Goal: Task Accomplishment & Management: Use online tool/utility

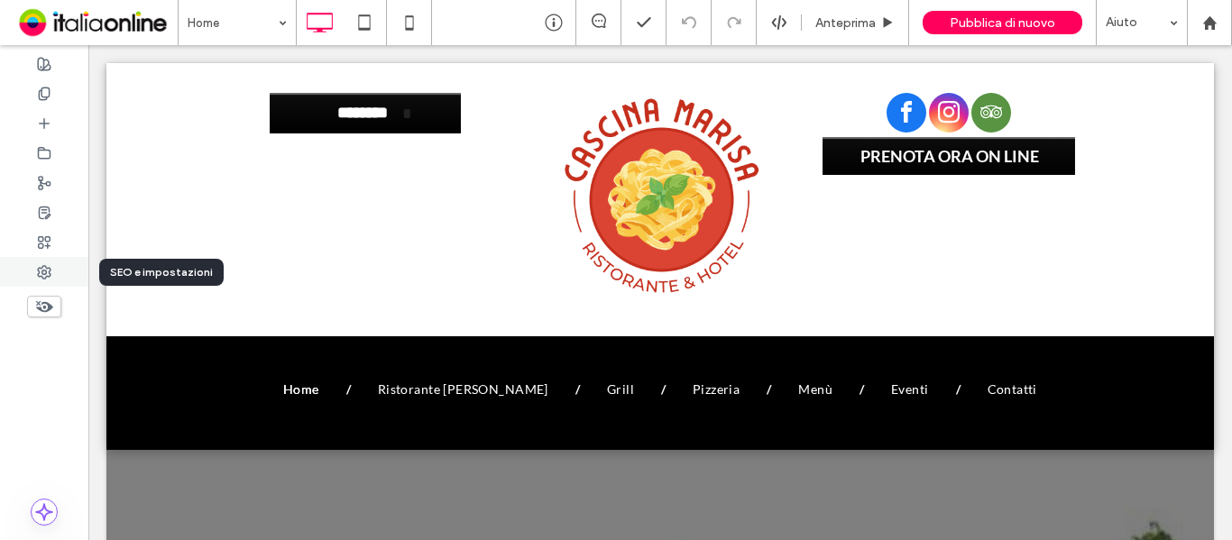
click at [41, 275] on icon at bounding box center [44, 272] width 14 height 14
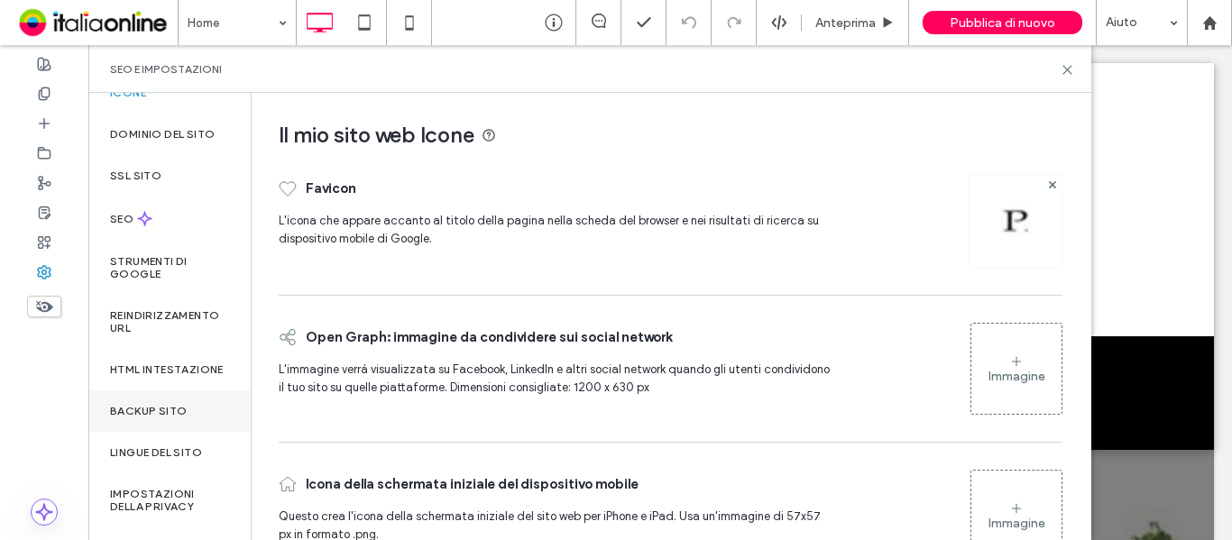
scroll to position [90, 0]
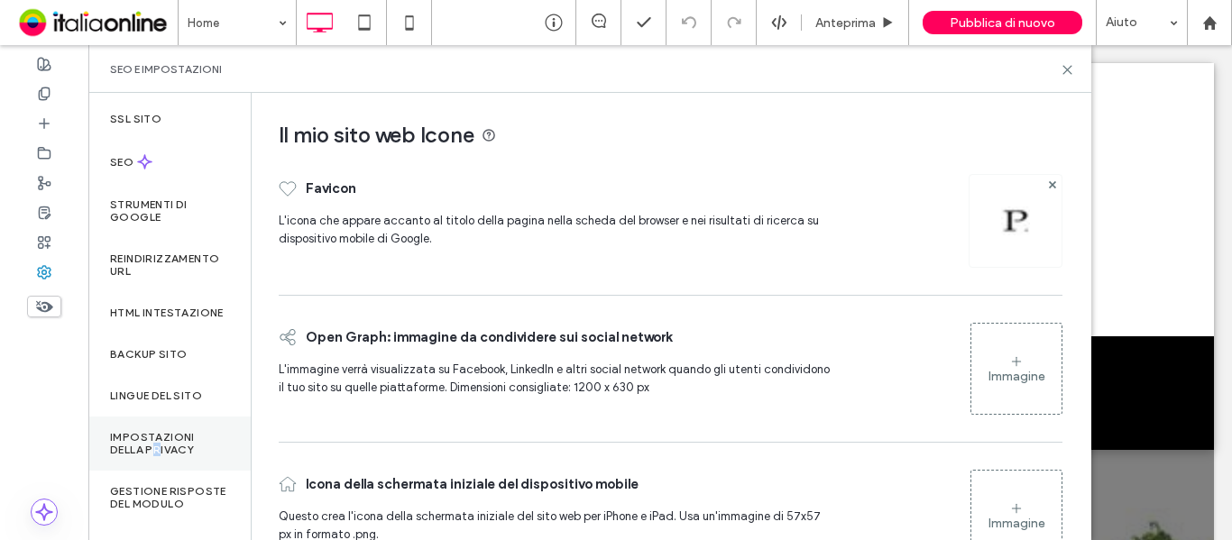
click at [158, 456] on label "Impostazioni della privacy" at bounding box center [169, 443] width 119 height 25
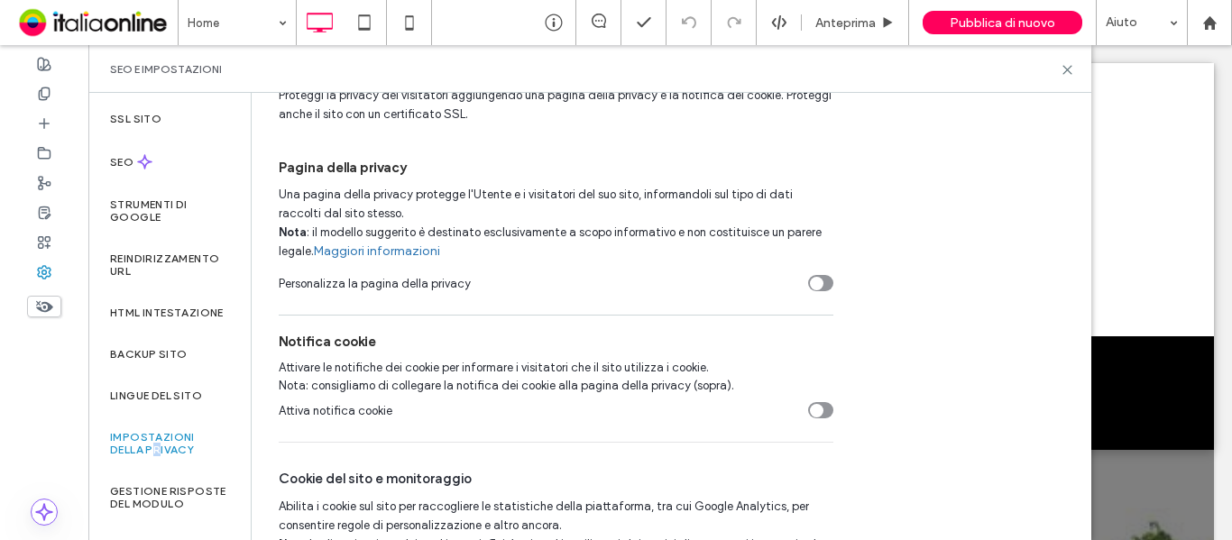
scroll to position [159, 0]
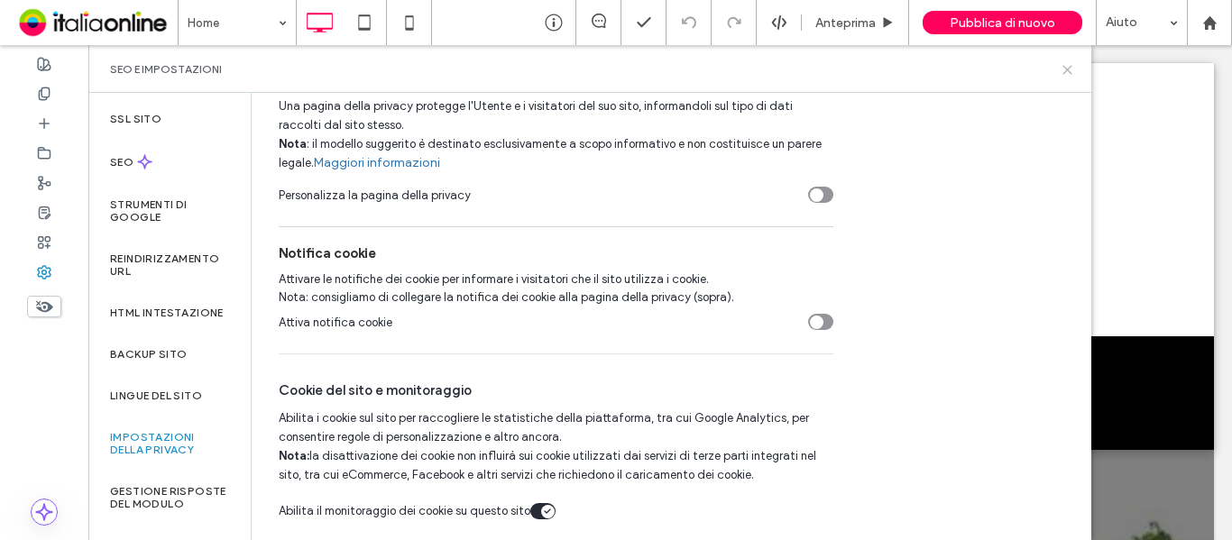
click at [1068, 71] on icon at bounding box center [1068, 70] width 14 height 14
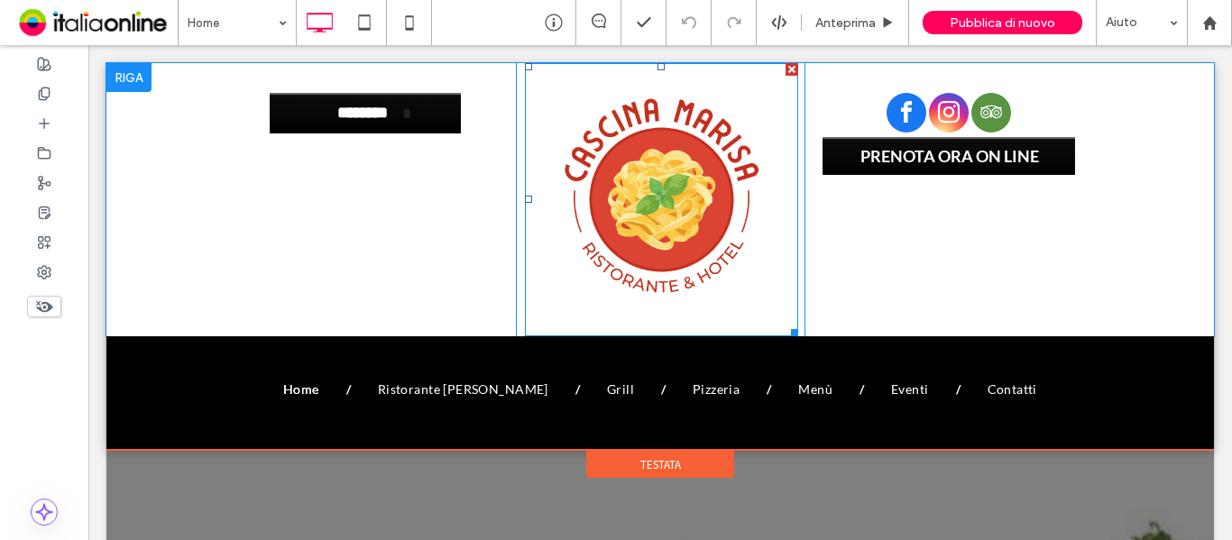
click at [647, 207] on img at bounding box center [661, 199] width 273 height 273
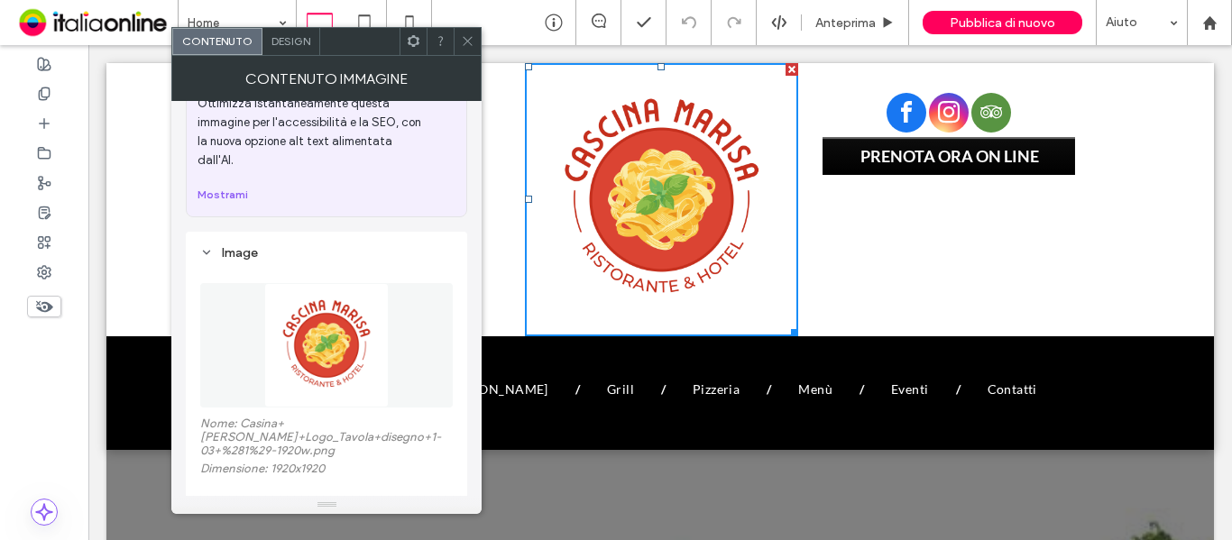
scroll to position [271, 0]
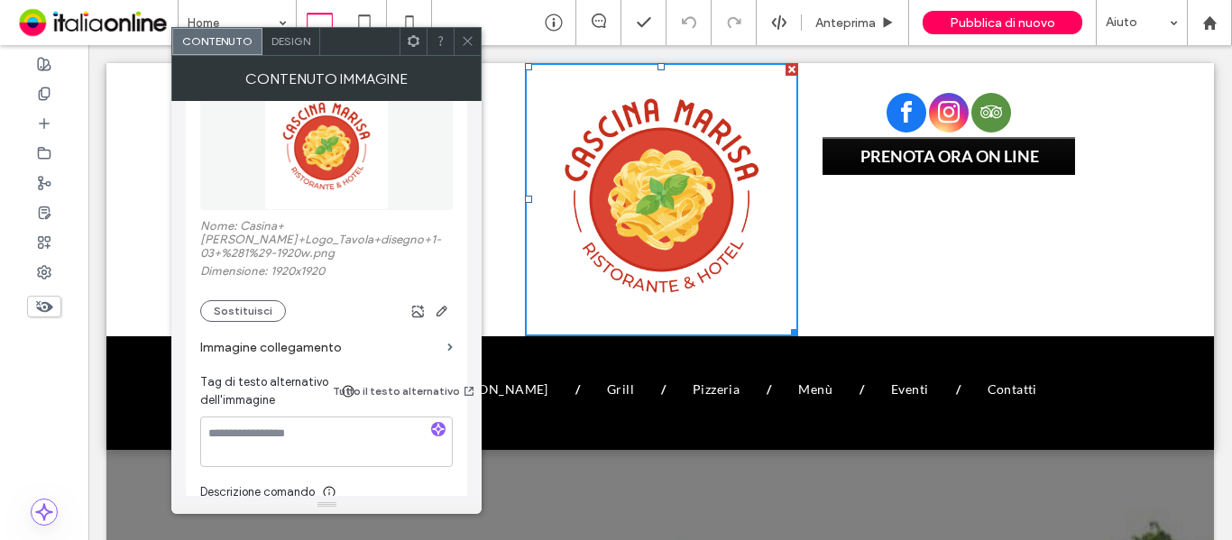
click at [323, 167] on img at bounding box center [326, 148] width 124 height 124
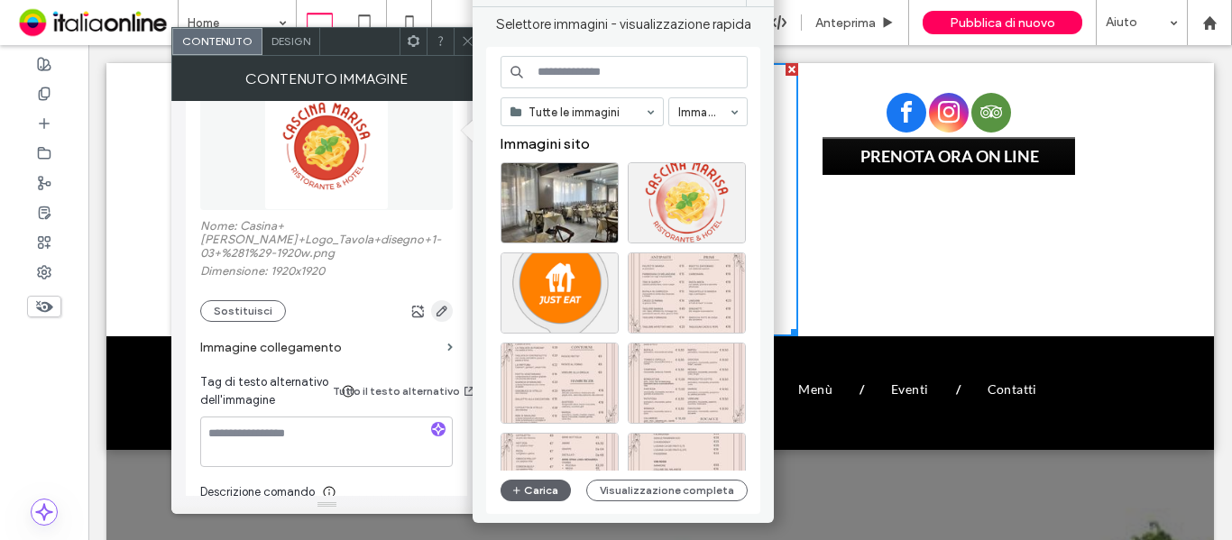
click at [446, 306] on use "button" at bounding box center [441, 311] width 11 height 11
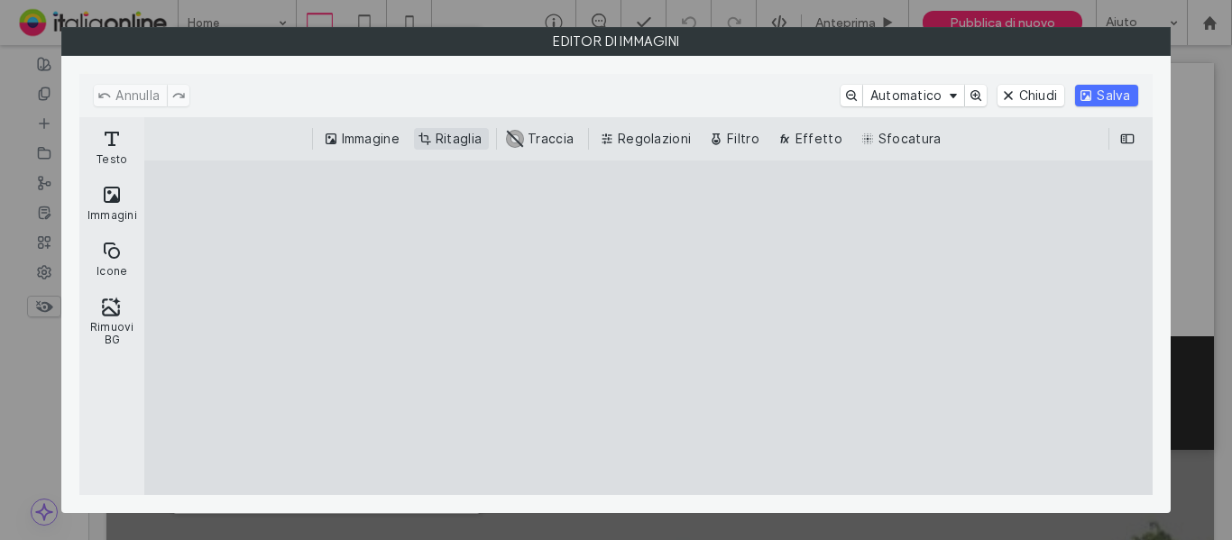
click at [467, 142] on button "Ritaglia" at bounding box center [451, 139] width 75 height 22
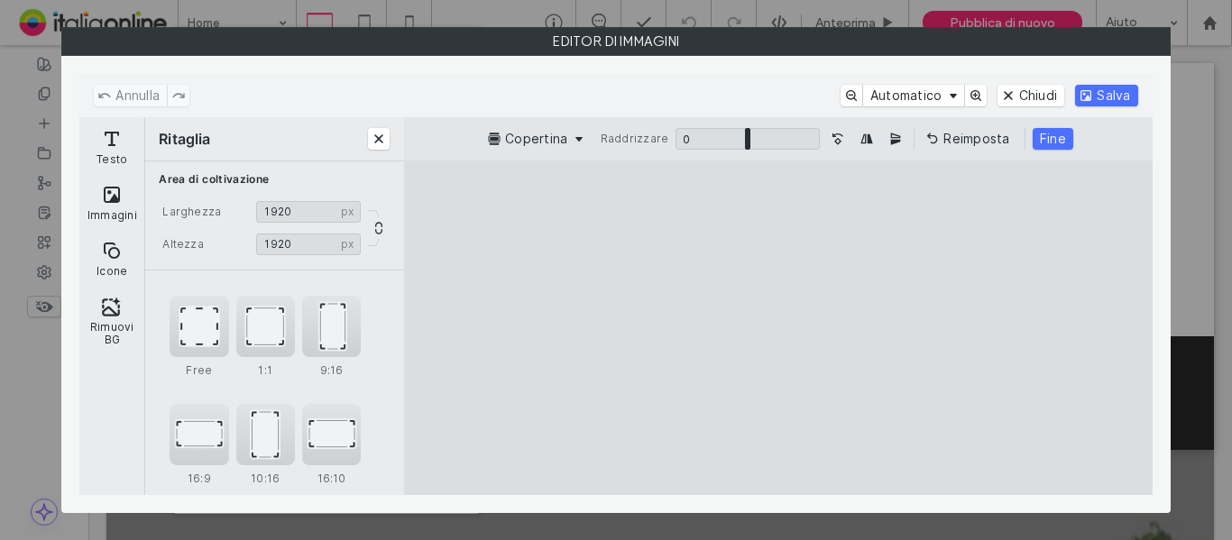
type input "****"
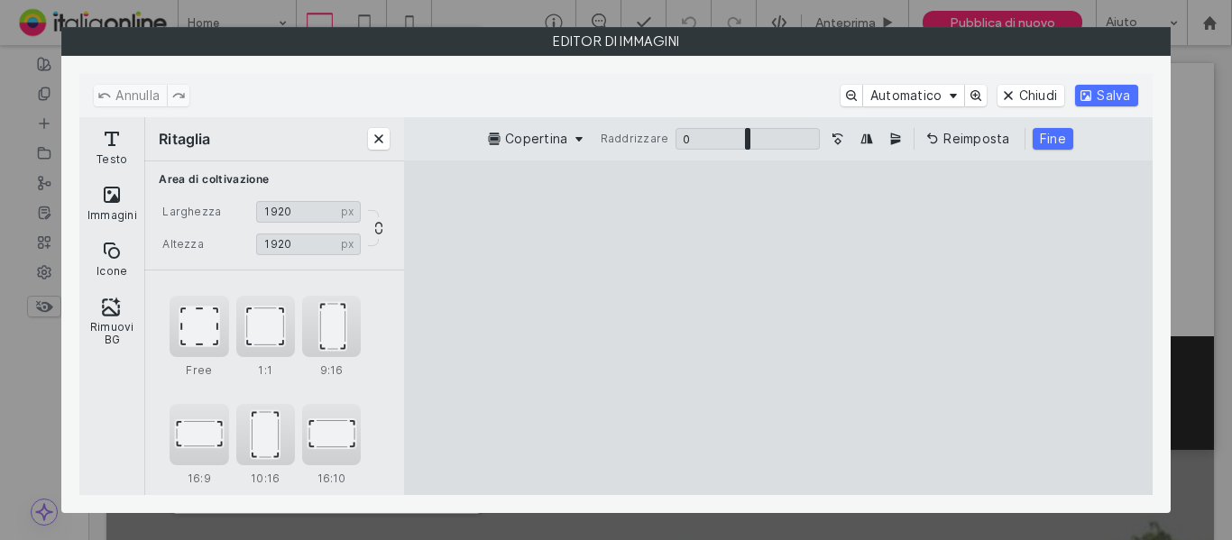
type input "****"
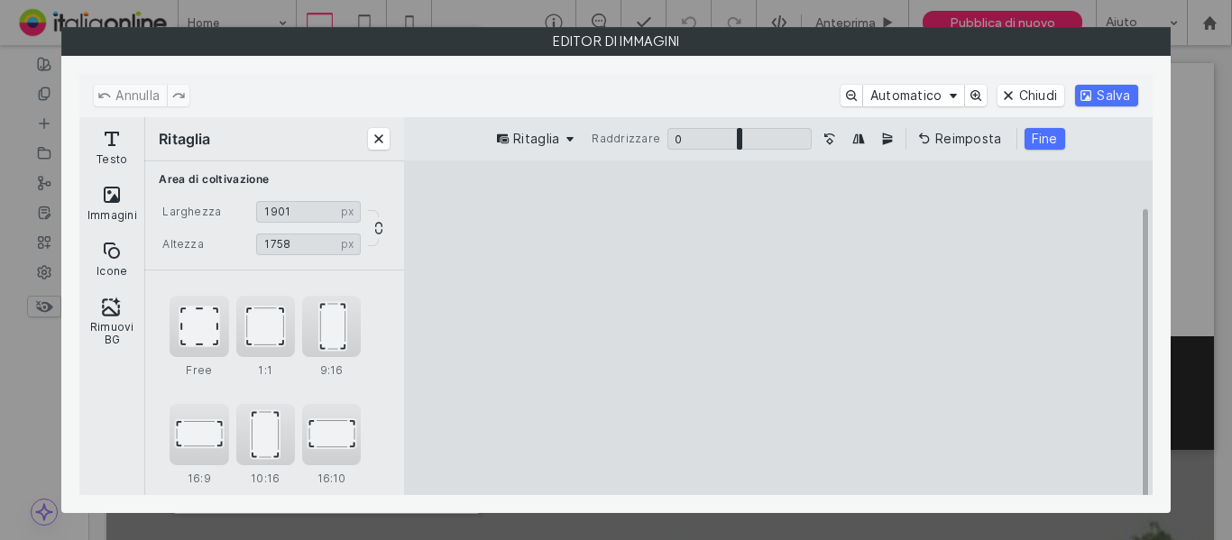
type input "****"
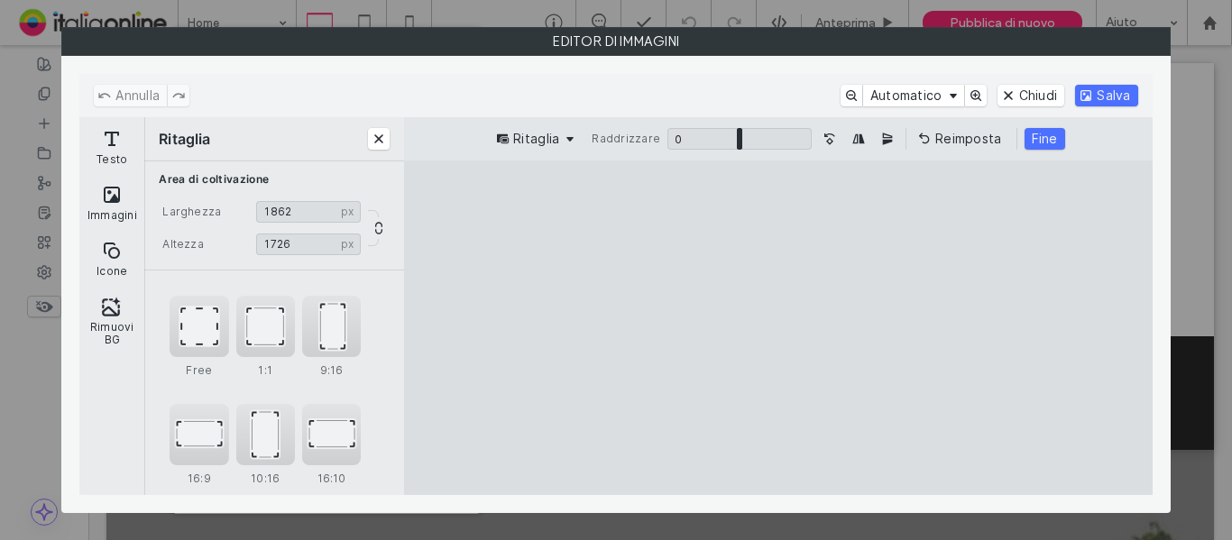
type input "****"
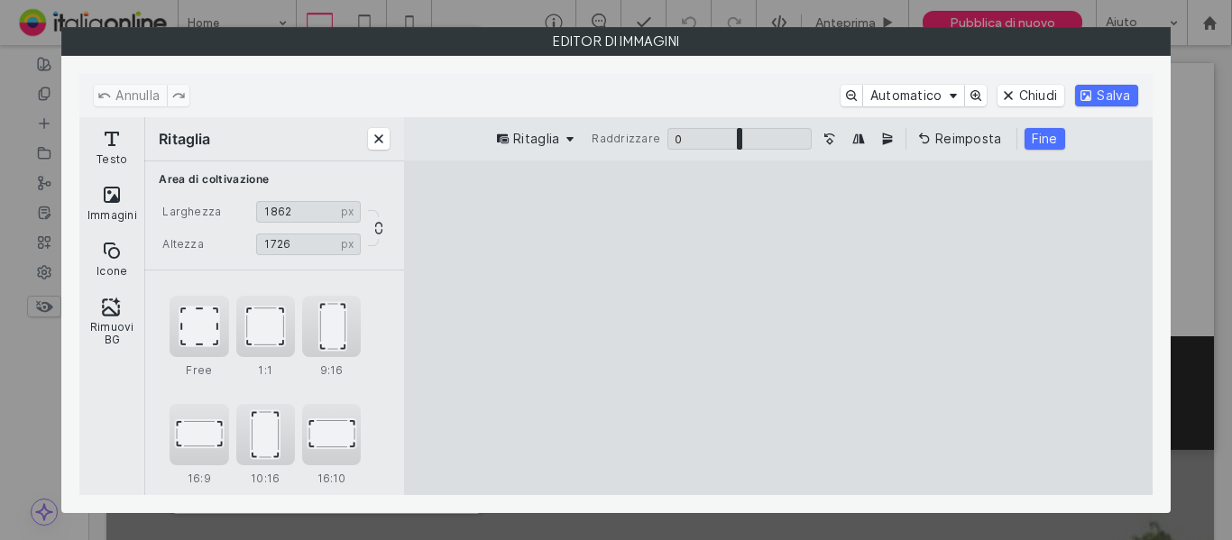
type input "****"
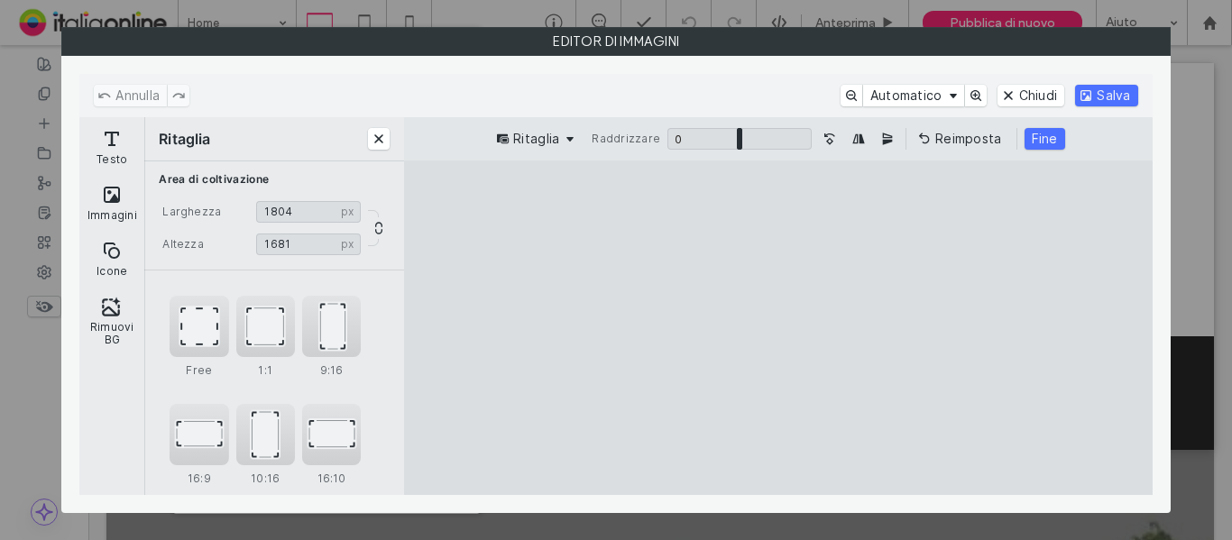
type input "****"
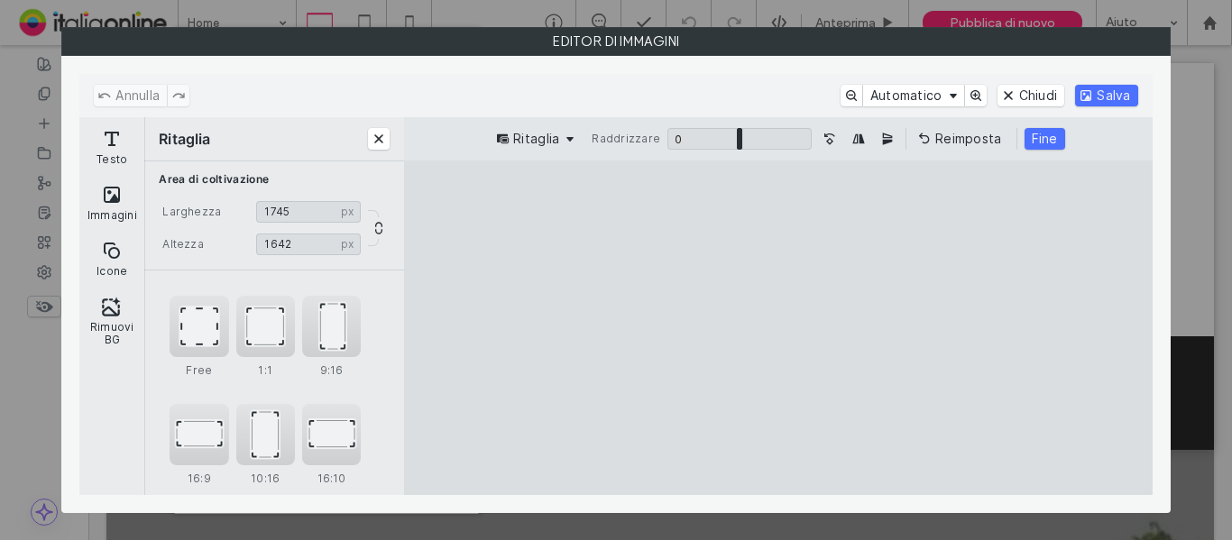
type input "****"
drag, startPoint x: 908, startPoint y: 460, endPoint x: 877, endPoint y: 424, distance: 47.9
click at [778, 328] on cesdk-canvas "Editor / piattaforma / website builder canvas" at bounding box center [778, 328] width 0 height 0
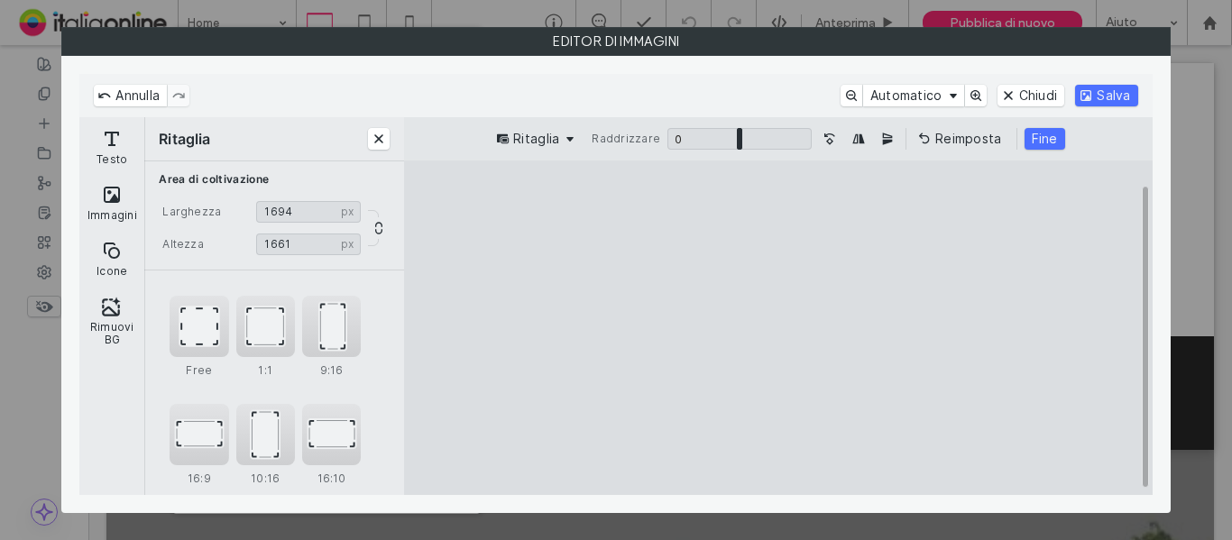
type input "****"
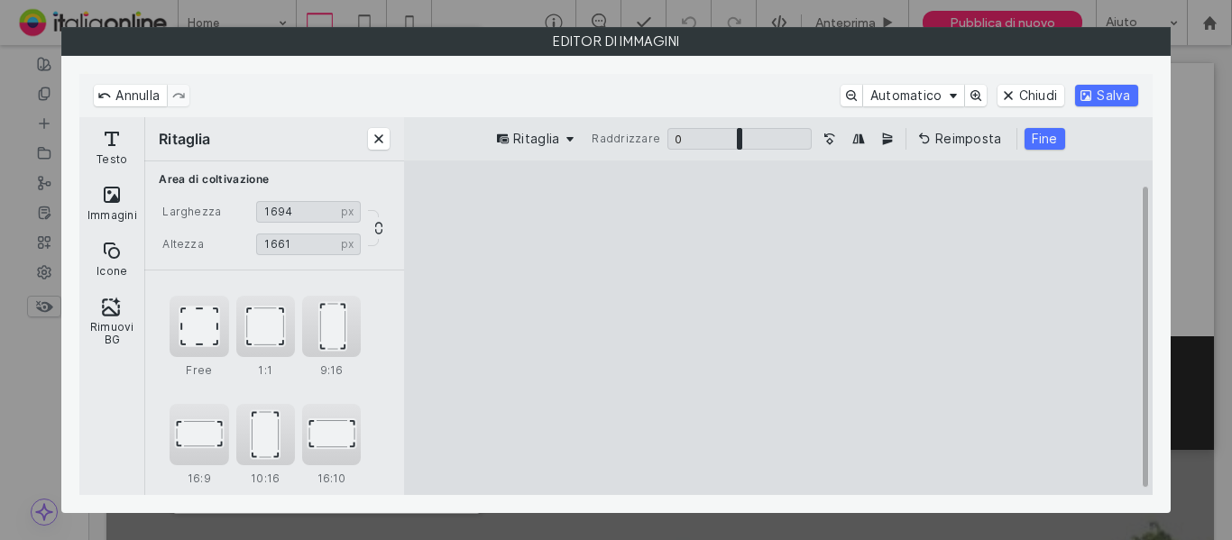
type input "****"
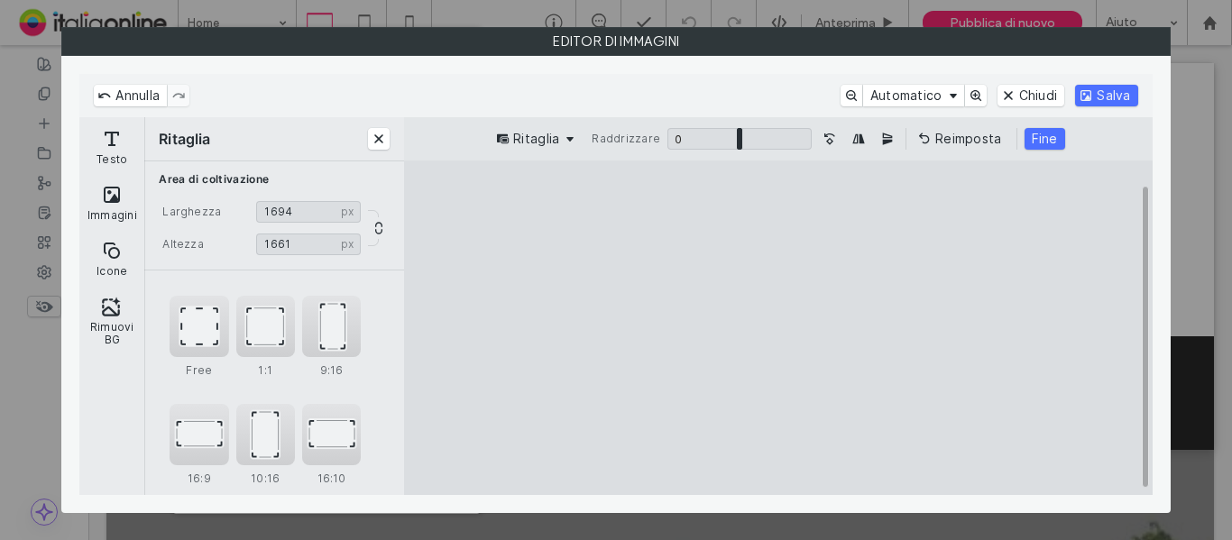
type input "****"
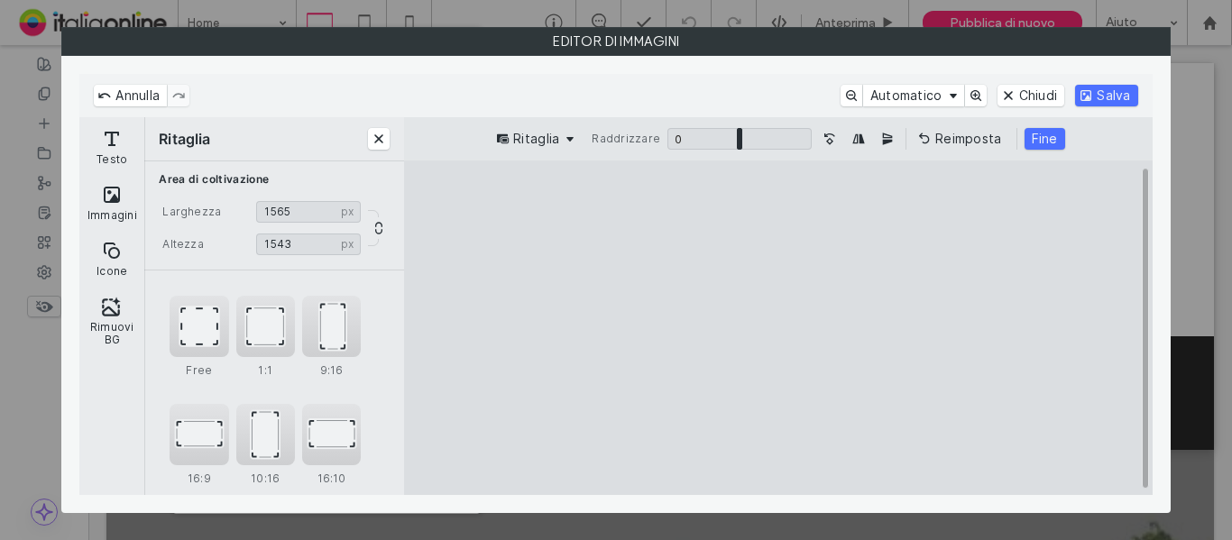
type input "****"
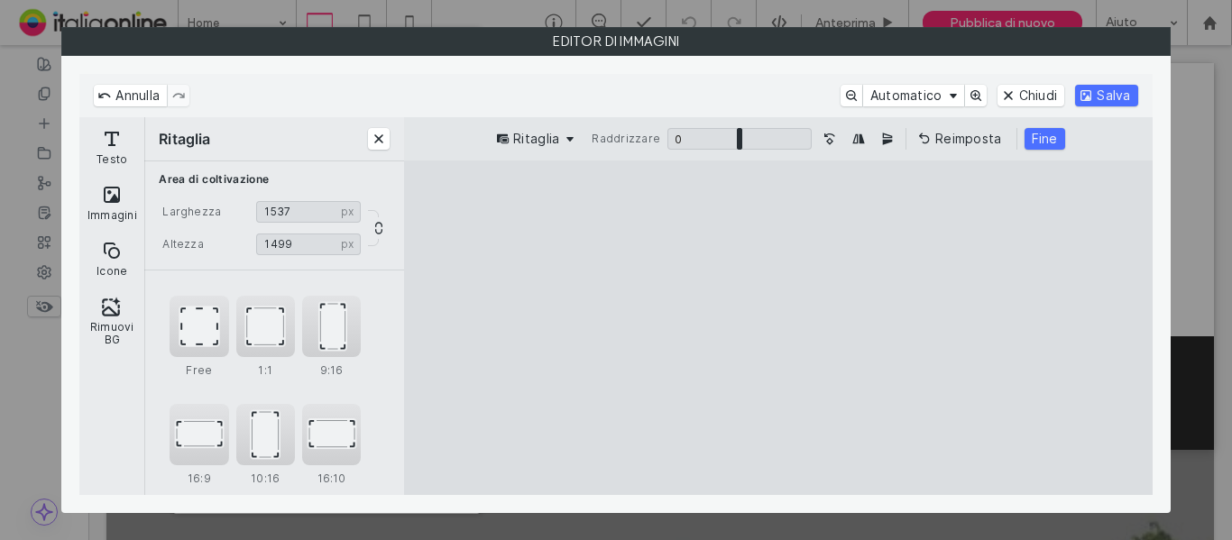
type input "****"
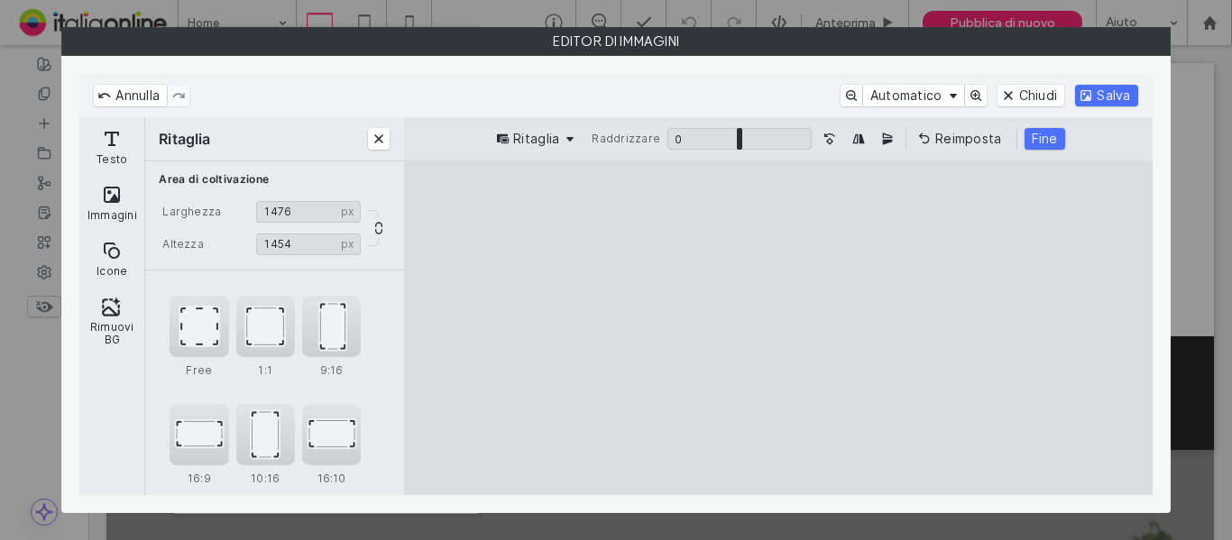
type input "****"
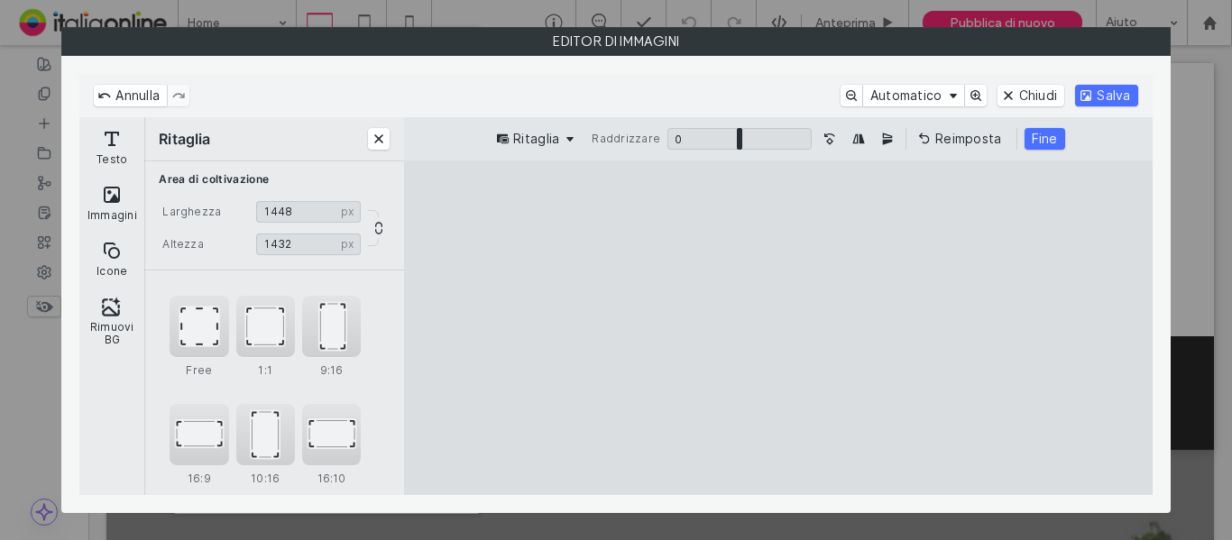
type input "****"
drag, startPoint x: 647, startPoint y: 202, endPoint x: 687, endPoint y: 239, distance: 54.9
click at [778, 328] on cesdk-canvas "Editor / piattaforma / website builder canvas" at bounding box center [778, 328] width 0 height 0
click at [1034, 145] on button "Fine" at bounding box center [1045, 139] width 41 height 22
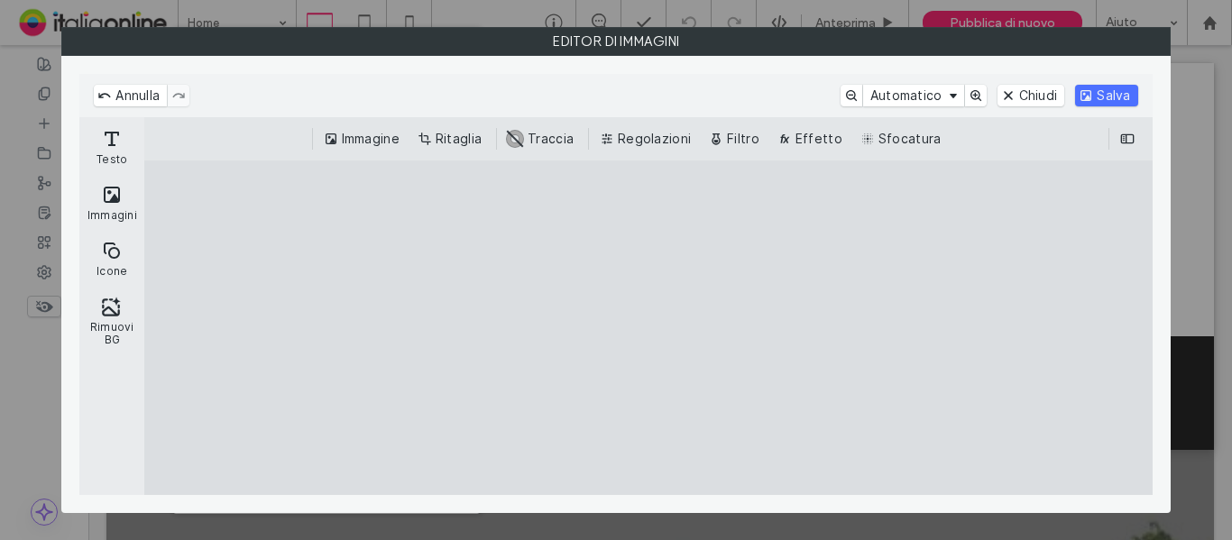
drag, startPoint x: 1115, startPoint y: 99, endPoint x: 958, endPoint y: 336, distance: 284.4
click at [1115, 98] on button "Salva" at bounding box center [1106, 96] width 62 height 22
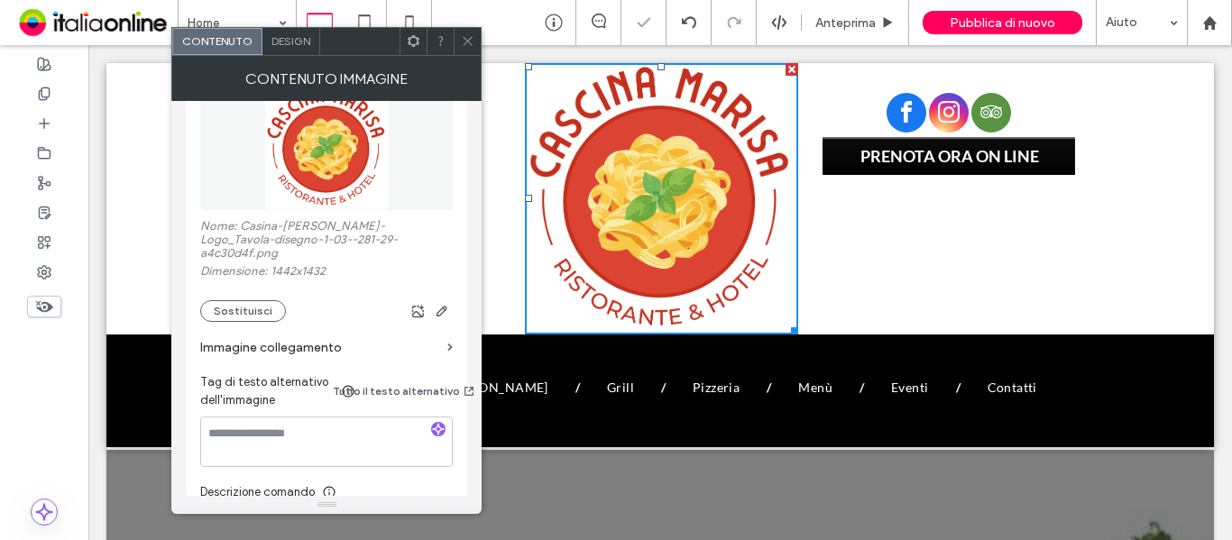
click at [468, 36] on icon at bounding box center [468, 41] width 14 height 14
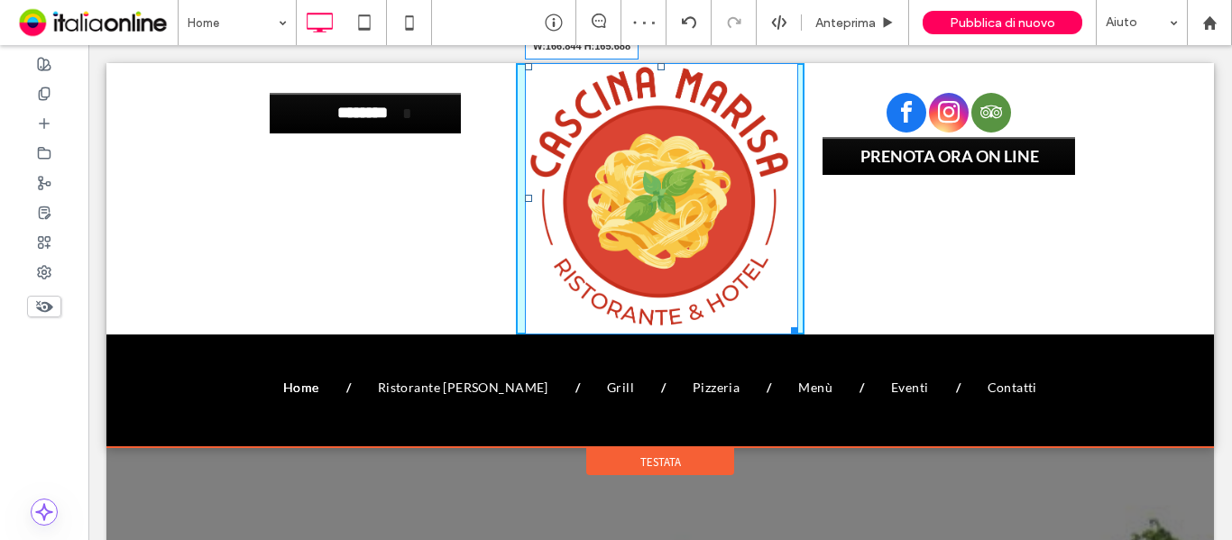
drag, startPoint x: 787, startPoint y: 325, endPoint x: 676, endPoint y: 198, distance: 168.7
click at [676, 198] on div "W:166.844 H:165.688 Click To Paste" at bounding box center [660, 198] width 289 height 271
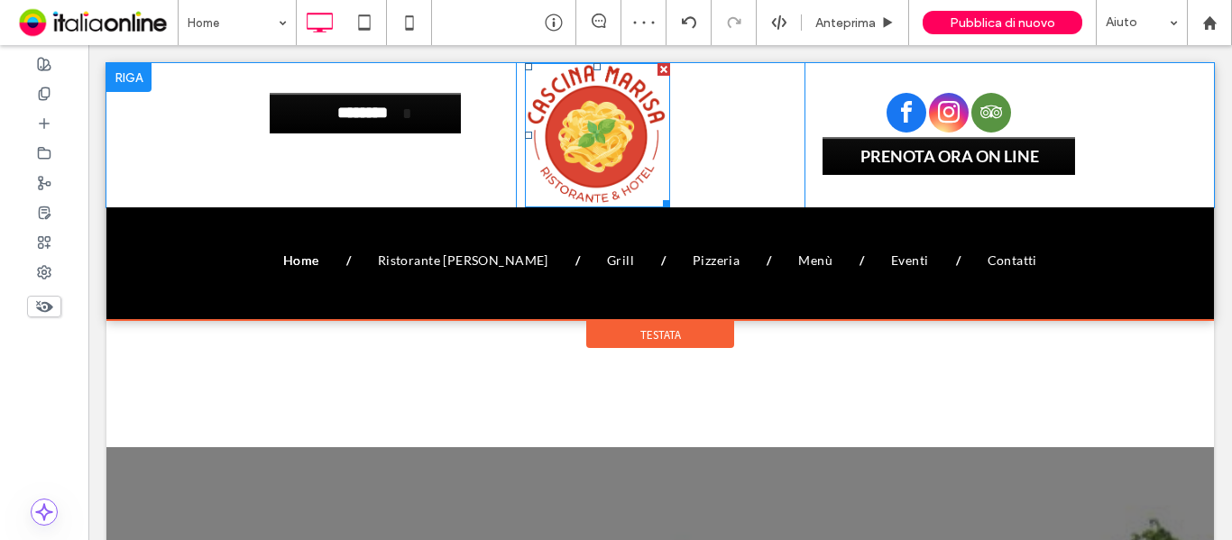
click at [719, 150] on div "Click To Paste" at bounding box center [660, 135] width 289 height 144
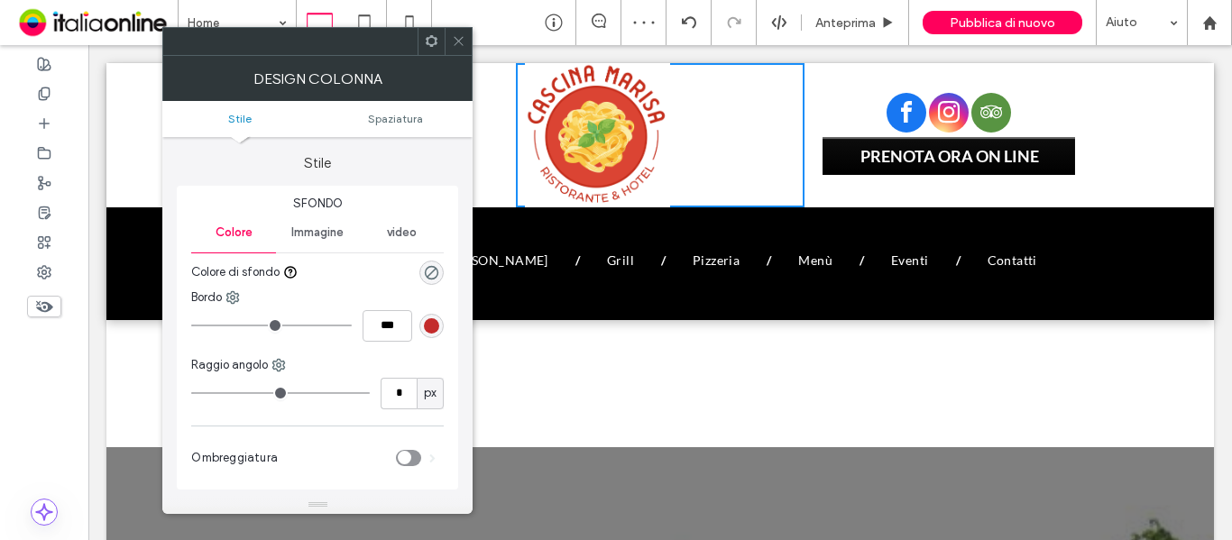
click at [605, 145] on img at bounding box center [597, 135] width 145 height 144
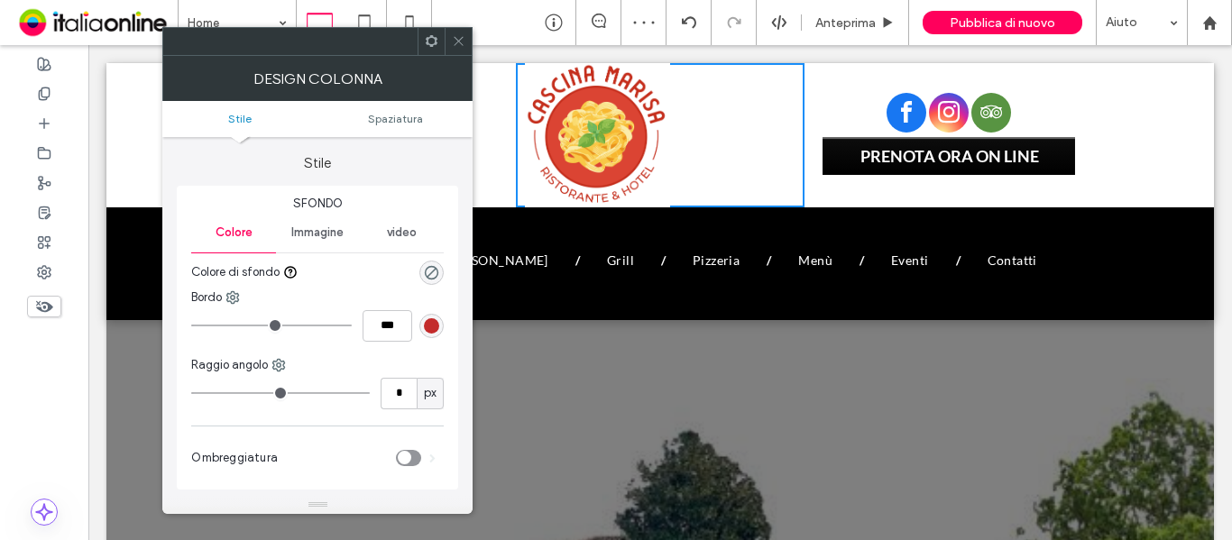
click at [432, 48] on span at bounding box center [432, 41] width 14 height 27
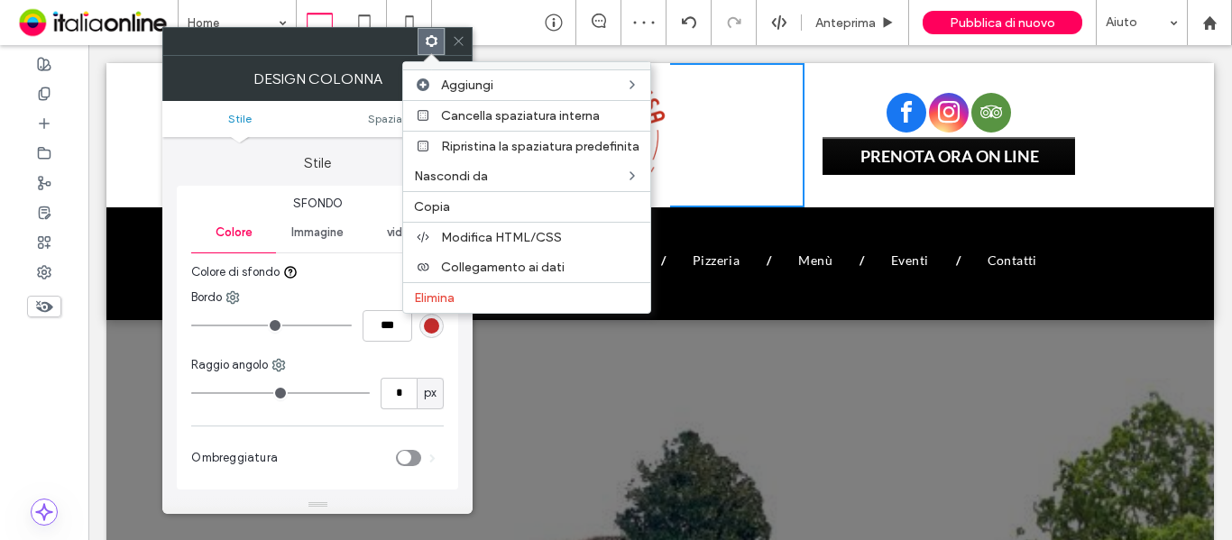
click at [353, 57] on div "Design colonna" at bounding box center [317, 78] width 310 height 45
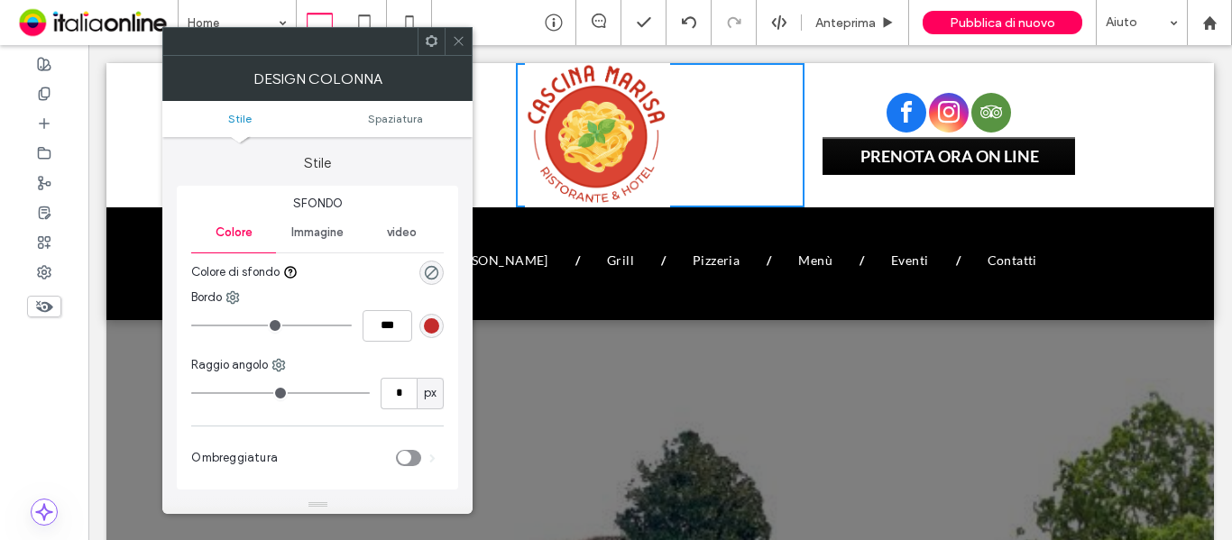
click at [617, 137] on img at bounding box center [597, 135] width 145 height 144
drag, startPoint x: 589, startPoint y: 124, endPoint x: 540, endPoint y: 110, distance: 50.8
click at [589, 123] on img at bounding box center [597, 135] width 145 height 144
click at [457, 35] on icon at bounding box center [459, 41] width 14 height 14
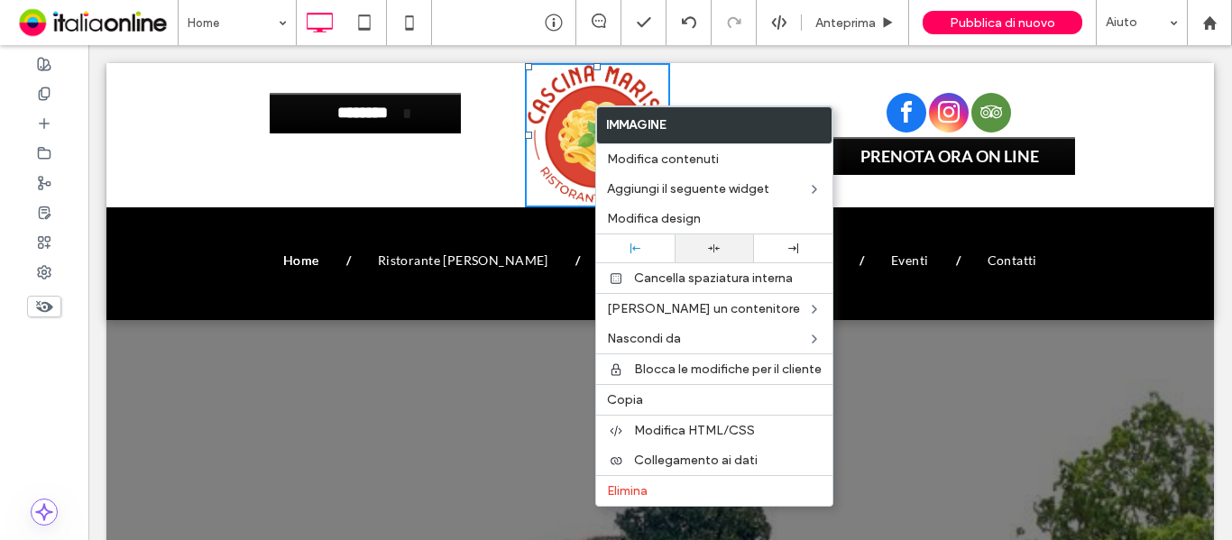
click at [717, 249] on use at bounding box center [715, 248] width 12 height 8
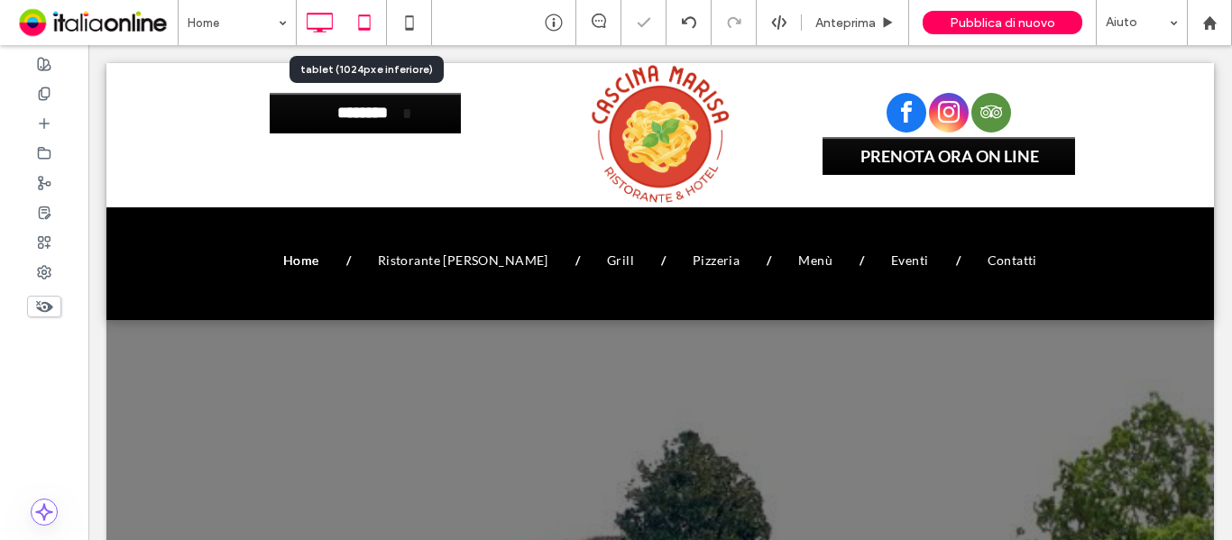
drag, startPoint x: 357, startPoint y: 23, endPoint x: 238, endPoint y: 132, distance: 161.5
click at [357, 23] on icon at bounding box center [364, 23] width 36 height 36
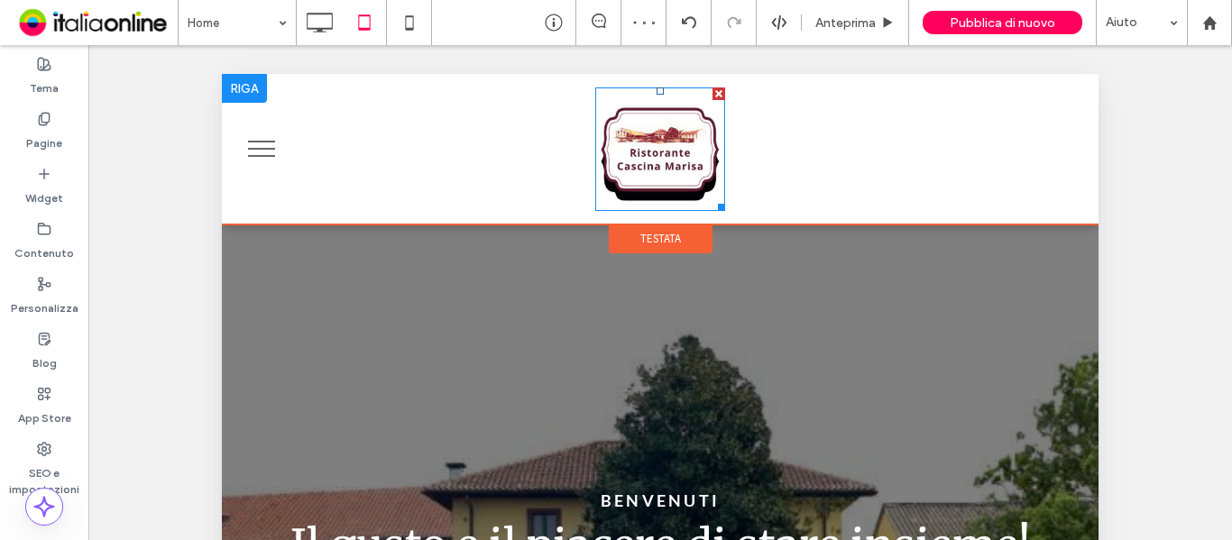
click at [637, 153] on img at bounding box center [660, 149] width 130 height 124
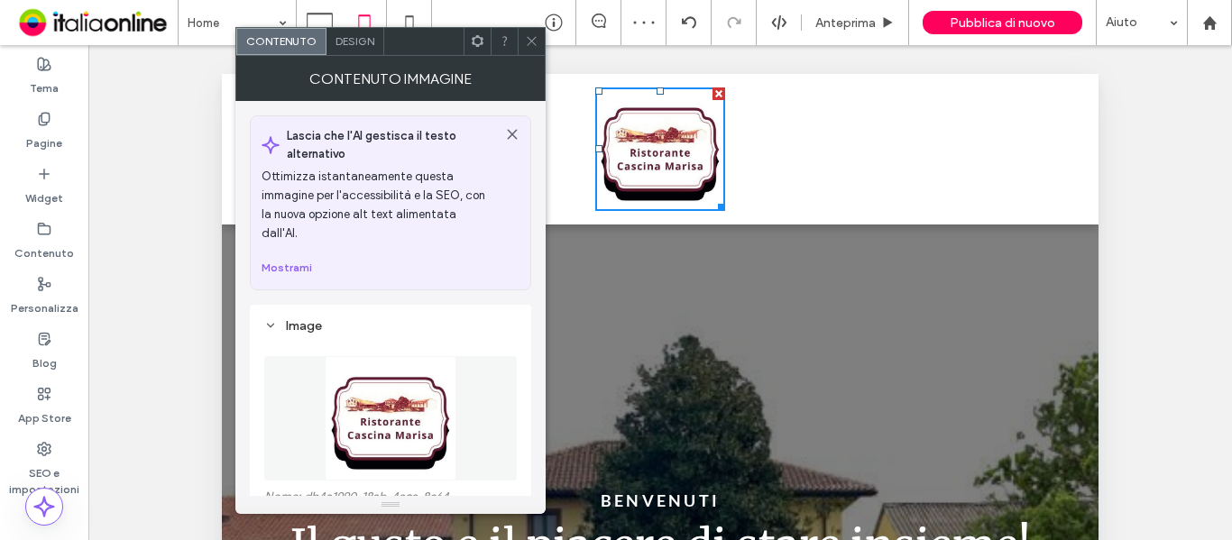
click at [443, 394] on img at bounding box center [390, 418] width 131 height 124
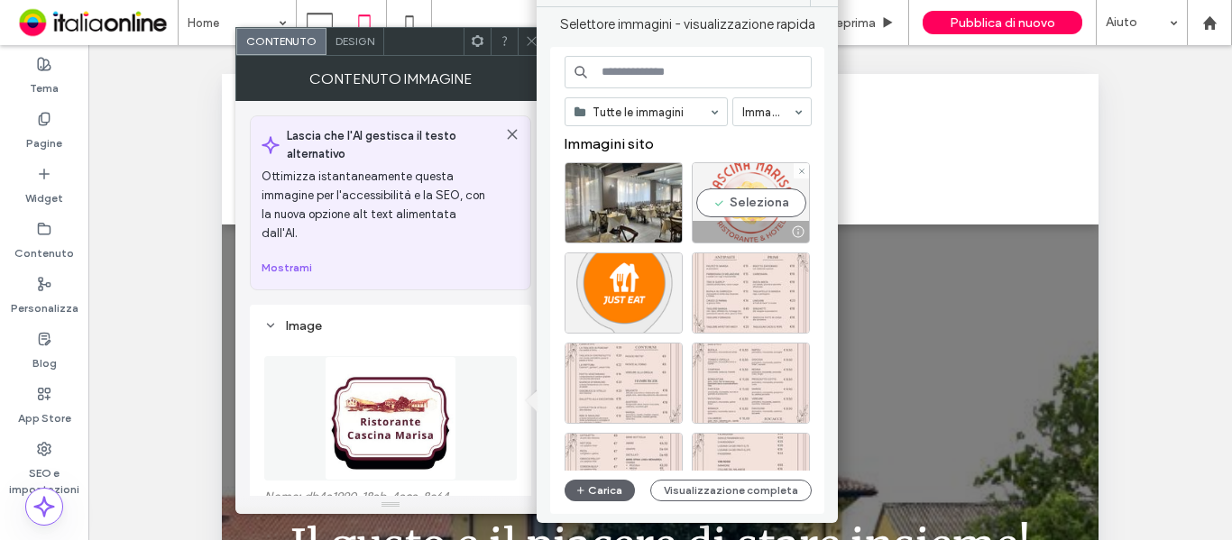
click at [756, 199] on div "Seleziona" at bounding box center [751, 202] width 118 height 81
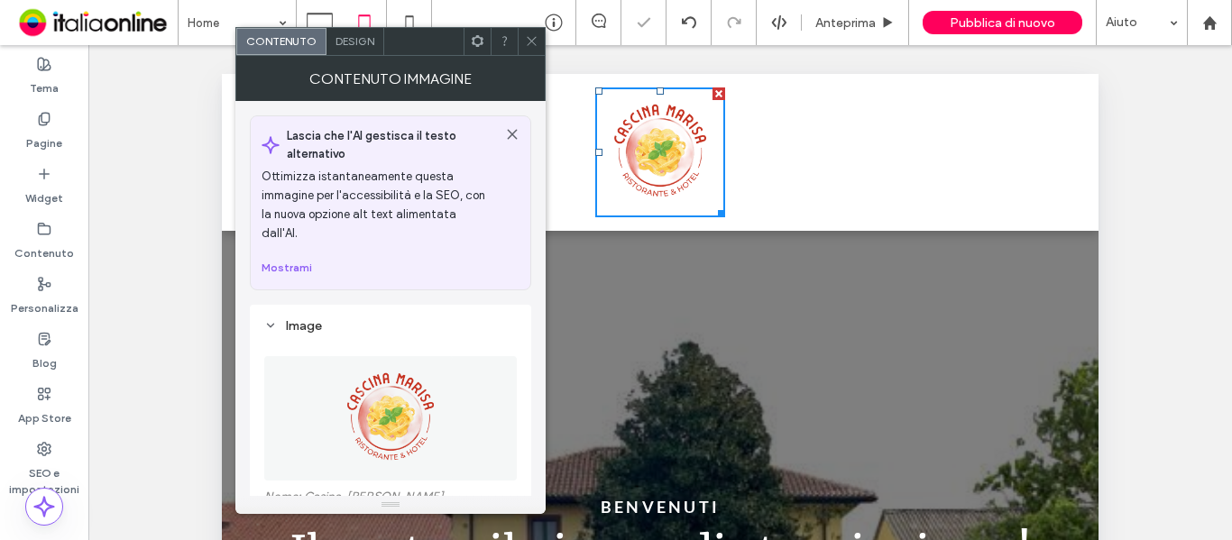
click at [534, 42] on icon at bounding box center [532, 41] width 14 height 14
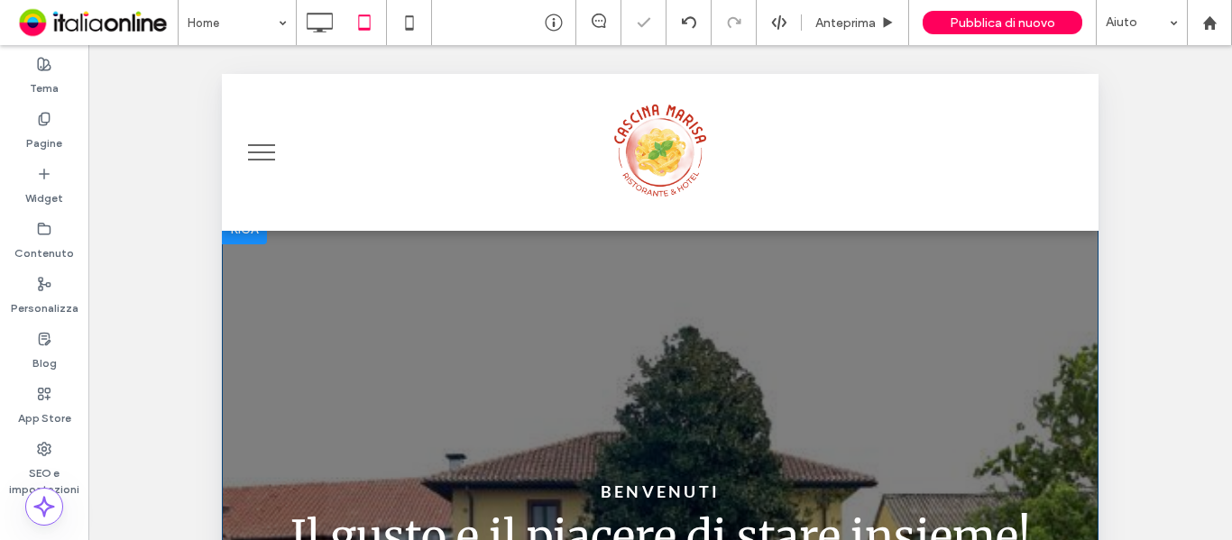
scroll to position [180, 0]
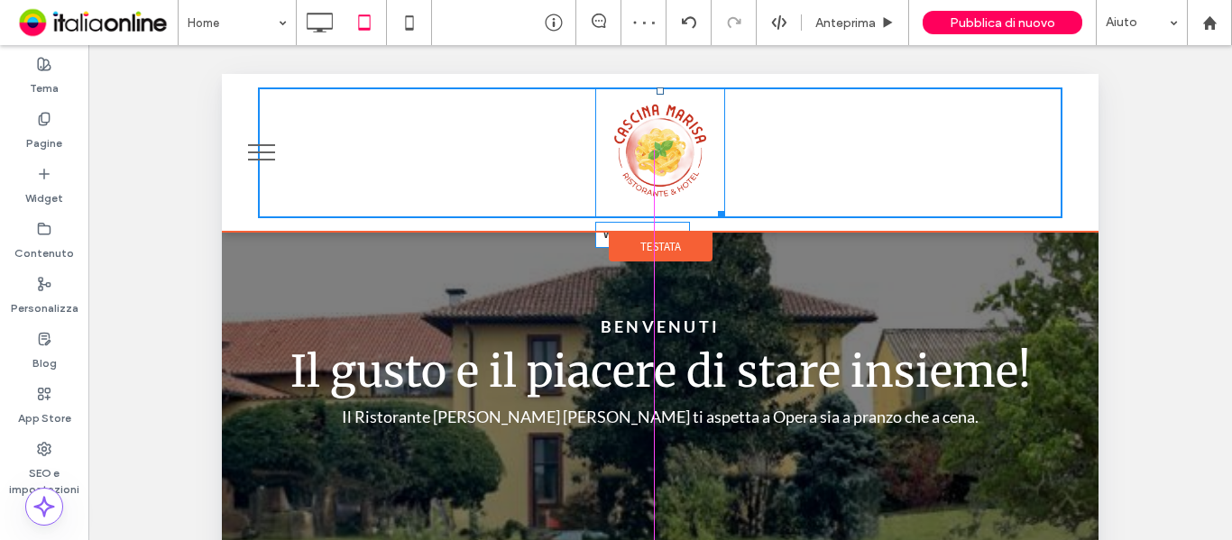
drag, startPoint x: 711, startPoint y: 210, endPoint x: 919, endPoint y: 272, distance: 217.4
click at [712, 206] on div at bounding box center [719, 212] width 14 height 14
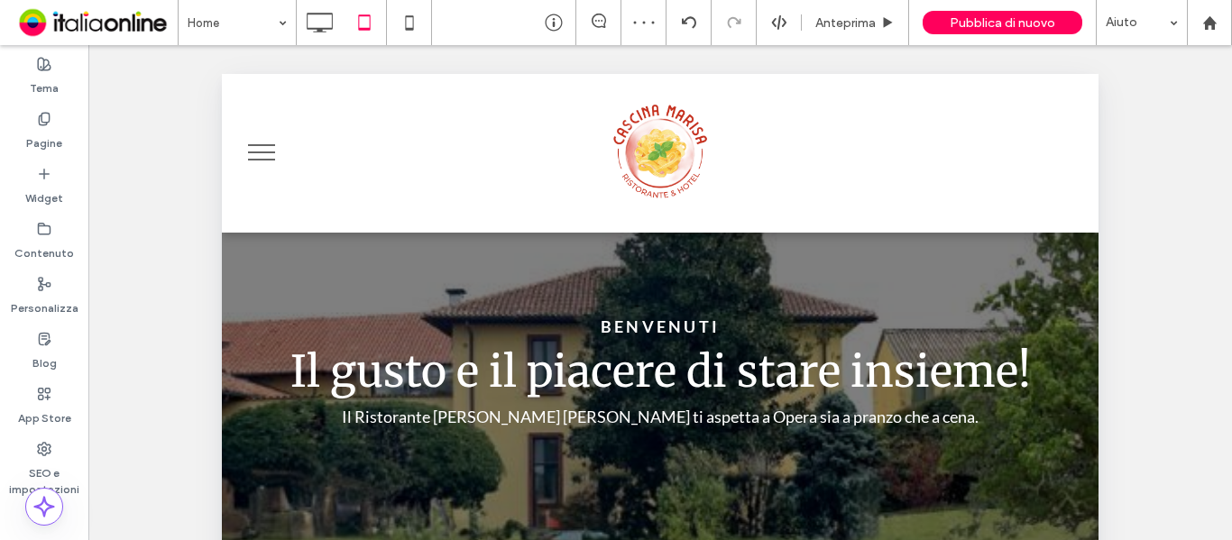
click at [669, 157] on img at bounding box center [660, 153] width 132 height 132
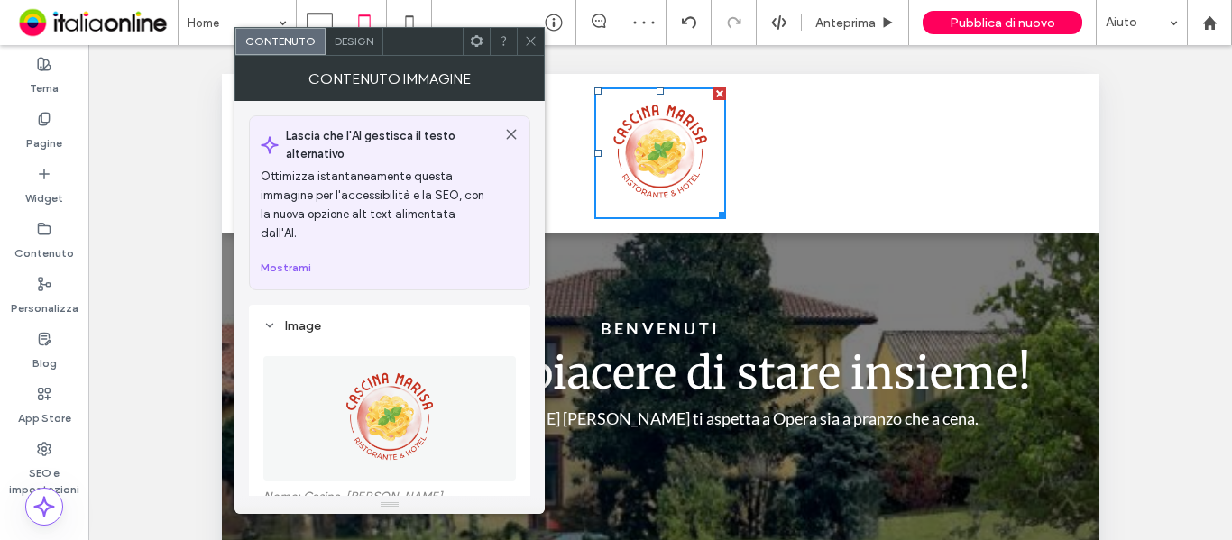
click at [398, 359] on img at bounding box center [389, 418] width 124 height 124
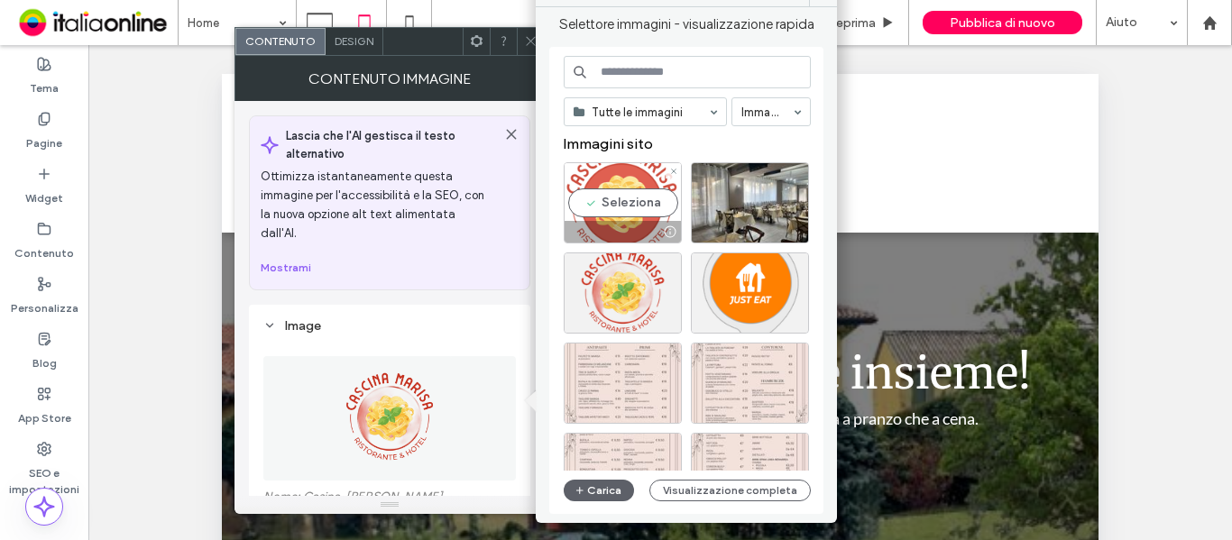
click at [607, 193] on div "Seleziona" at bounding box center [623, 202] width 118 height 81
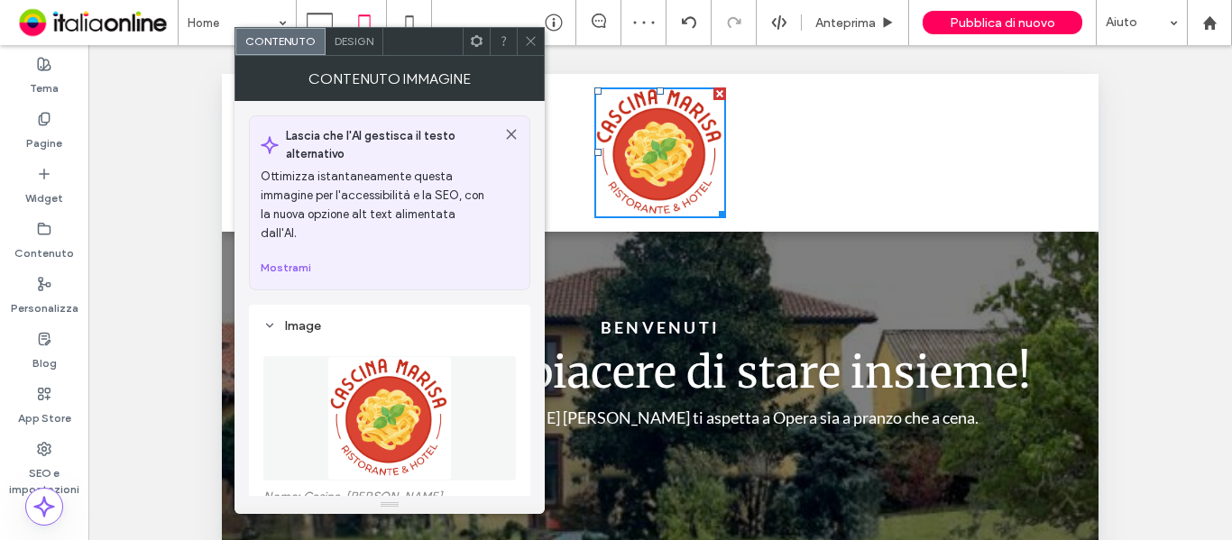
click at [532, 40] on use at bounding box center [530, 41] width 9 height 9
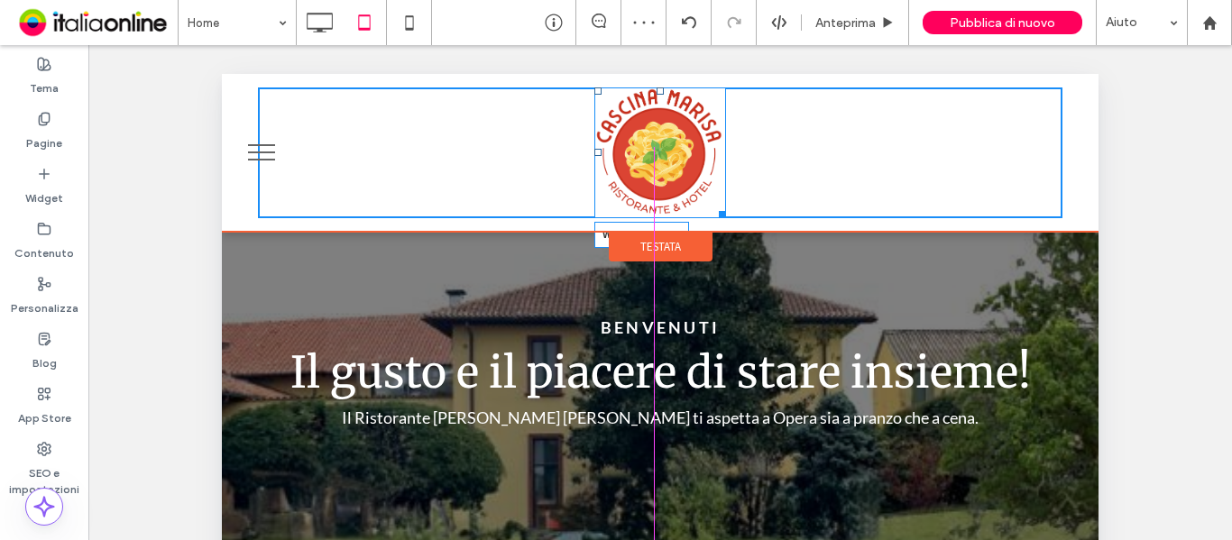
drag, startPoint x: 713, startPoint y: 208, endPoint x: 703, endPoint y: 197, distance: 16.0
click at [703, 197] on div "W:125.969 H:125" at bounding box center [660, 152] width 132 height 131
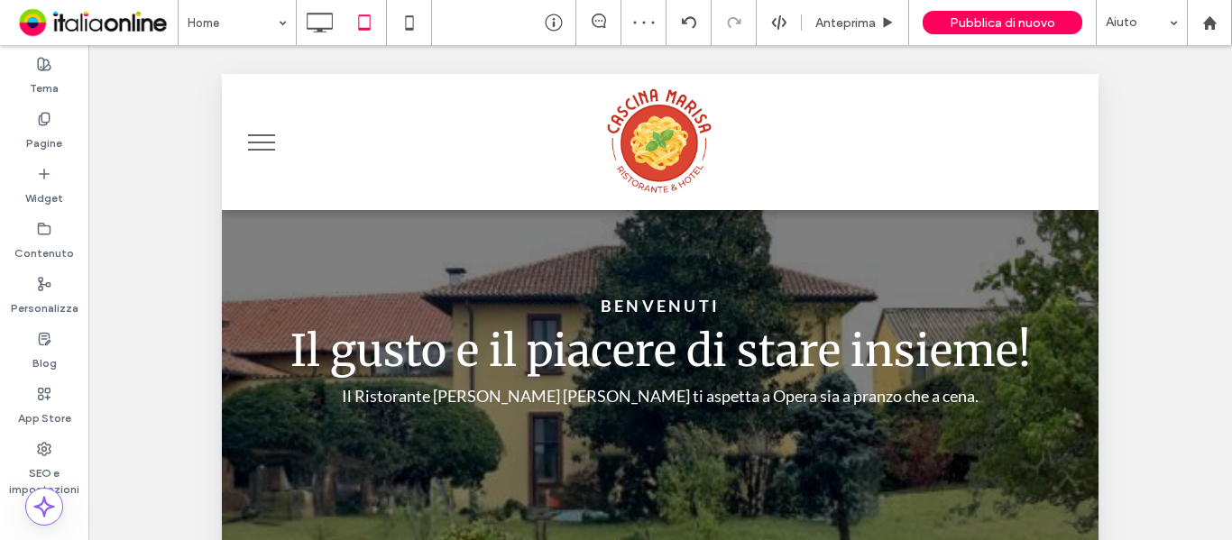
click at [260, 131] on button "menu" at bounding box center [261, 142] width 47 height 47
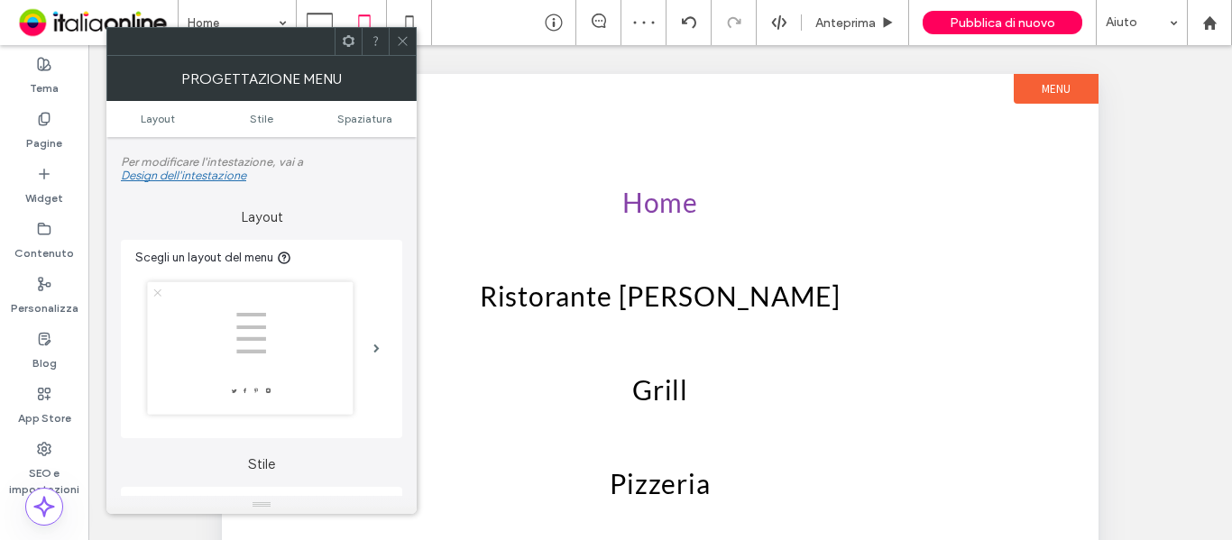
click at [407, 36] on icon at bounding box center [403, 41] width 14 height 14
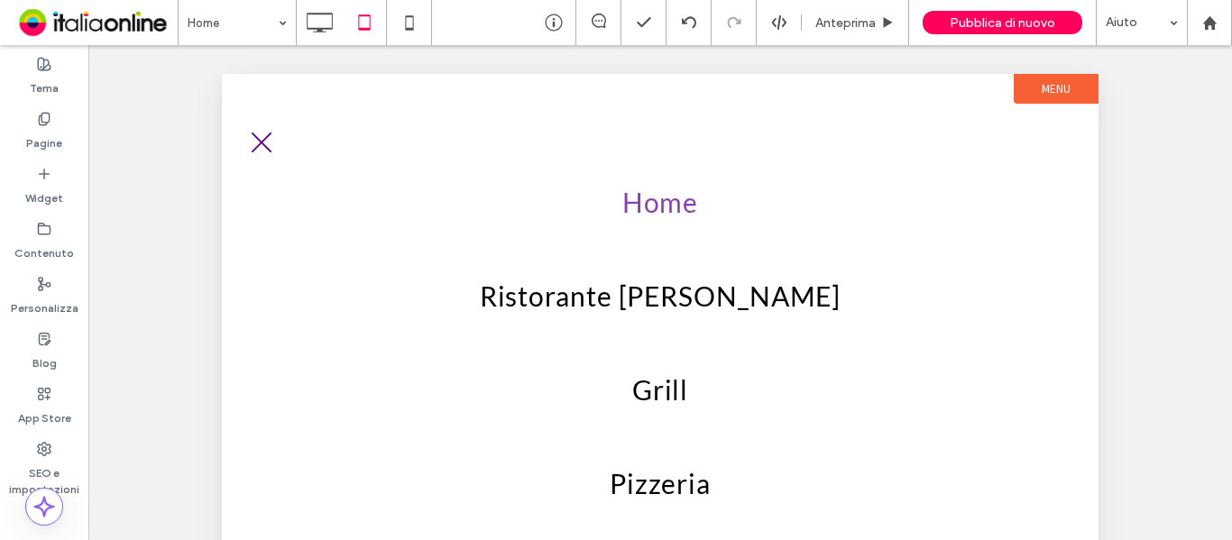
click at [263, 140] on span "menu" at bounding box center [262, 142] width 21 height 21
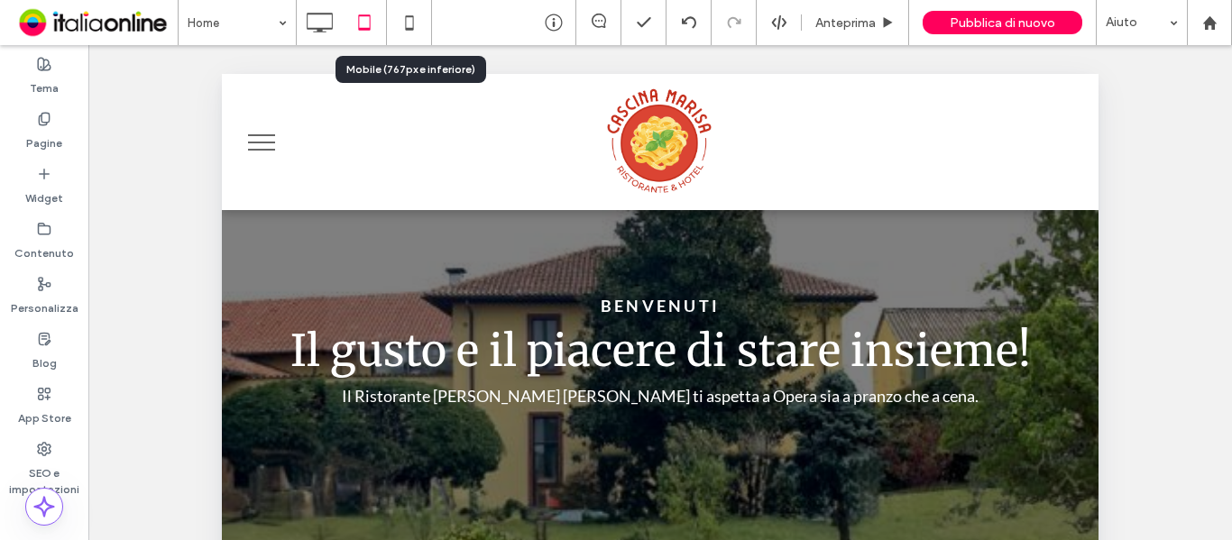
click at [401, 27] on icon at bounding box center [409, 23] width 36 height 36
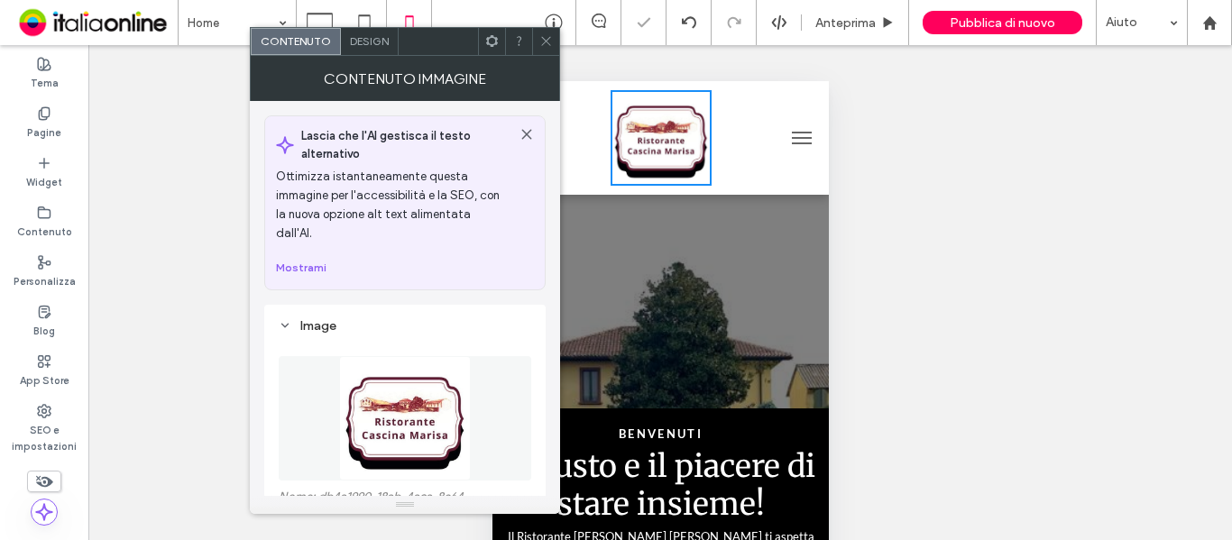
scroll to position [0, 0]
click at [398, 395] on img at bounding box center [404, 418] width 131 height 124
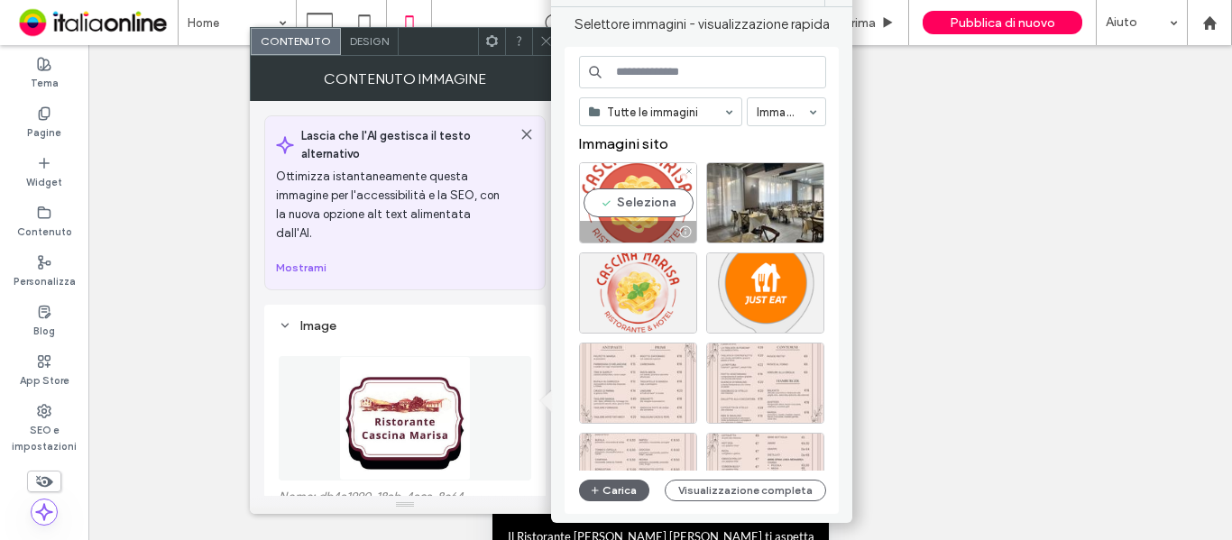
drag, startPoint x: 643, startPoint y: 193, endPoint x: 158, endPoint y: 112, distance: 491.9
click at [643, 193] on div "Seleziona" at bounding box center [638, 202] width 118 height 81
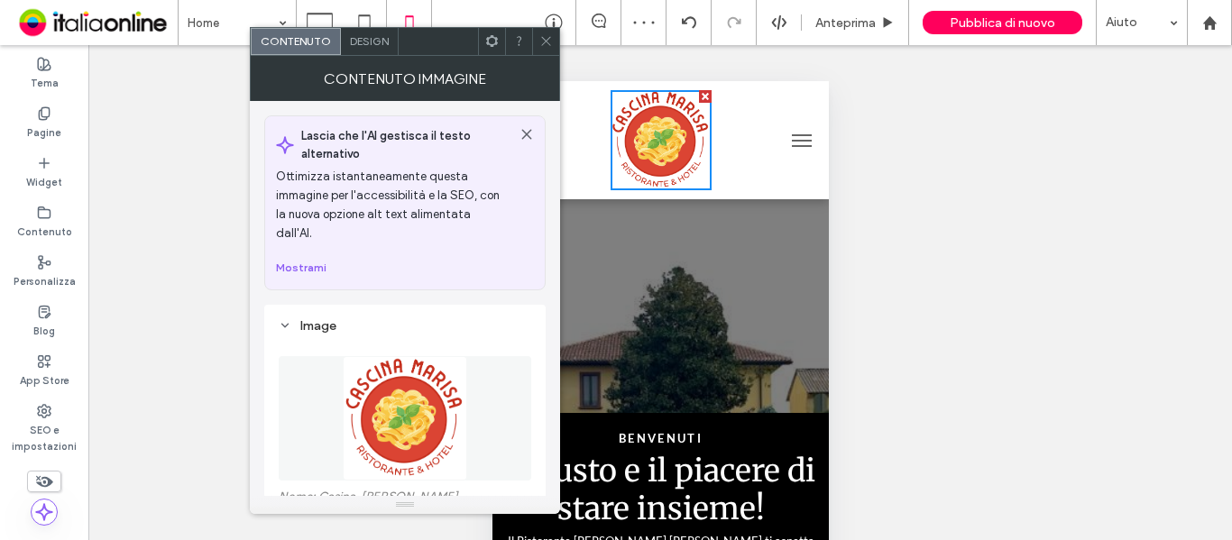
click at [555, 45] on div at bounding box center [545, 41] width 27 height 27
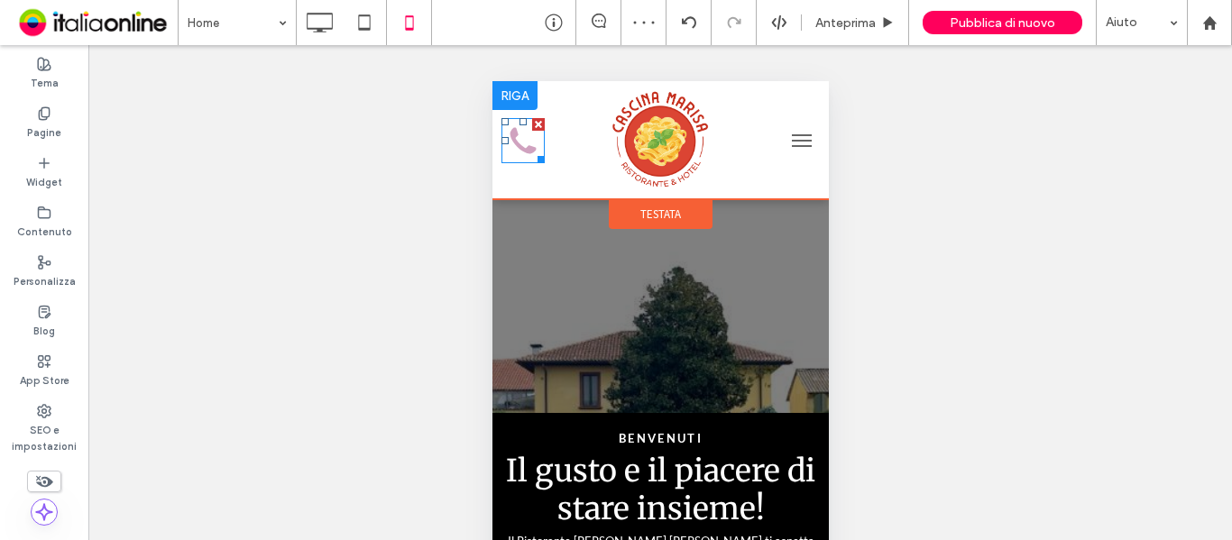
click at [515, 135] on icon at bounding box center [523, 140] width 26 height 26
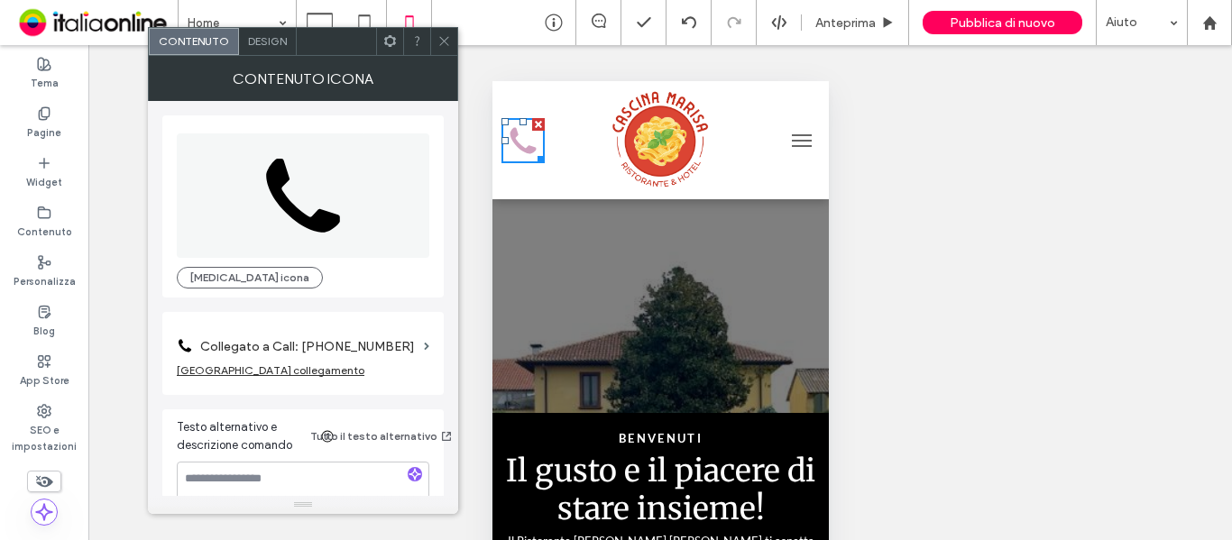
click at [279, 47] on span "Design" at bounding box center [267, 41] width 39 height 14
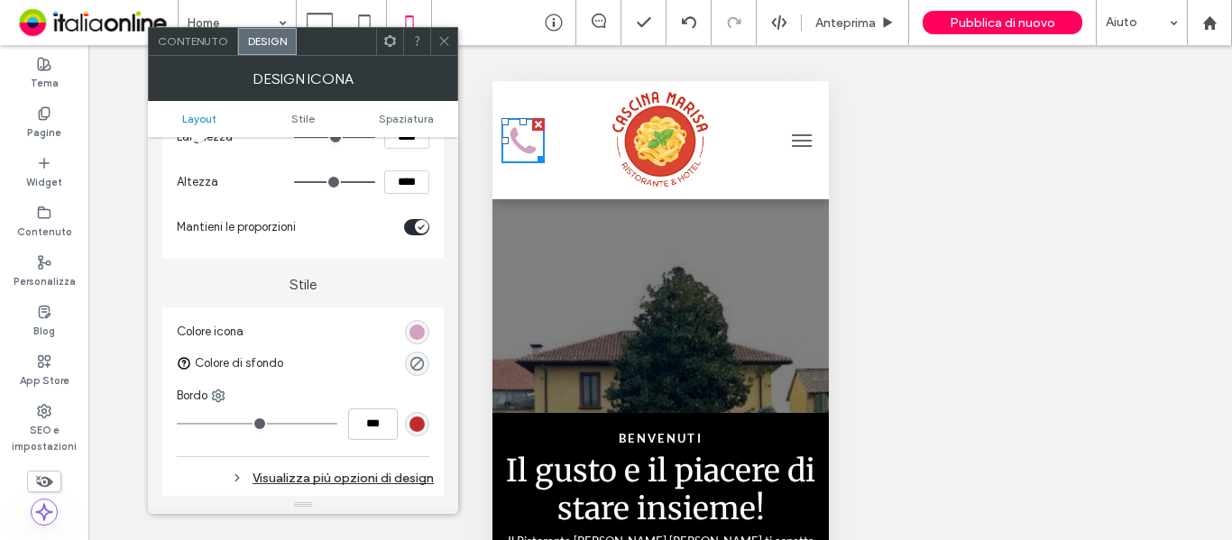
scroll to position [271, 0]
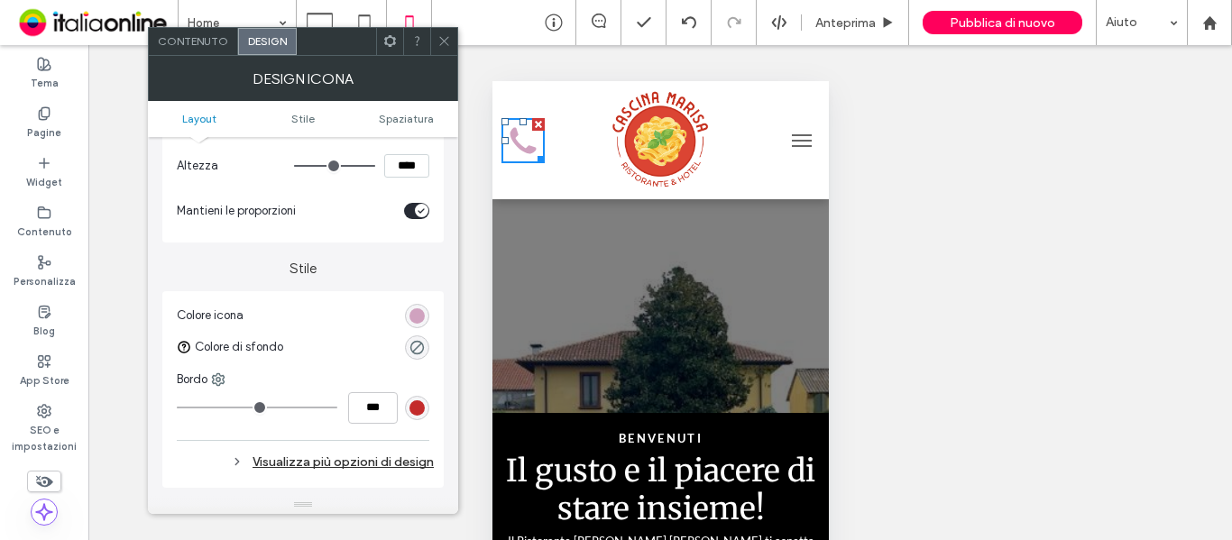
click at [421, 318] on div "rgb(208, 162, 191)" at bounding box center [416, 315] width 15 height 15
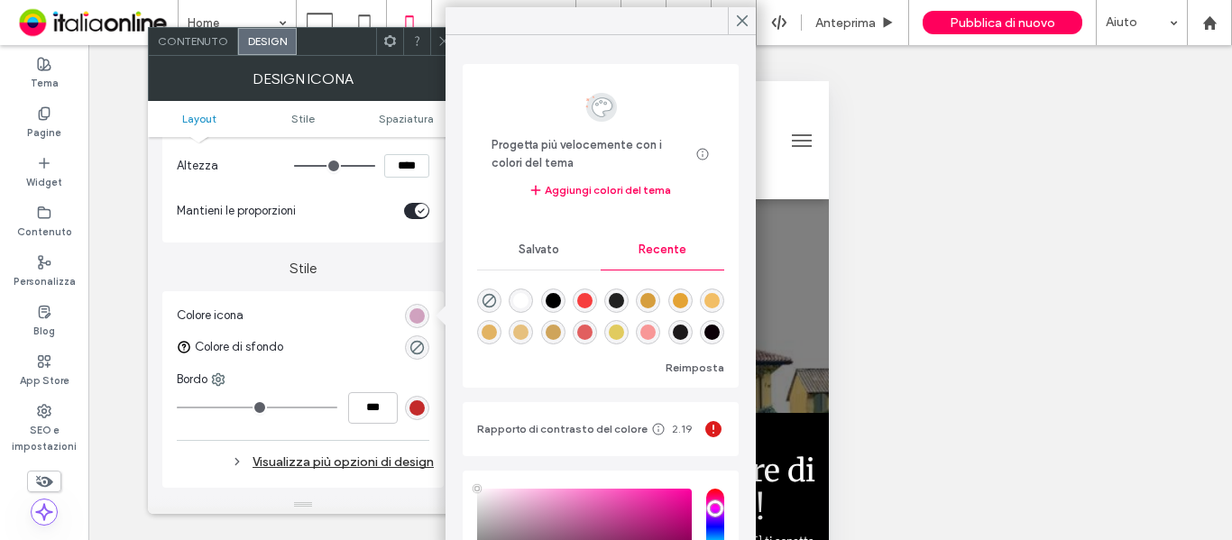
type input "****"
click at [593, 298] on div "rgba(246, 62, 62, 1)" at bounding box center [584, 300] width 15 height 15
type input "*******"
click at [438, 39] on div at bounding box center [443, 41] width 27 height 27
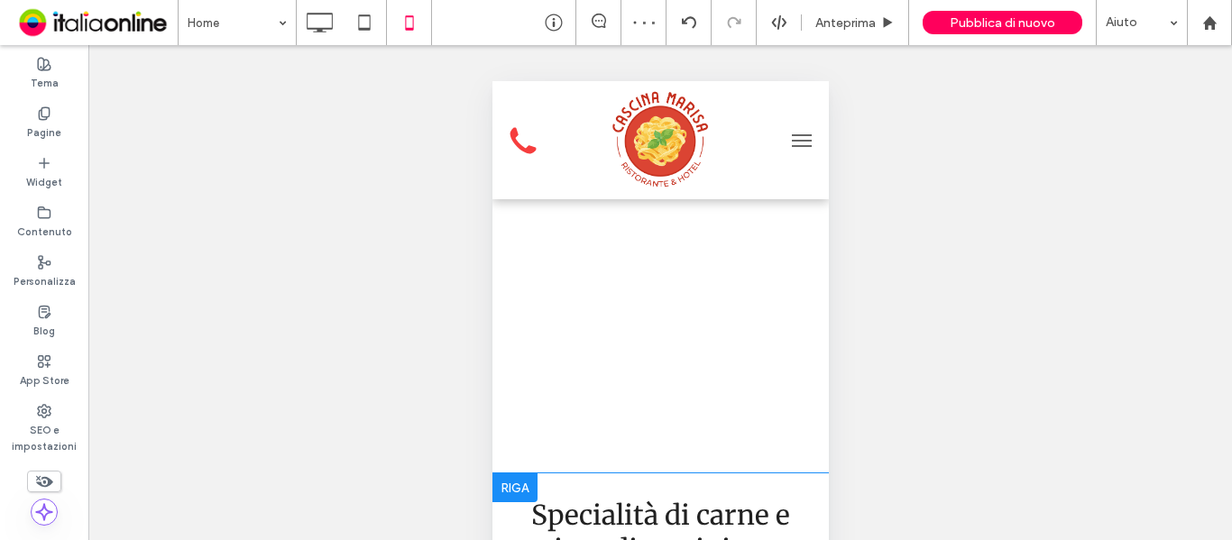
scroll to position [631, 0]
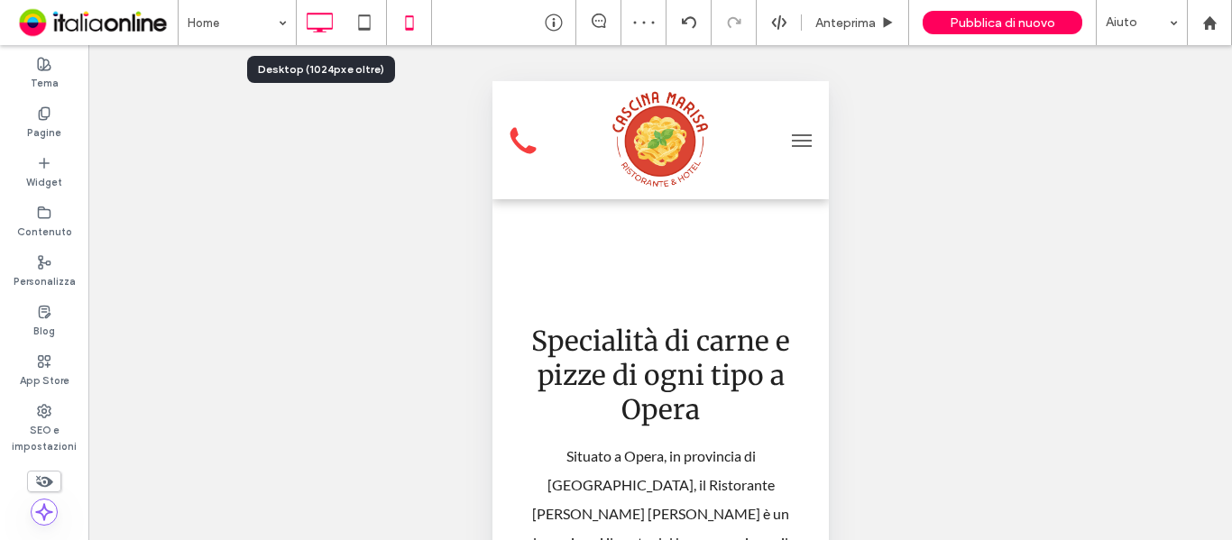
click at [317, 30] on icon at bounding box center [319, 23] width 36 height 36
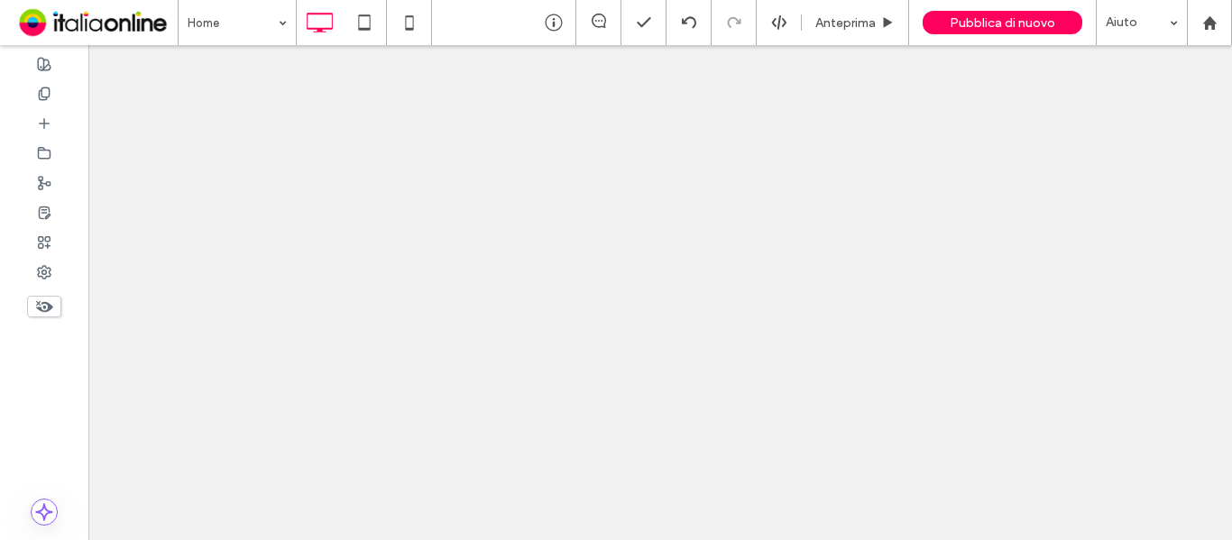
scroll to position [0, 0]
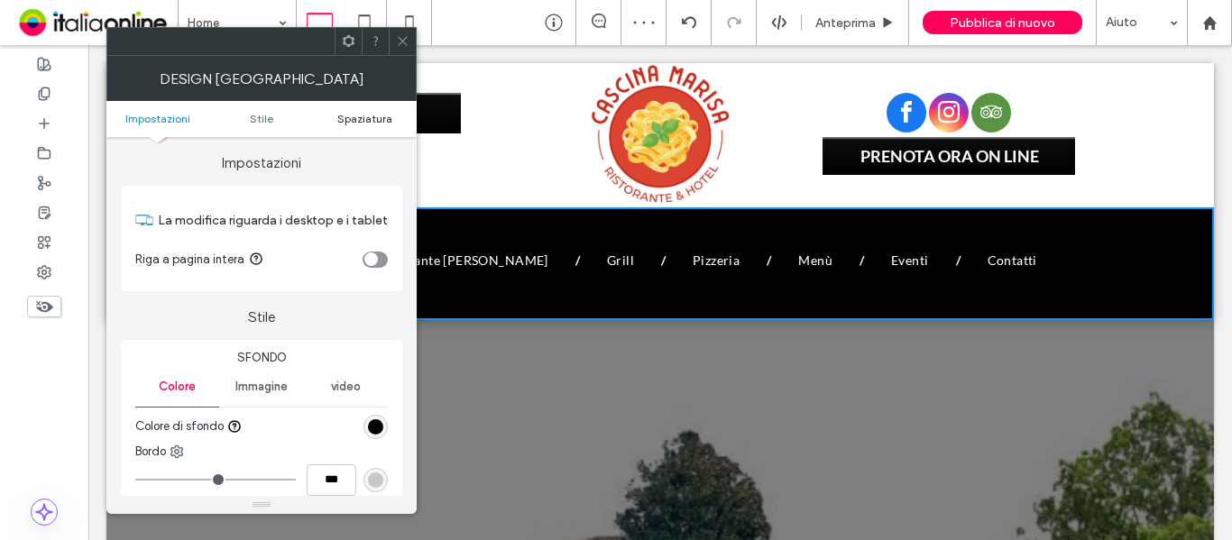
click at [359, 113] on span "Spaziatura" at bounding box center [364, 119] width 55 height 14
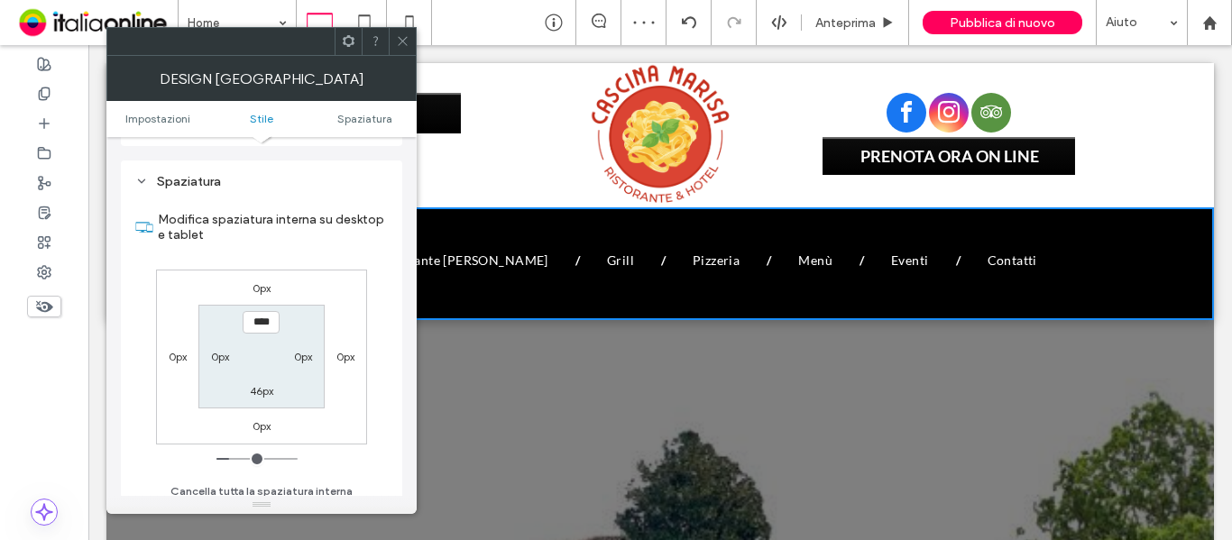
scroll to position [439, 0]
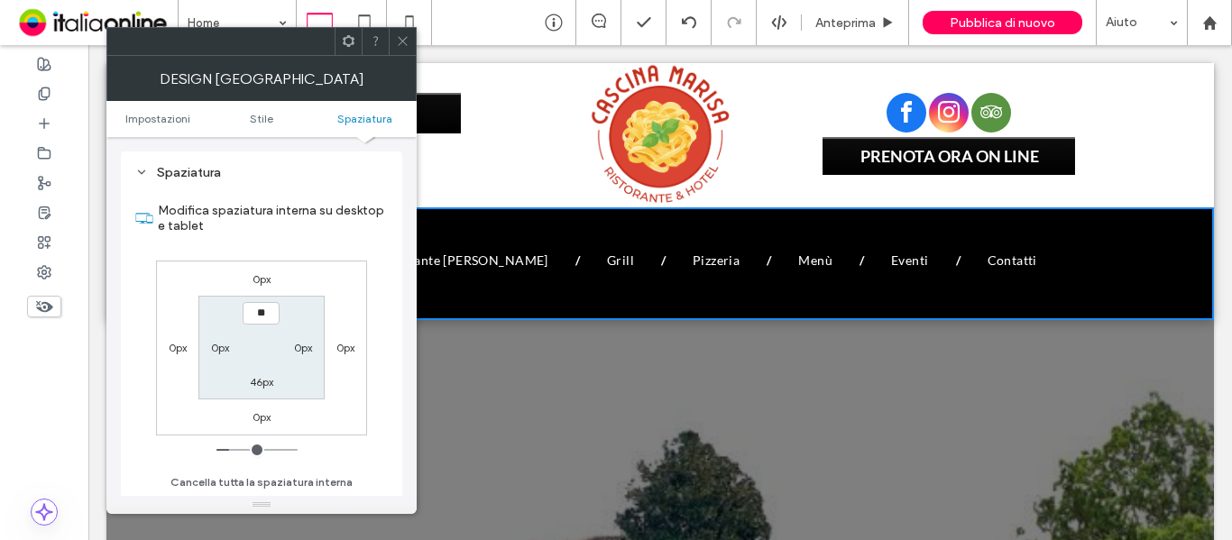
type input "****"
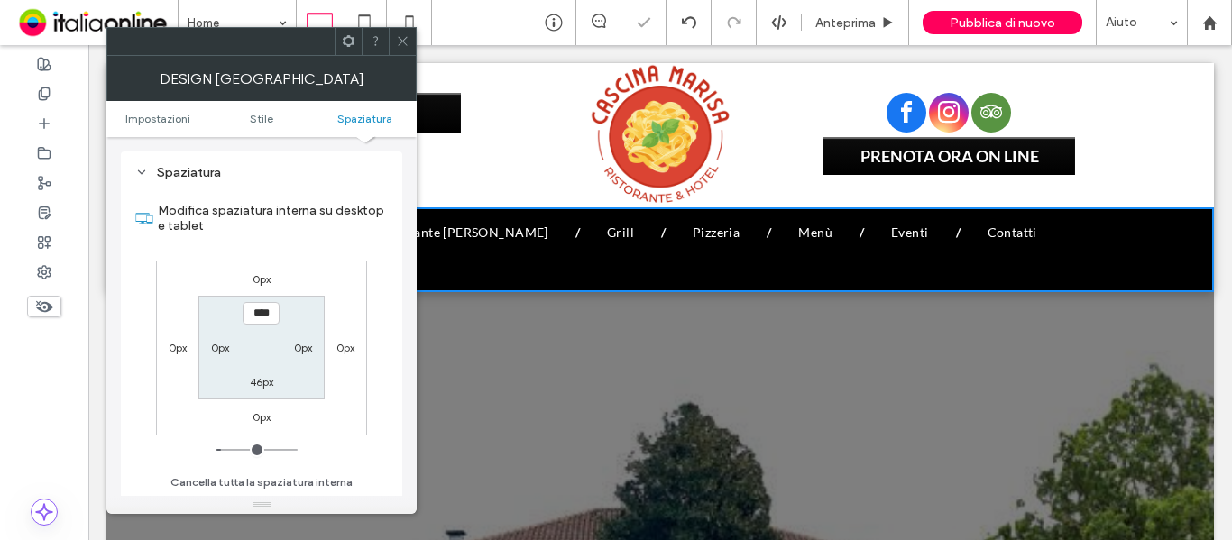
click at [262, 381] on label "46px" at bounding box center [261, 382] width 23 height 14
type input "**"
type input "****"
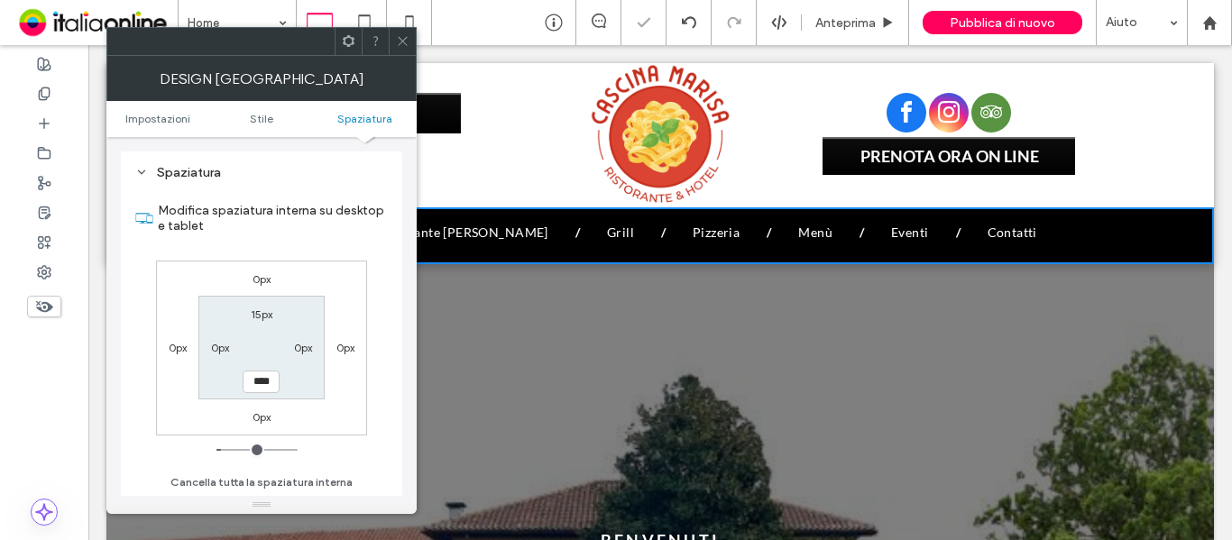
click at [409, 35] on icon at bounding box center [403, 41] width 14 height 14
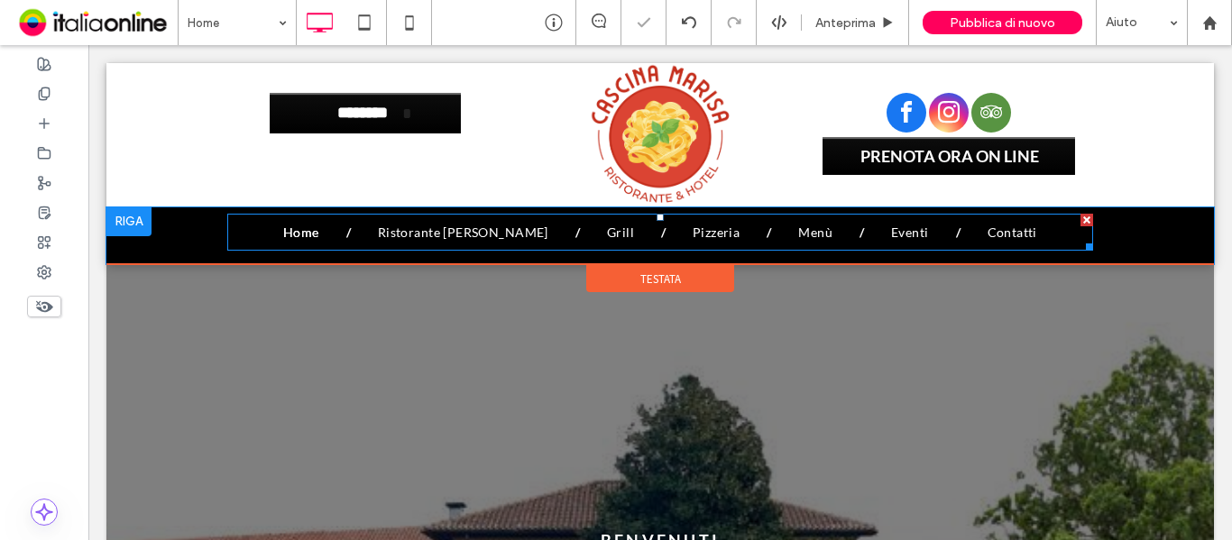
click at [318, 246] on nav "Home Ristorante Cascina [PERSON_NAME] Grill Pizzeria [GEOGRAPHIC_DATA] Eventi C…" at bounding box center [660, 233] width 866 height 38
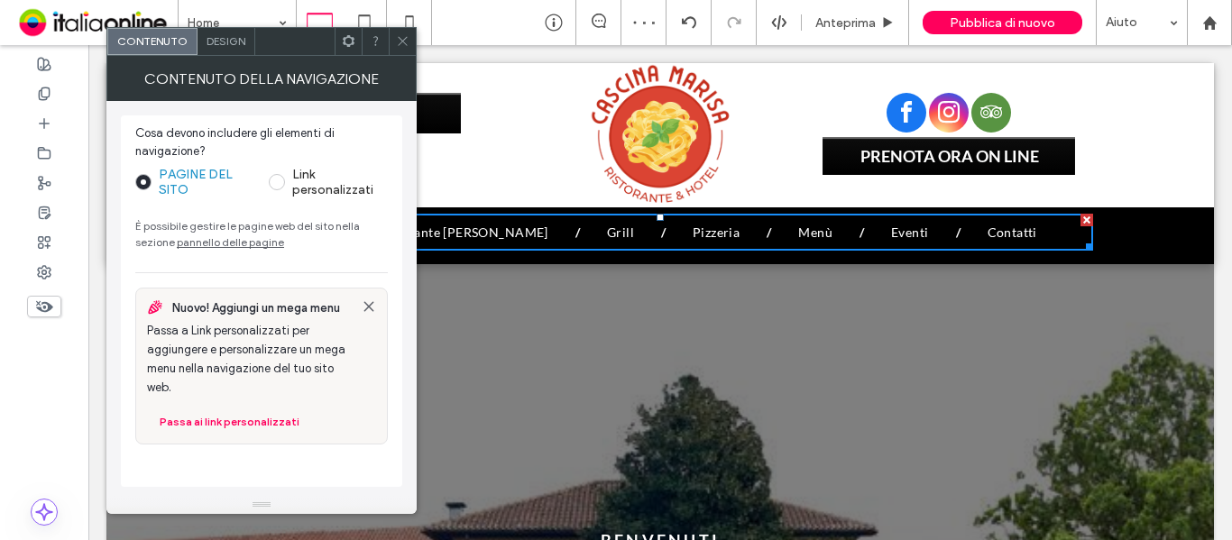
click at [409, 44] on div at bounding box center [402, 41] width 27 height 27
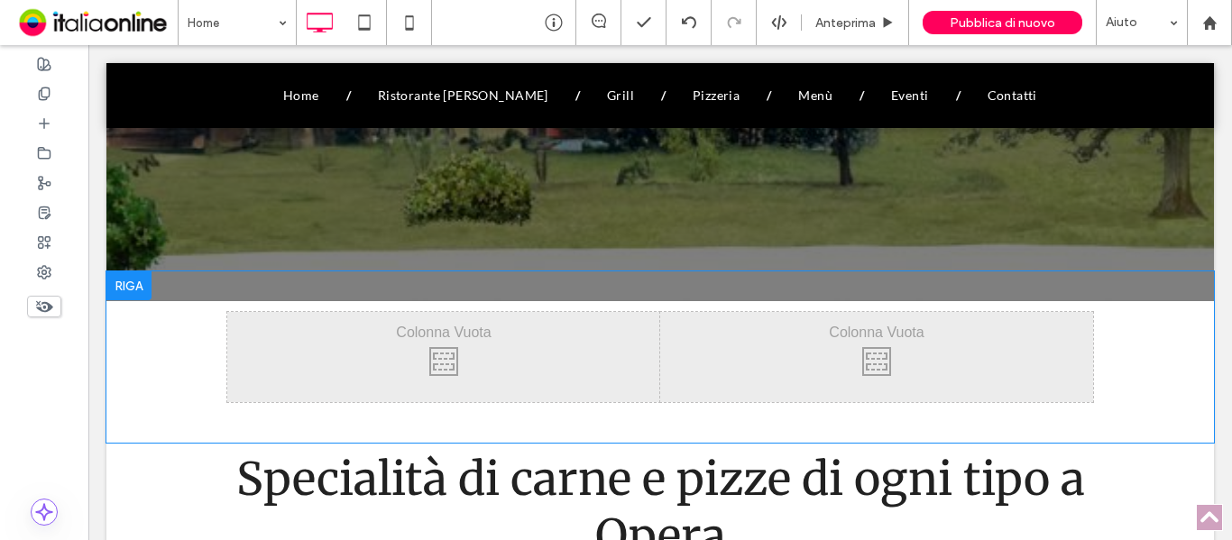
scroll to position [631, 0]
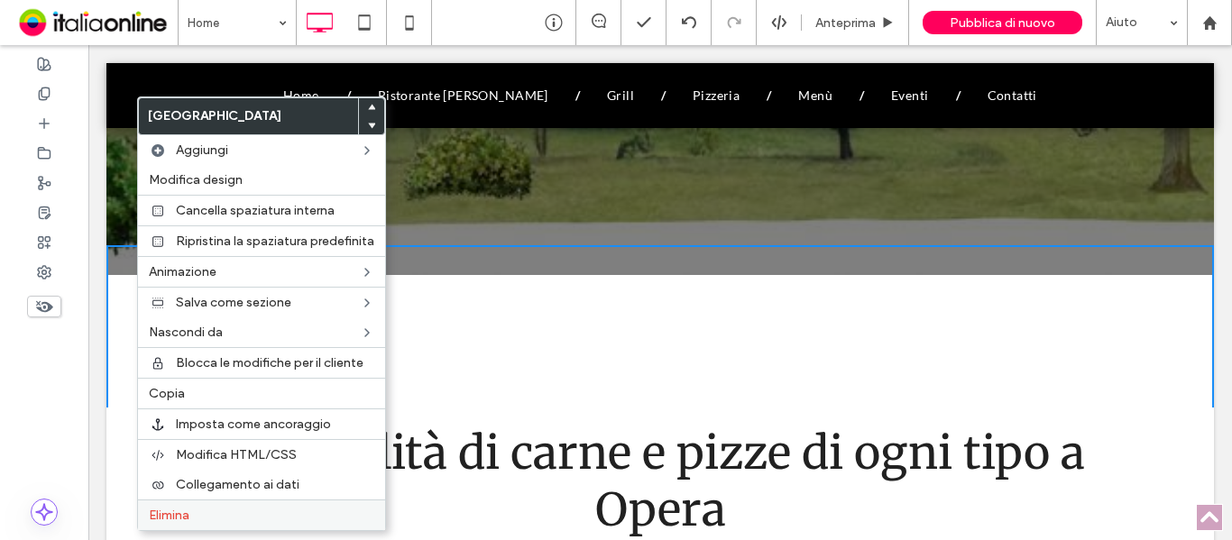
click at [201, 510] on label "Elimina" at bounding box center [261, 515] width 225 height 15
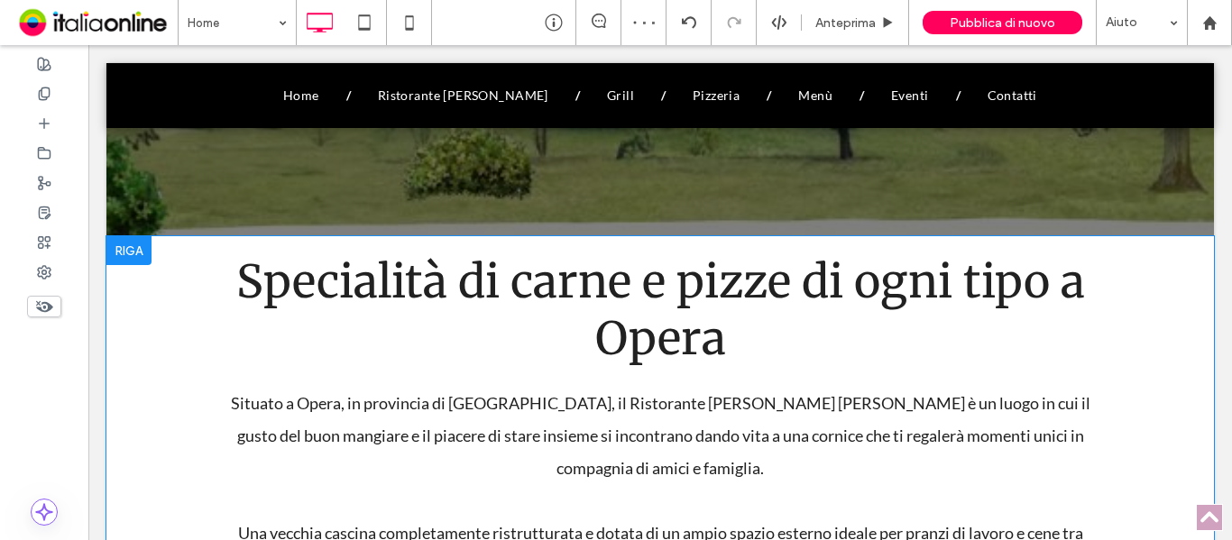
click at [128, 255] on div at bounding box center [128, 250] width 45 height 29
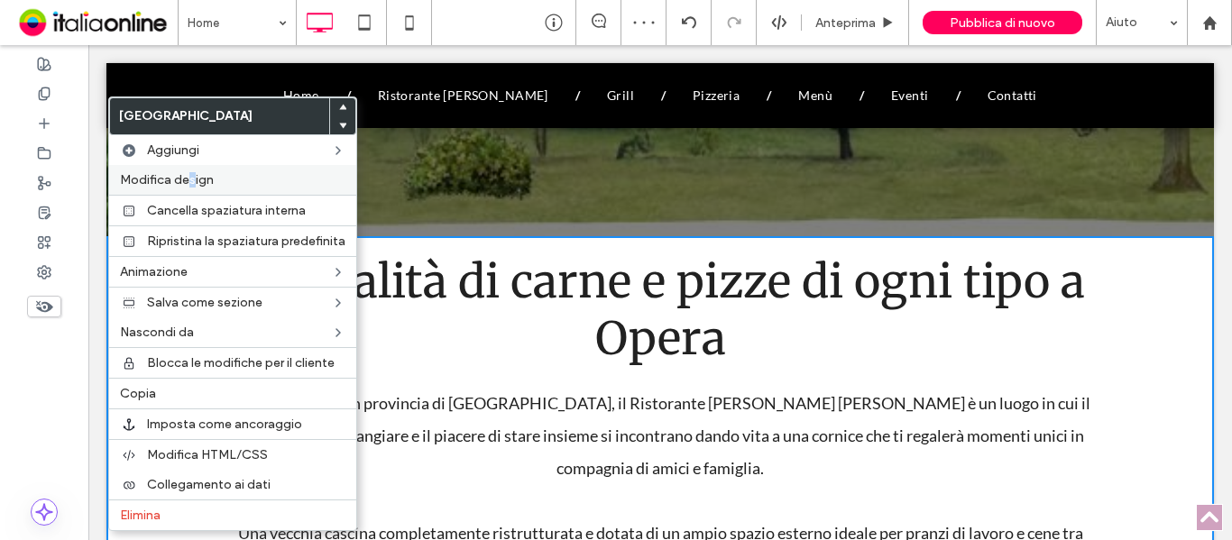
click at [193, 183] on span "Modifica design" at bounding box center [167, 179] width 94 height 15
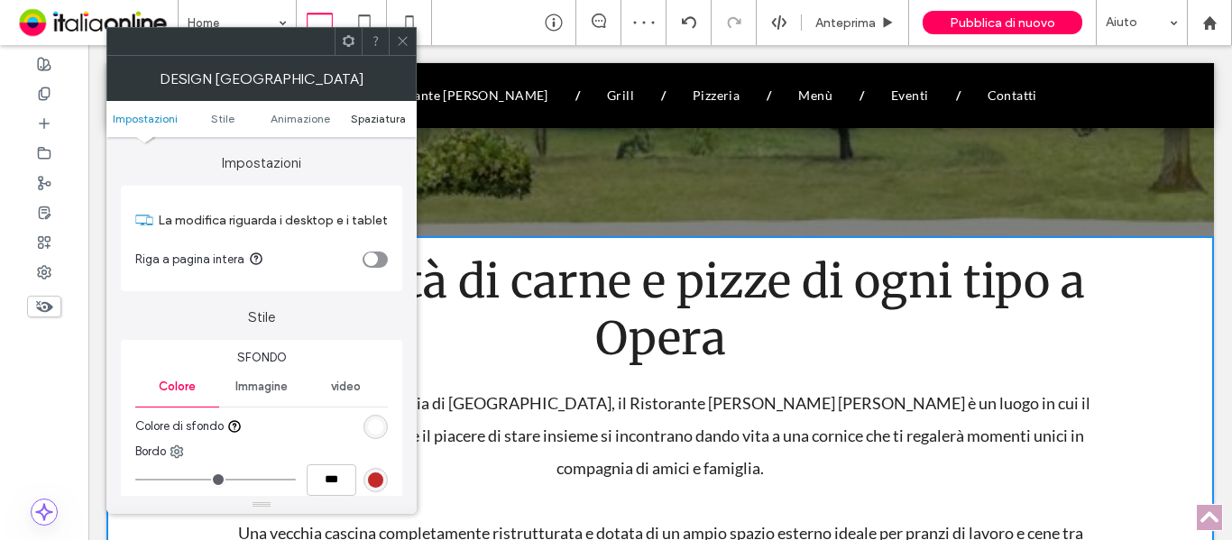
click at [357, 114] on span "Spaziatura" at bounding box center [378, 119] width 55 height 14
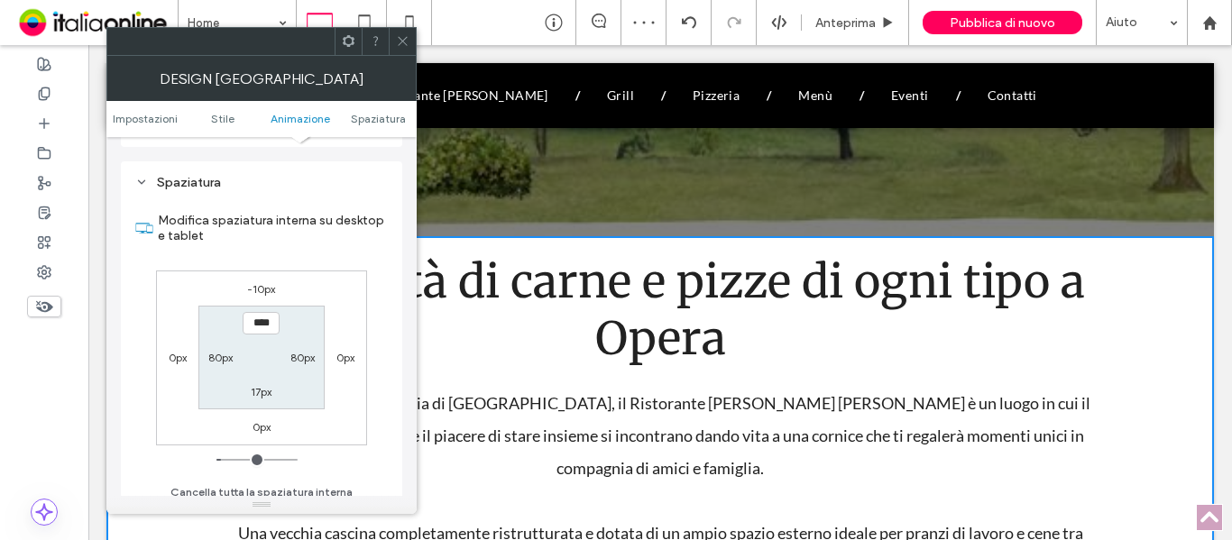
scroll to position [496, 0]
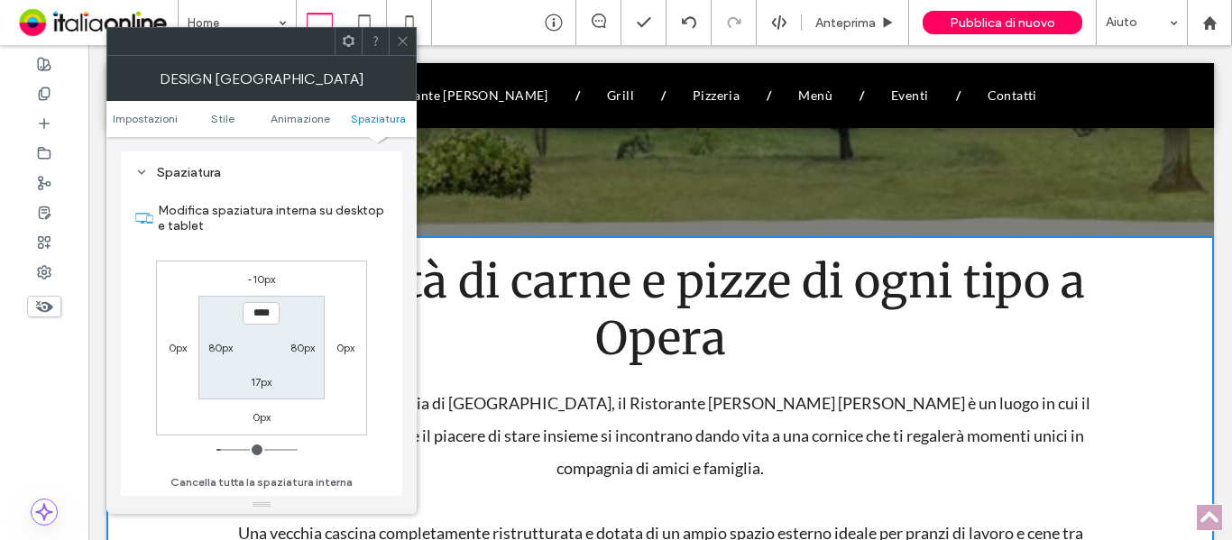
click at [265, 276] on label "-10px" at bounding box center [261, 279] width 28 height 14
type input "*"
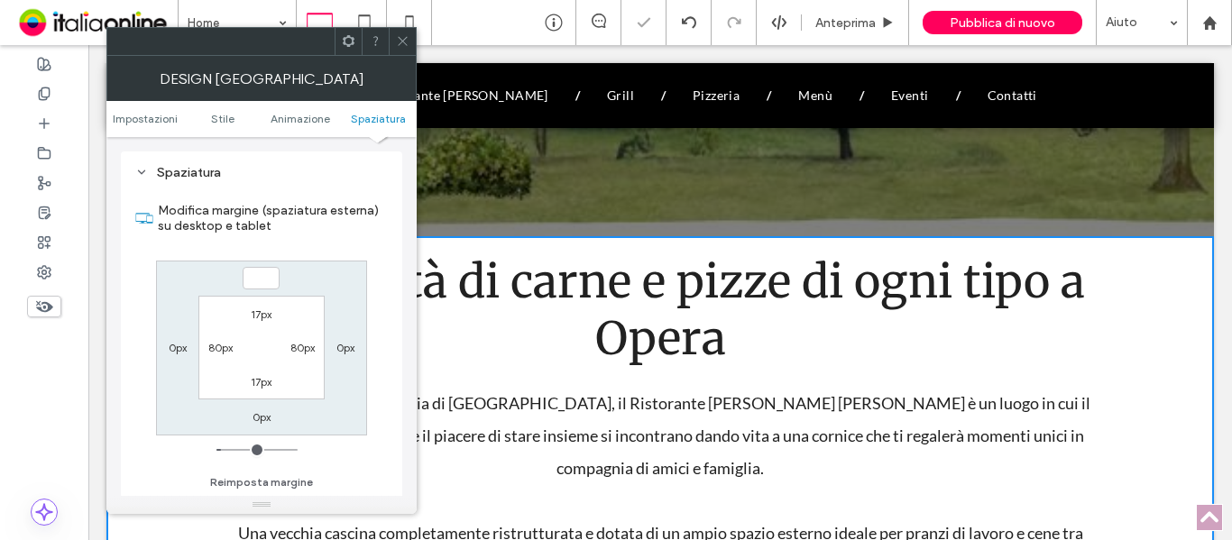
type input "*"
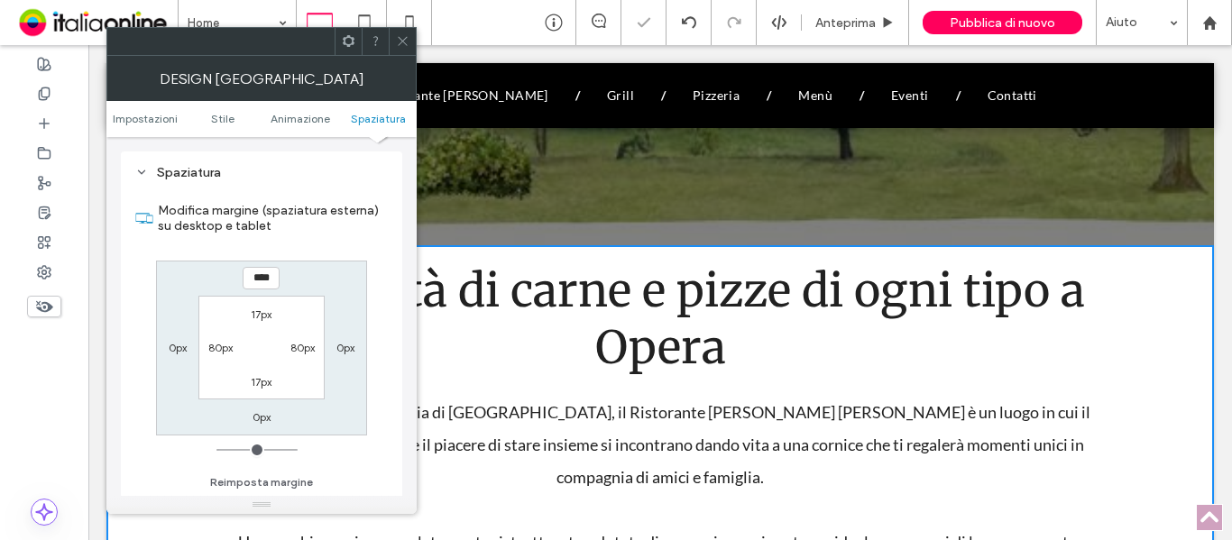
type input "****"
type input "**"
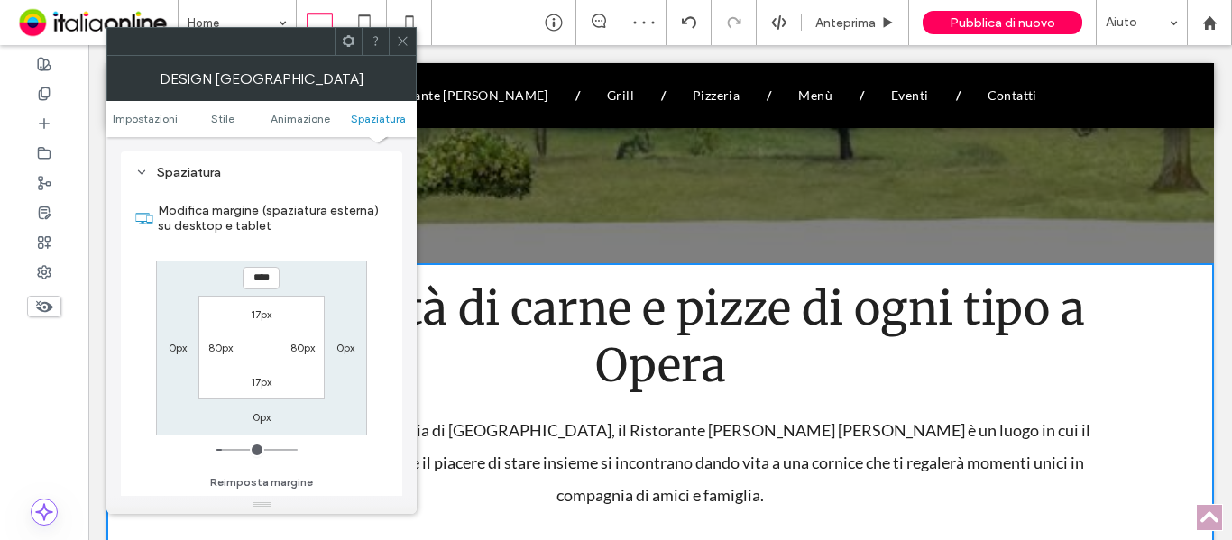
type input "***"
type input "*"
type input "***"
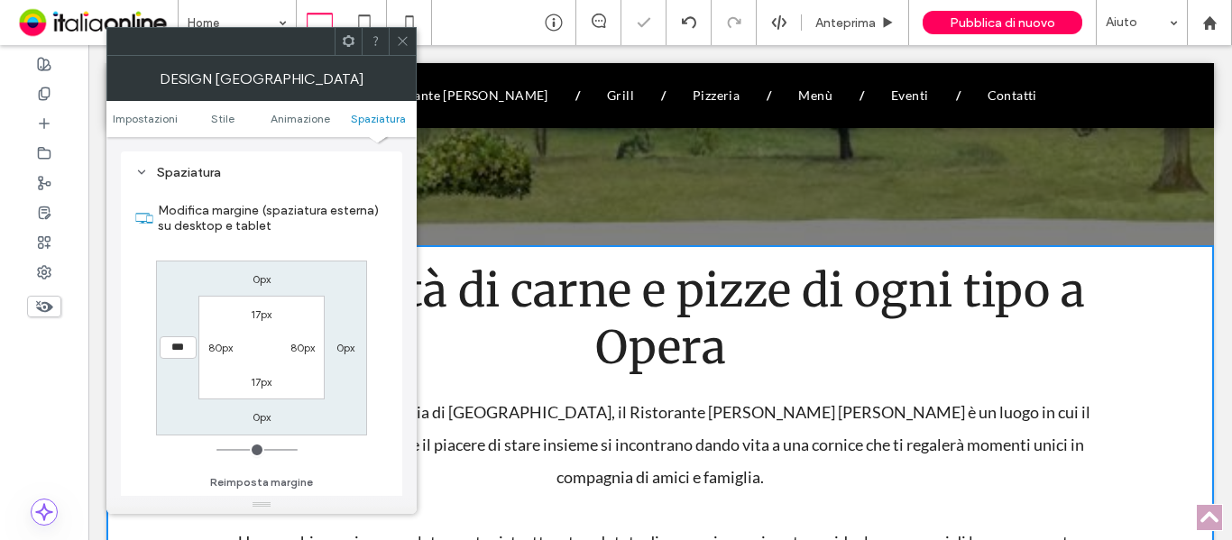
type input "**"
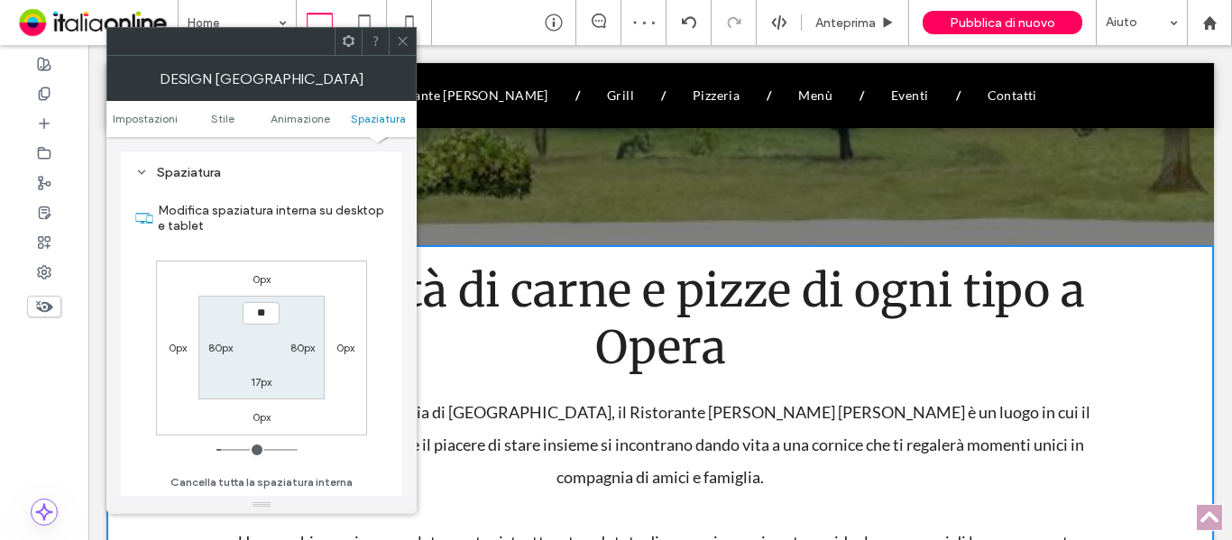
type input "**"
type input "****"
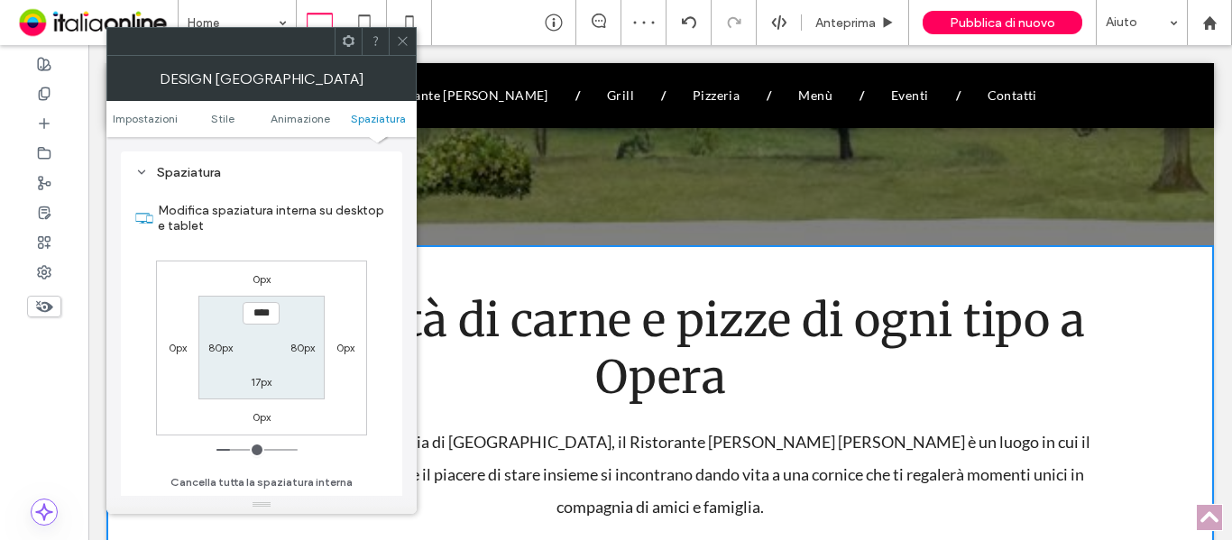
click at [400, 49] on span at bounding box center [403, 41] width 14 height 27
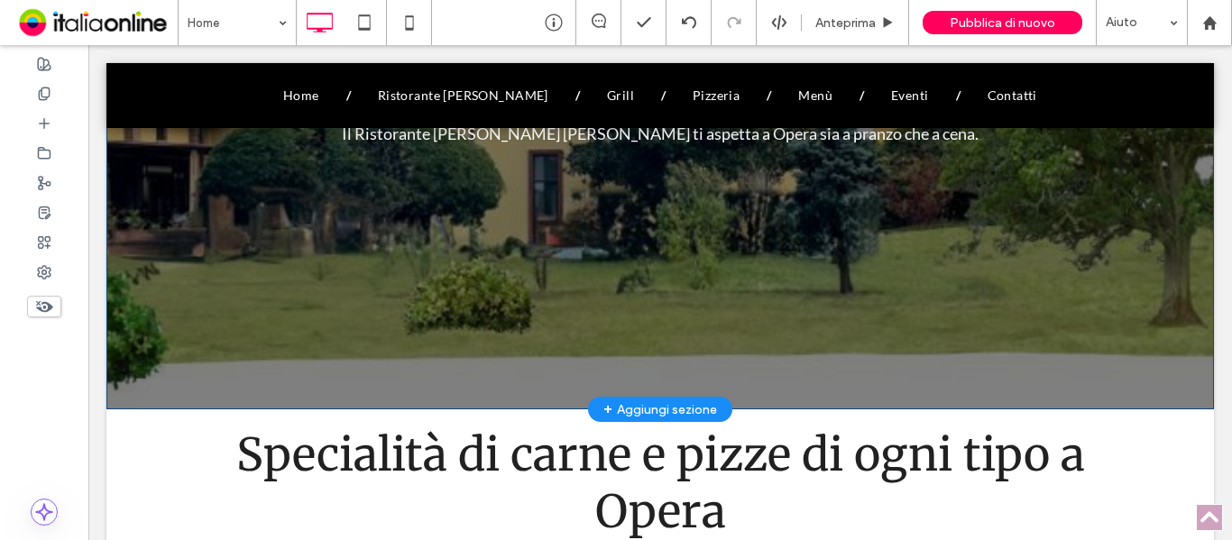
scroll to position [631, 0]
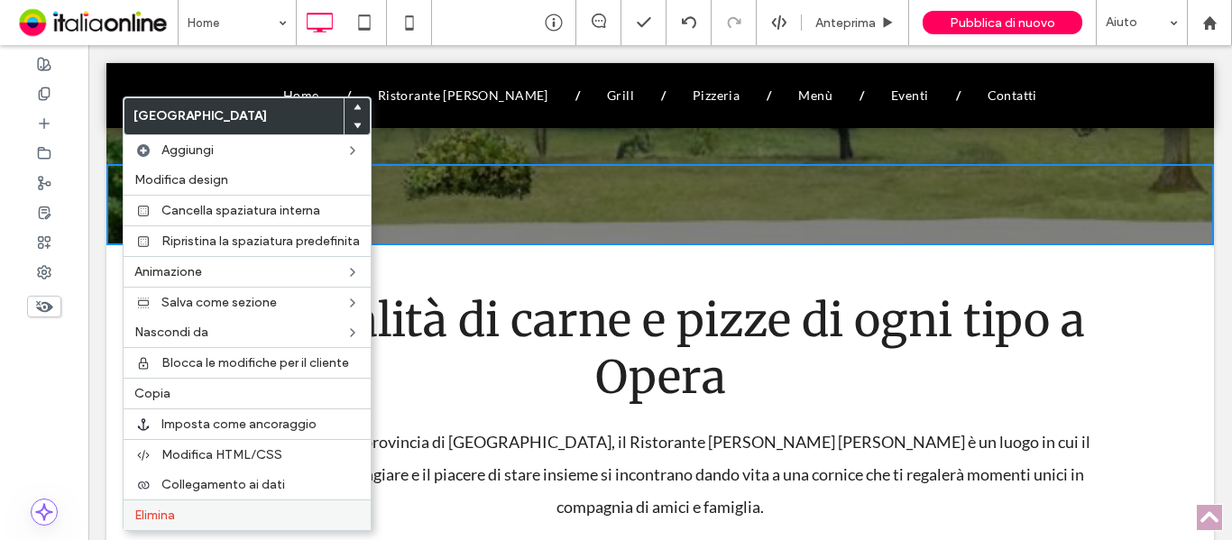
click at [198, 518] on label "Elimina" at bounding box center [246, 515] width 225 height 15
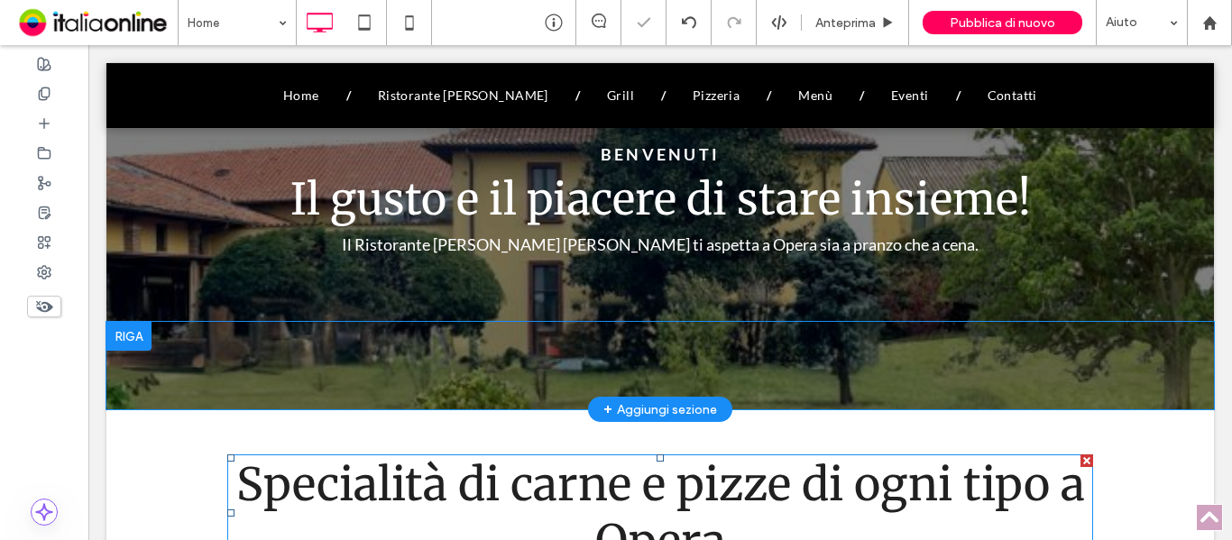
scroll to position [361, 0]
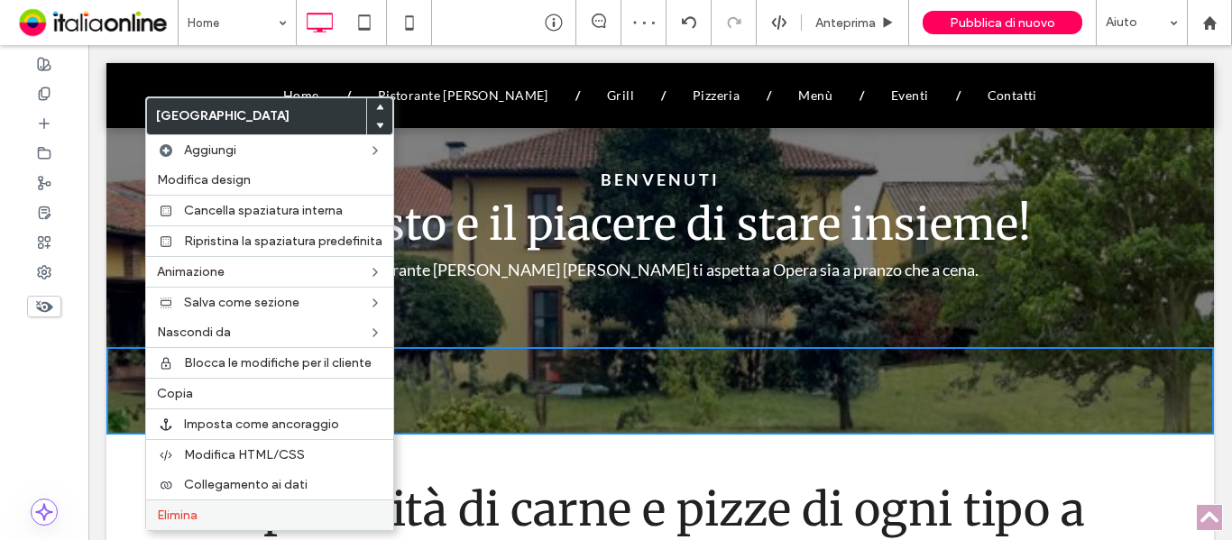
click at [216, 516] on label "Elimina" at bounding box center [269, 515] width 225 height 15
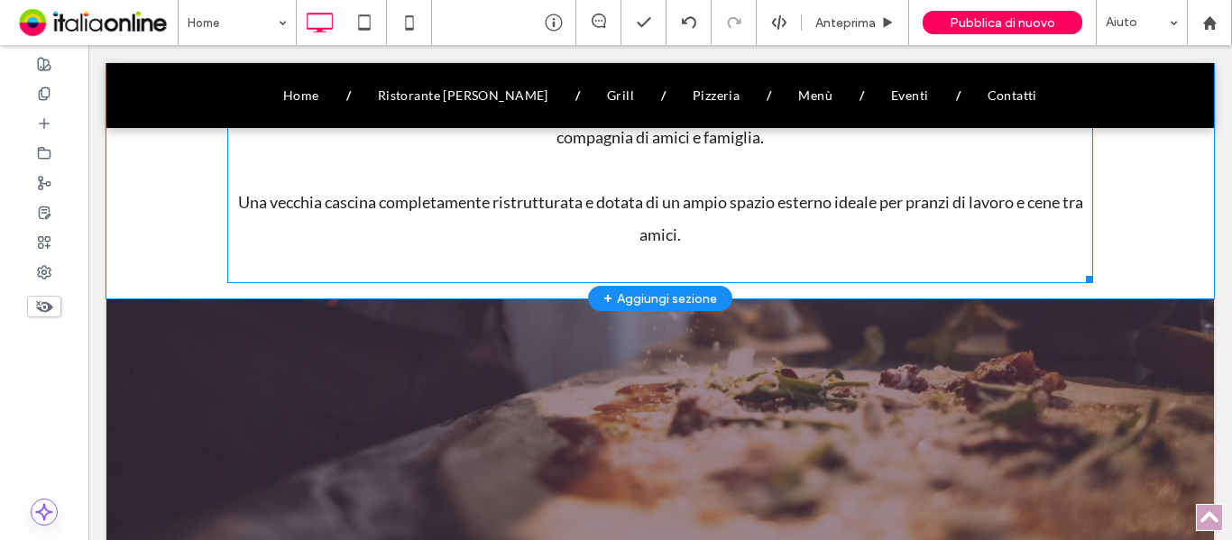
scroll to position [1172, 0]
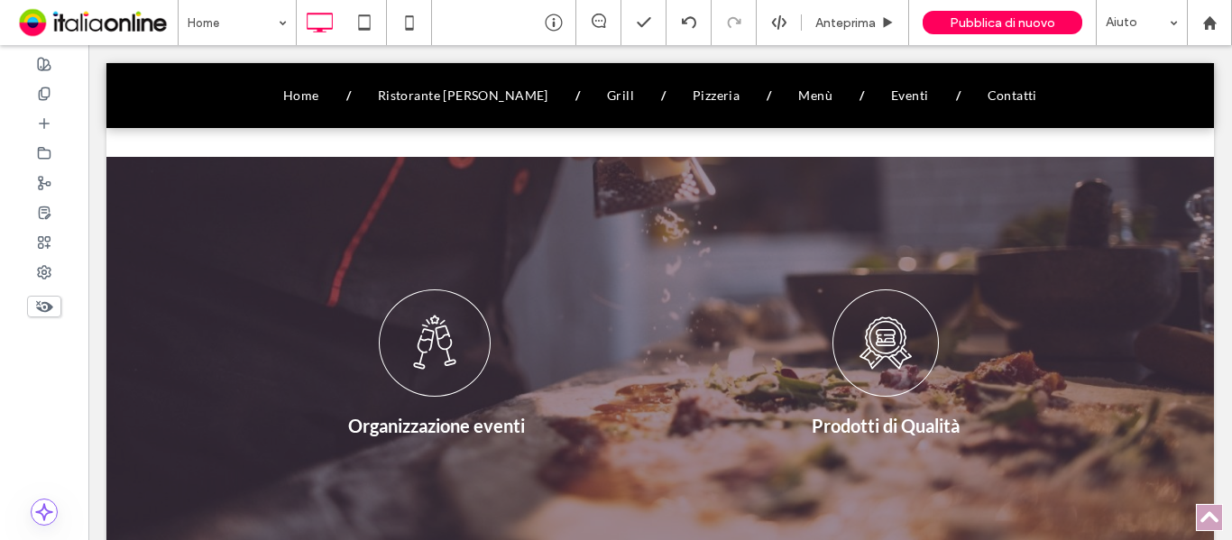
click at [46, 300] on icon at bounding box center [44, 307] width 20 height 20
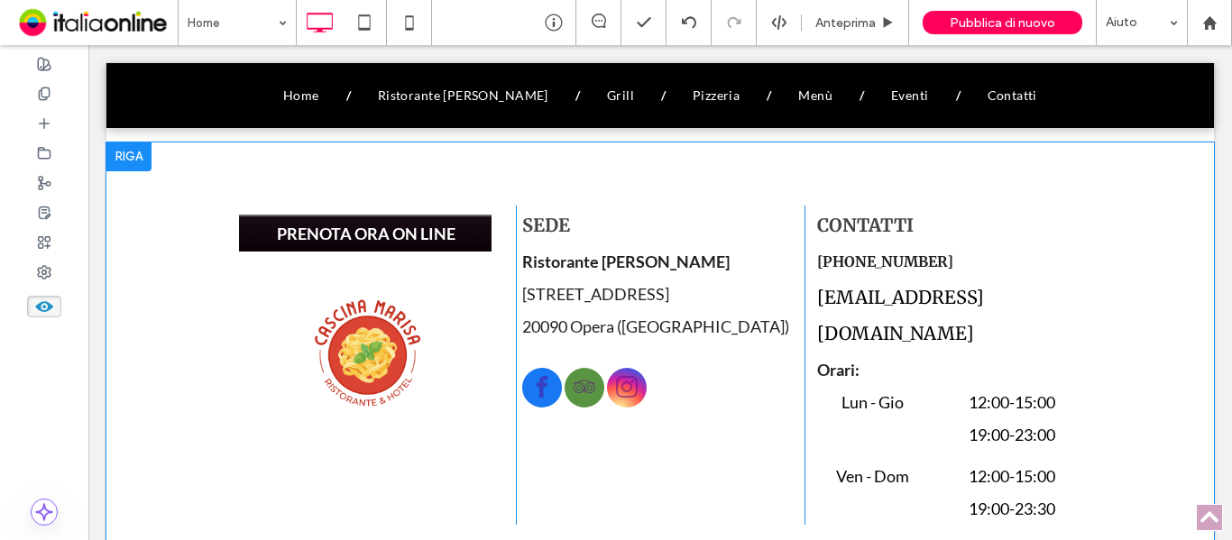
scroll to position [11378, 0]
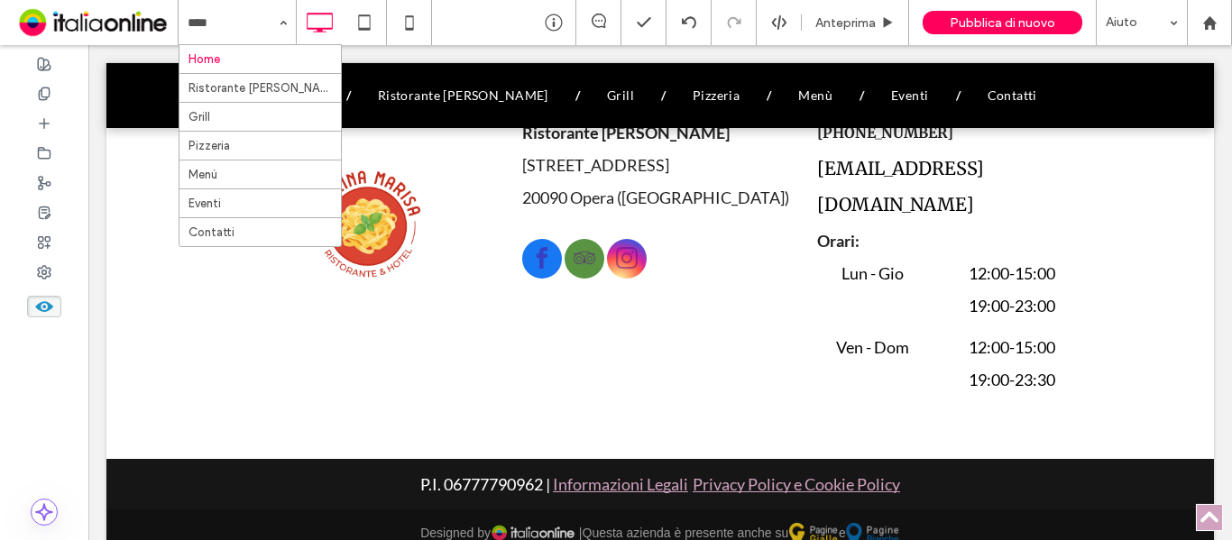
click at [36, 312] on icon at bounding box center [44, 307] width 20 height 20
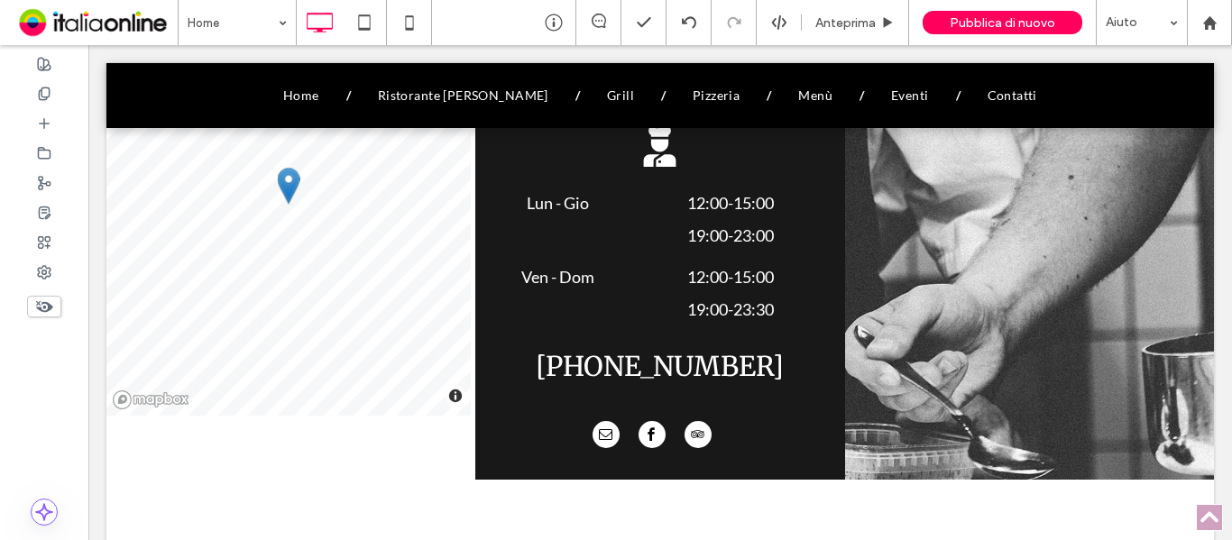
scroll to position [3196, 0]
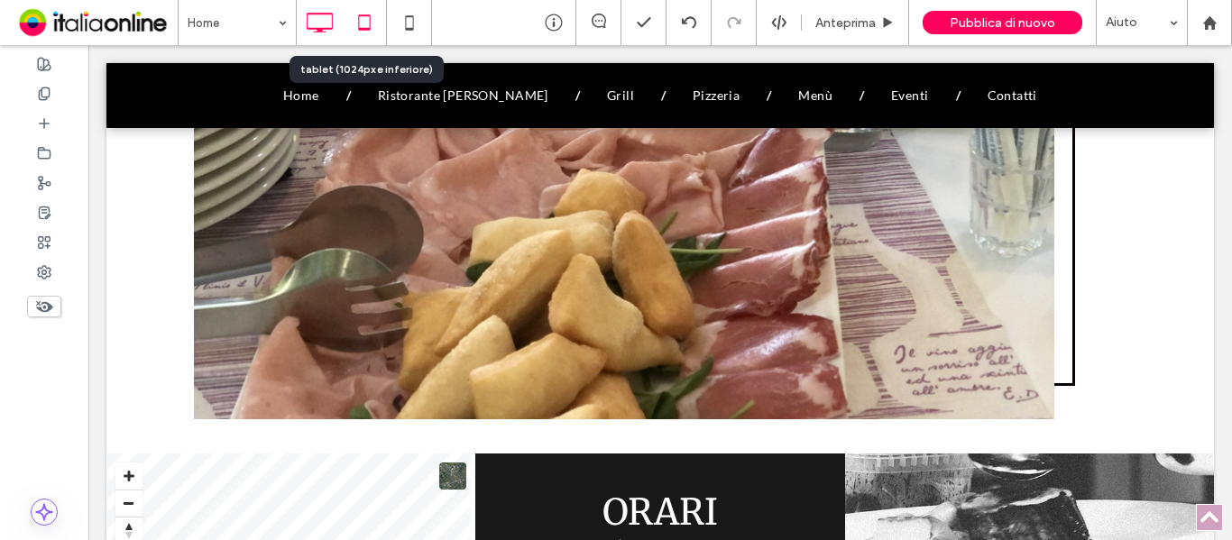
click at [362, 26] on icon at bounding box center [364, 23] width 36 height 36
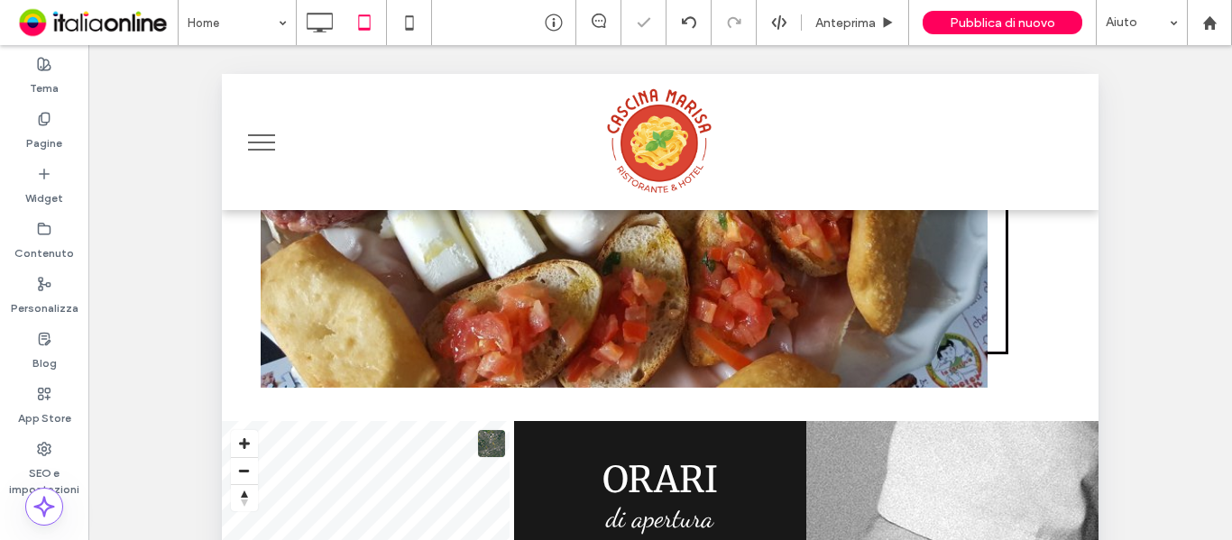
click at [270, 144] on button "menu" at bounding box center [261, 142] width 47 height 47
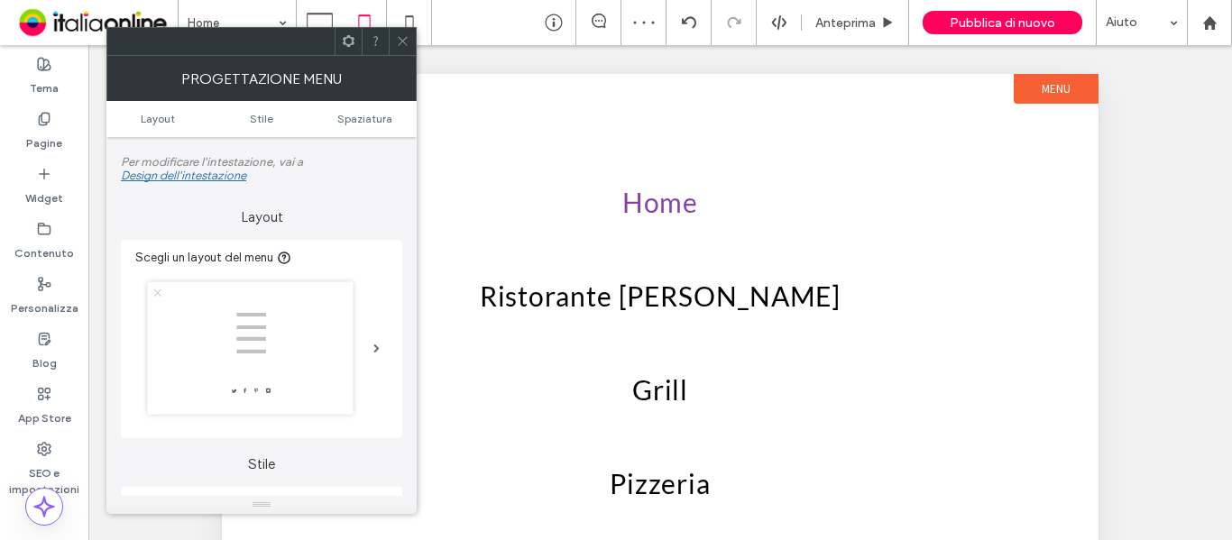
click at [411, 46] on div at bounding box center [402, 41] width 27 height 27
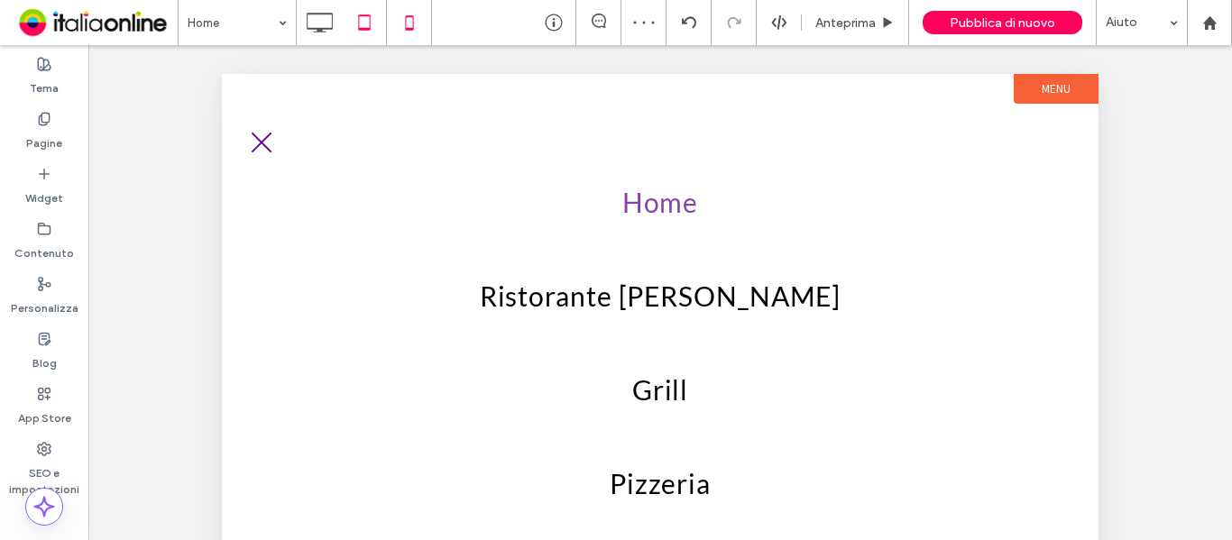
click at [417, 23] on icon at bounding box center [409, 23] width 36 height 36
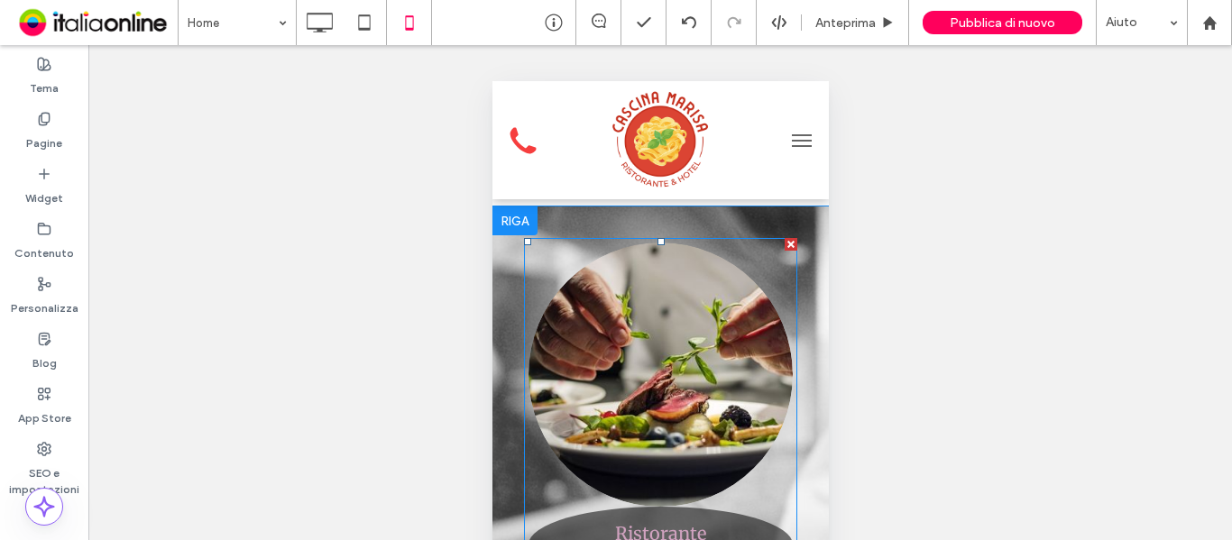
scroll to position [2255, 0]
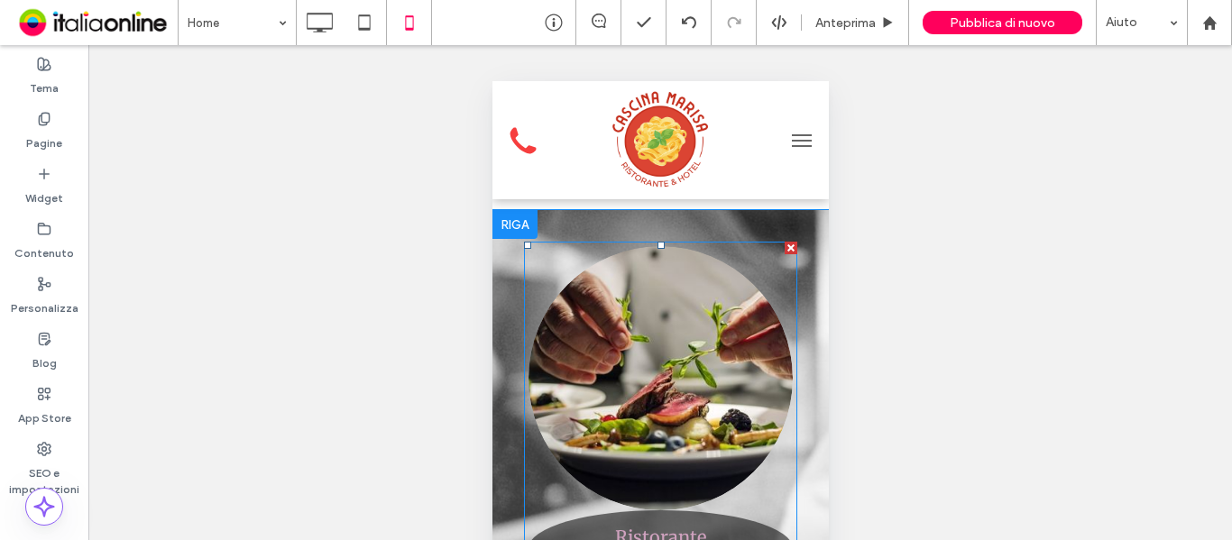
click at [658, 369] on link at bounding box center [659, 378] width 280 height 280
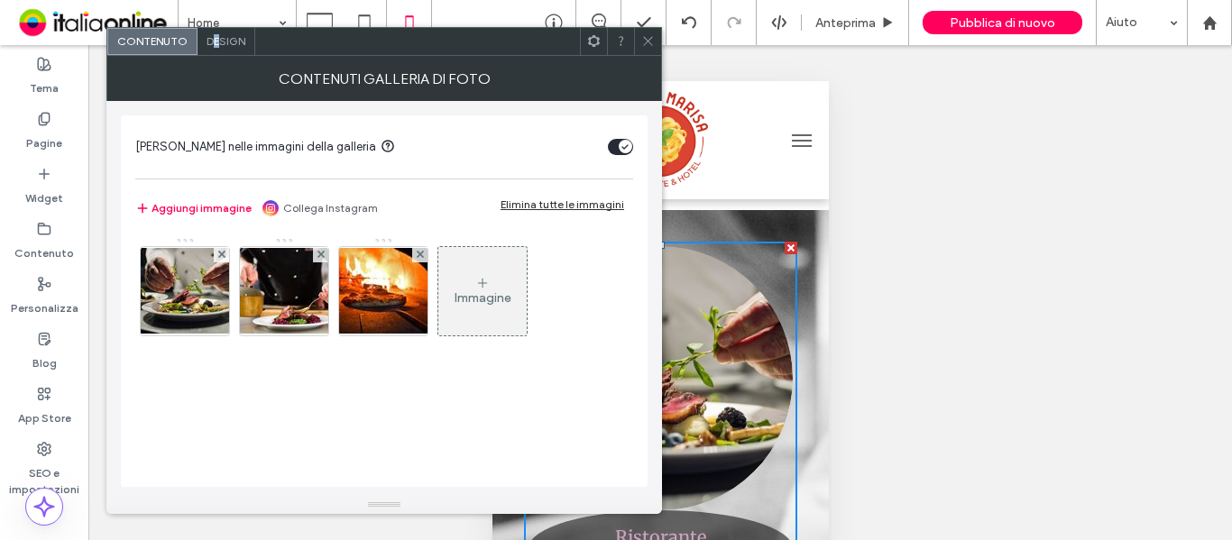
click at [216, 40] on span "Design" at bounding box center [226, 41] width 39 height 14
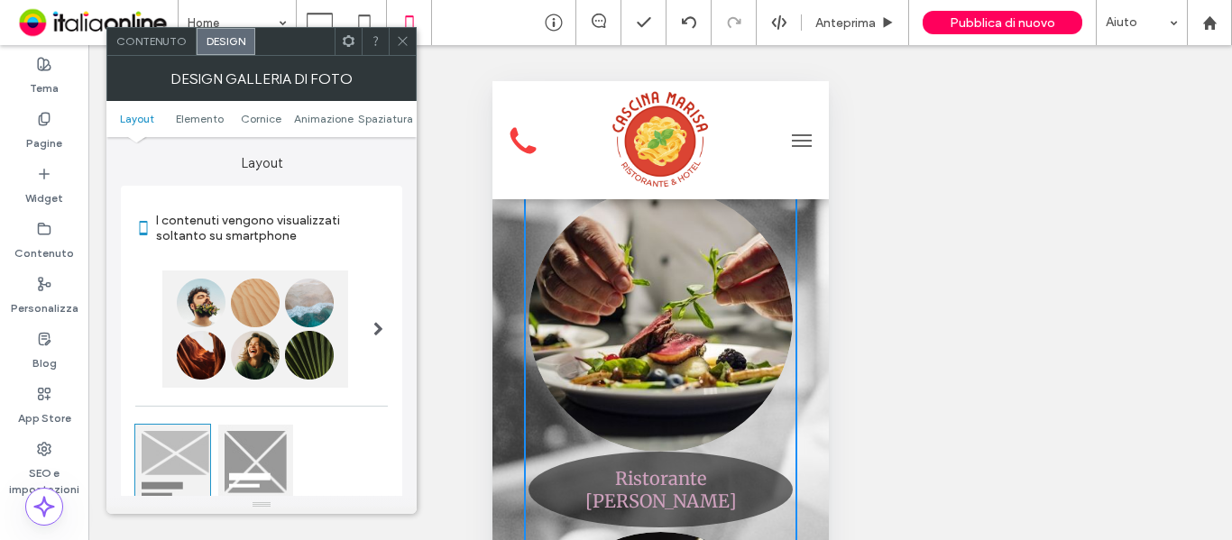
scroll to position [2345, 0]
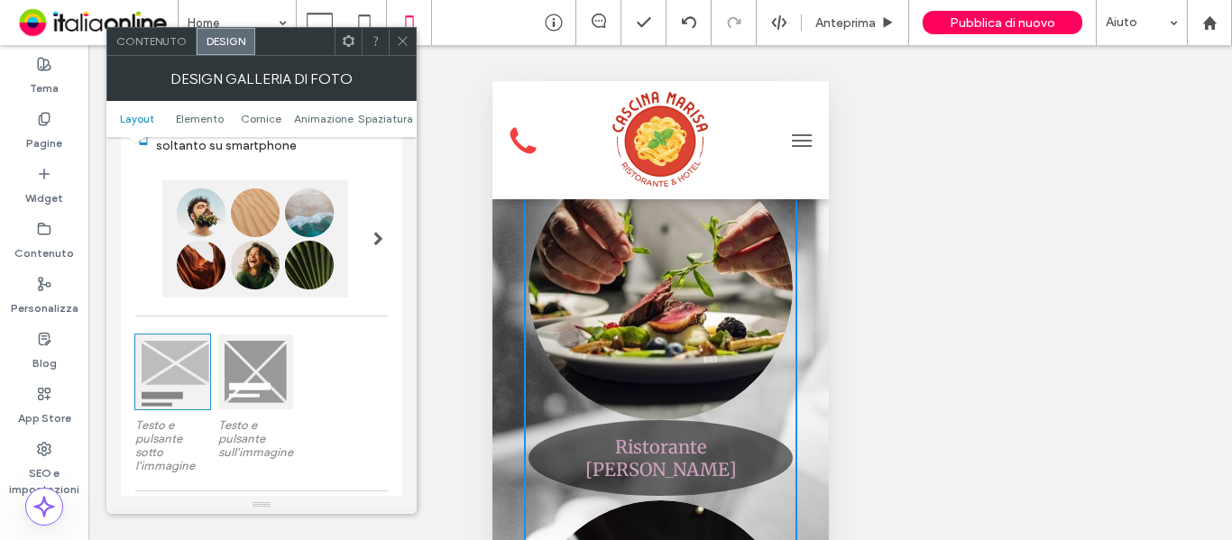
click at [260, 363] on div at bounding box center [255, 372] width 75 height 75
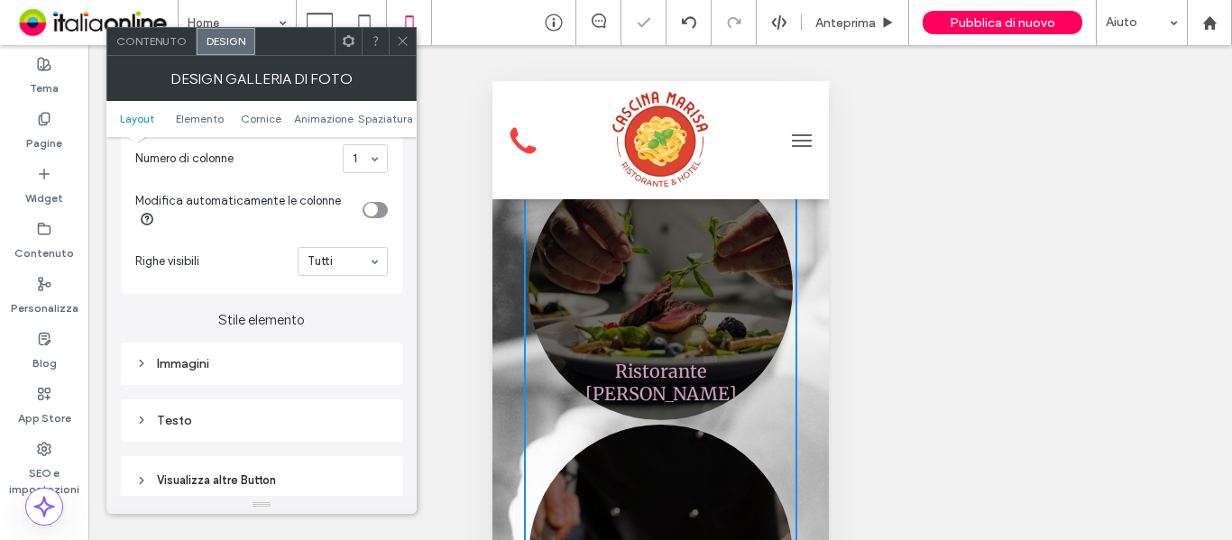
scroll to position [541, 0]
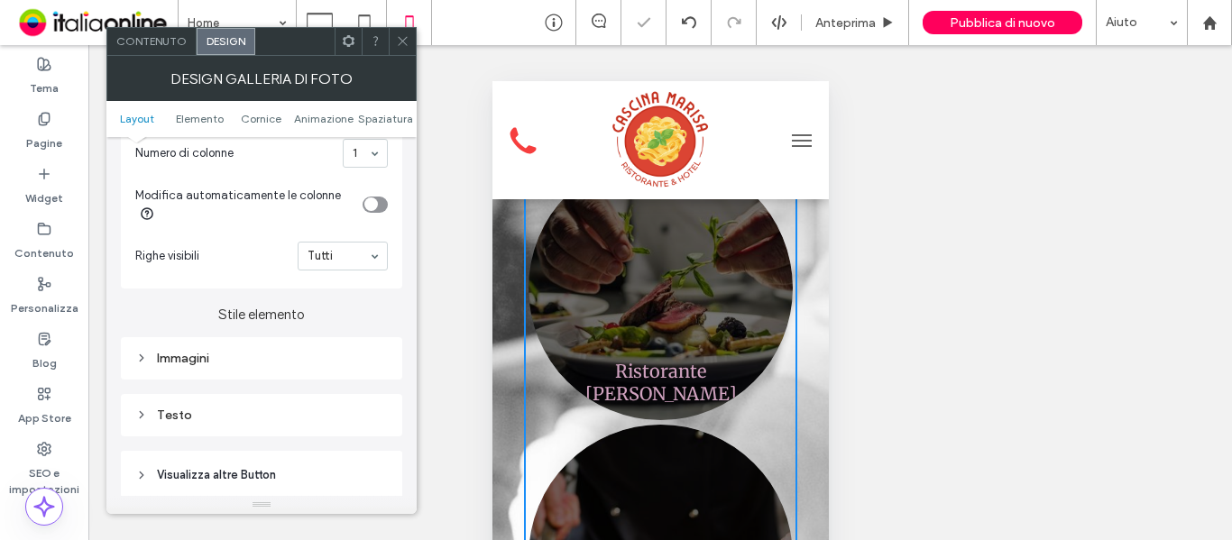
click at [248, 364] on div "Immagini" at bounding box center [261, 358] width 253 height 15
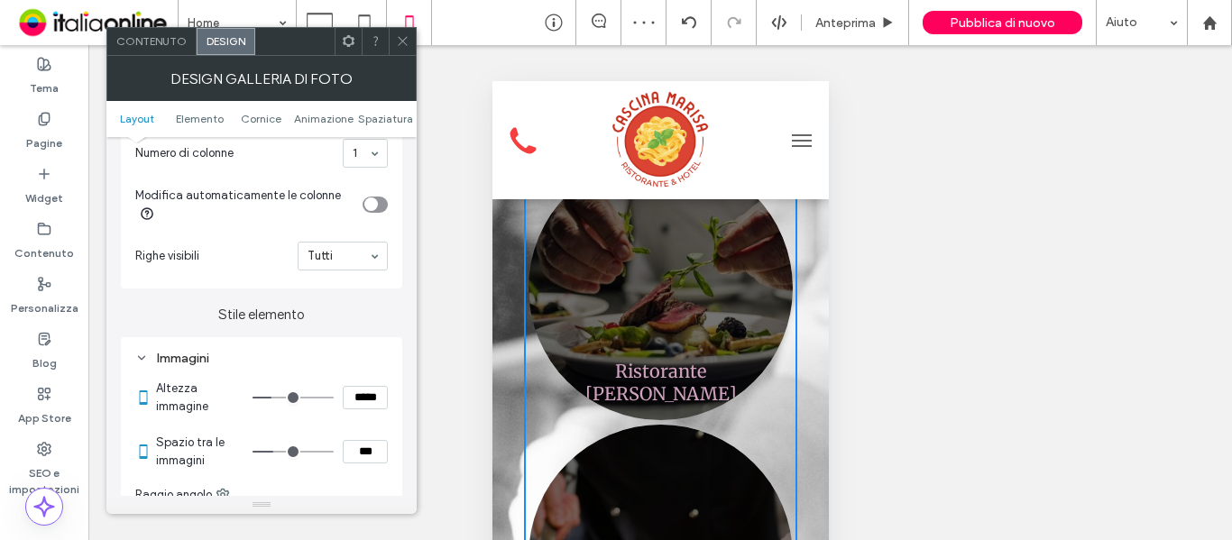
click at [262, 361] on div "Immagini" at bounding box center [261, 358] width 253 height 15
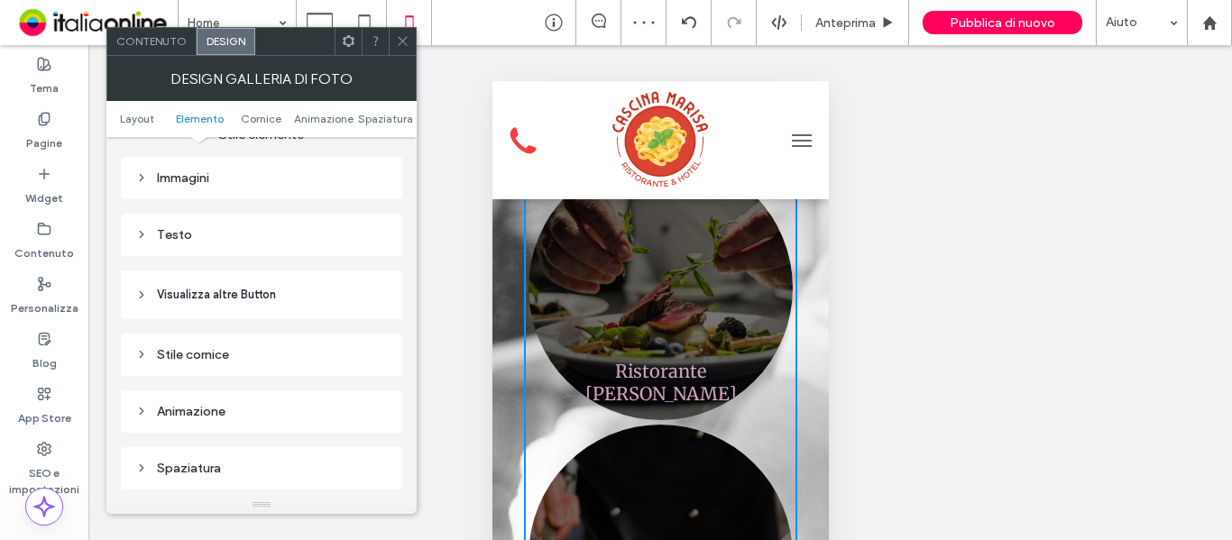
click at [268, 172] on div "Immagini" at bounding box center [261, 177] width 253 height 15
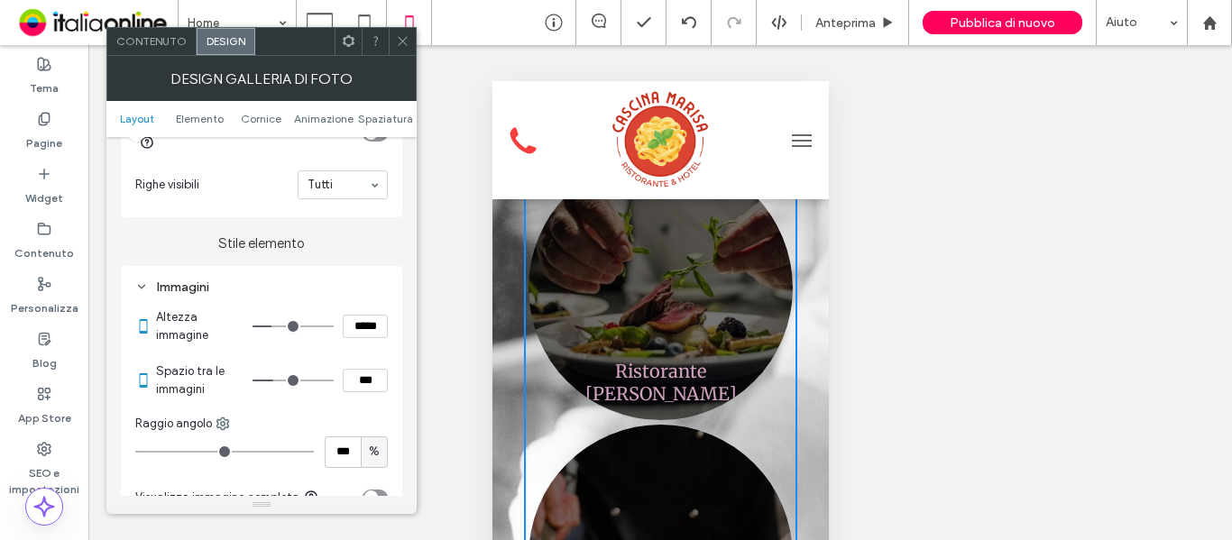
scroll to position [451, 0]
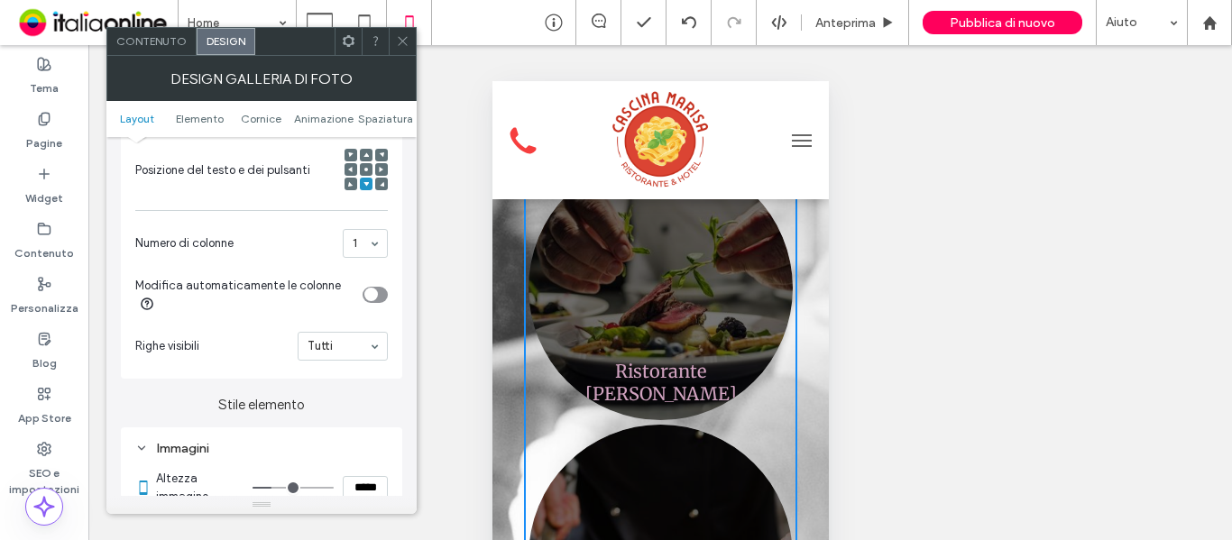
click at [368, 170] on icon at bounding box center [365, 169] width 5 height 5
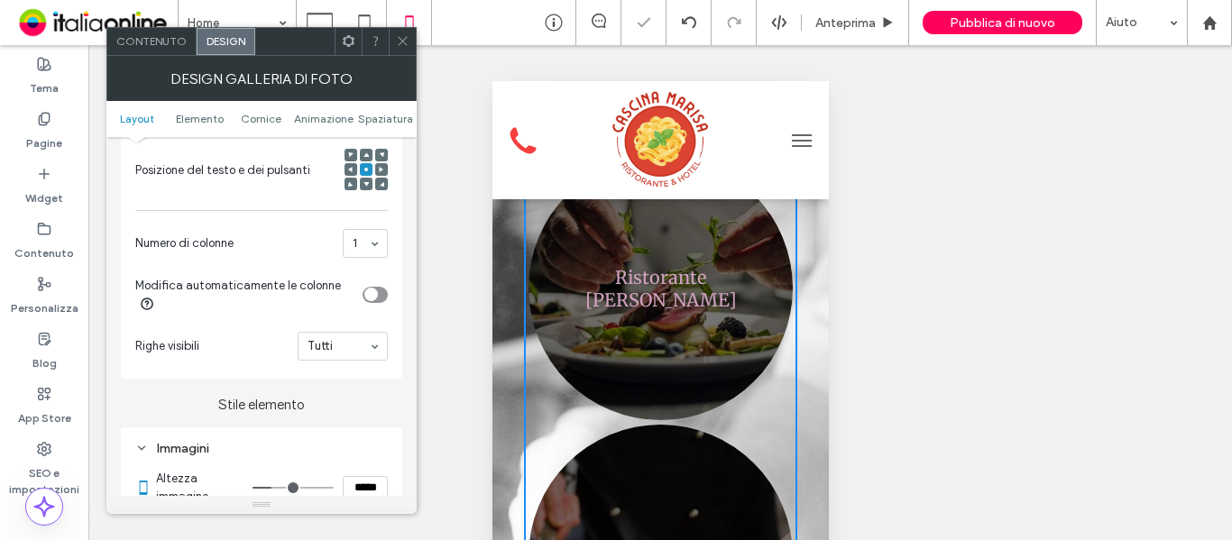
drag, startPoint x: 409, startPoint y: 42, endPoint x: 34, endPoint y: 75, distance: 375.7
click at [409, 42] on icon at bounding box center [403, 41] width 14 height 14
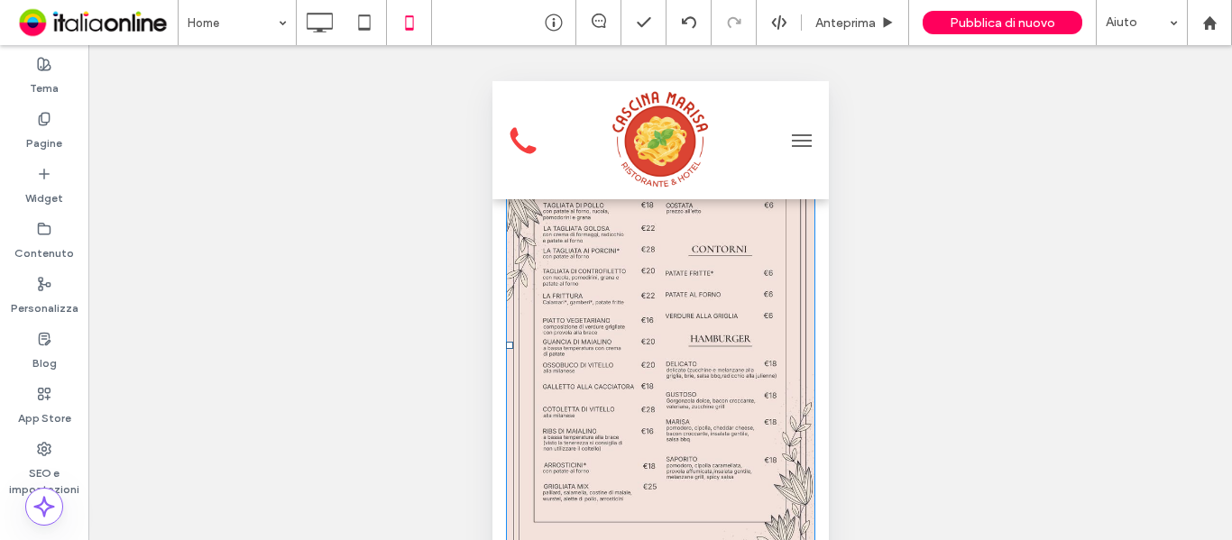
scroll to position [5141, 0]
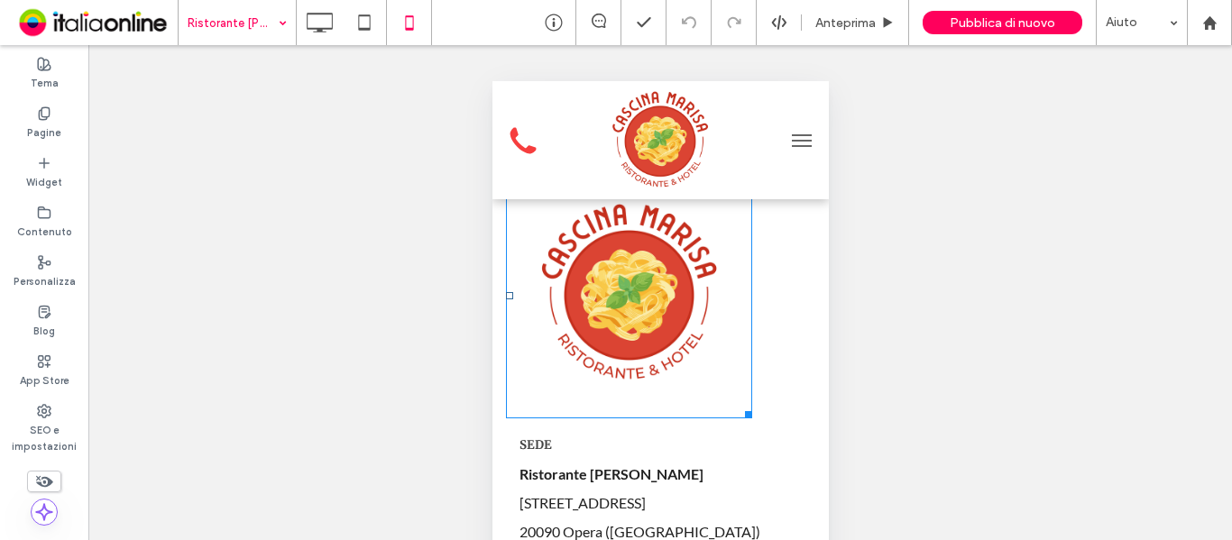
scroll to position [4690, 0]
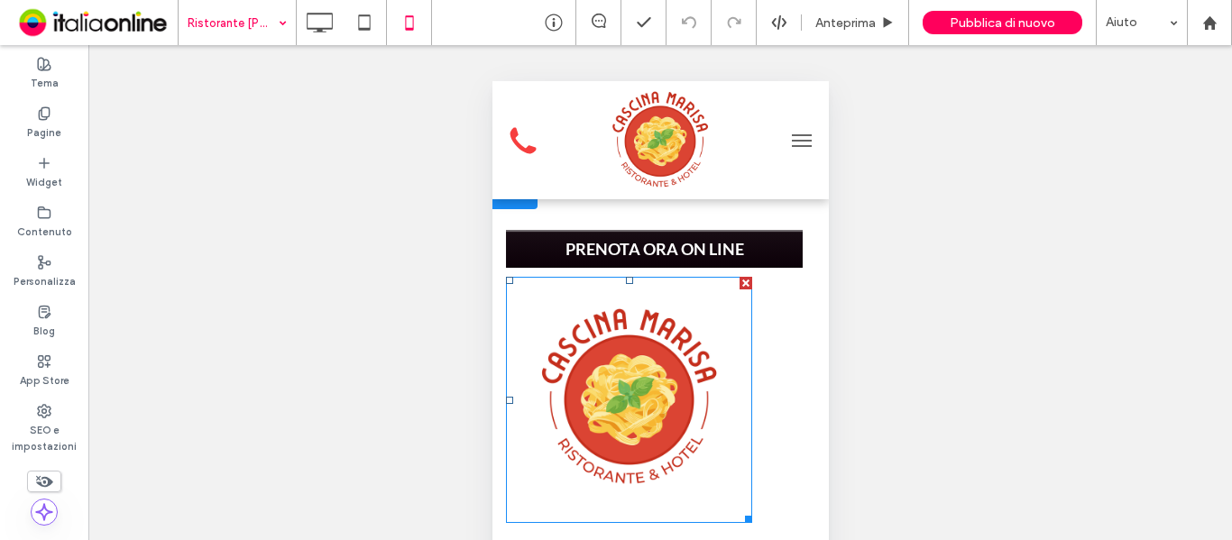
click at [655, 330] on img at bounding box center [628, 400] width 246 height 246
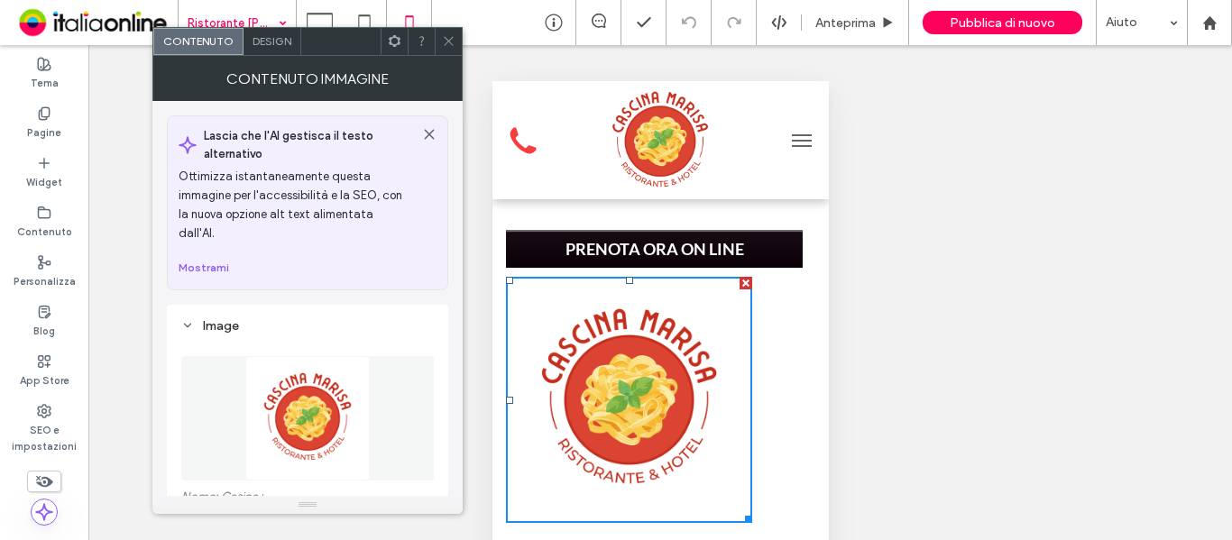
click at [300, 384] on img at bounding box center [307, 418] width 124 height 124
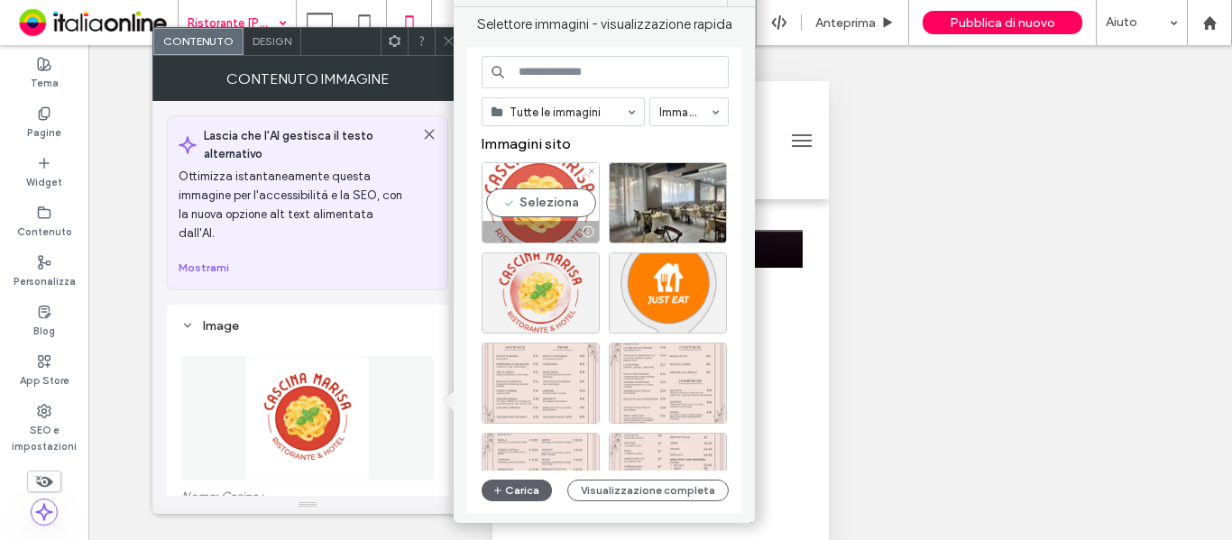
click at [530, 165] on div "Seleziona" at bounding box center [541, 202] width 118 height 81
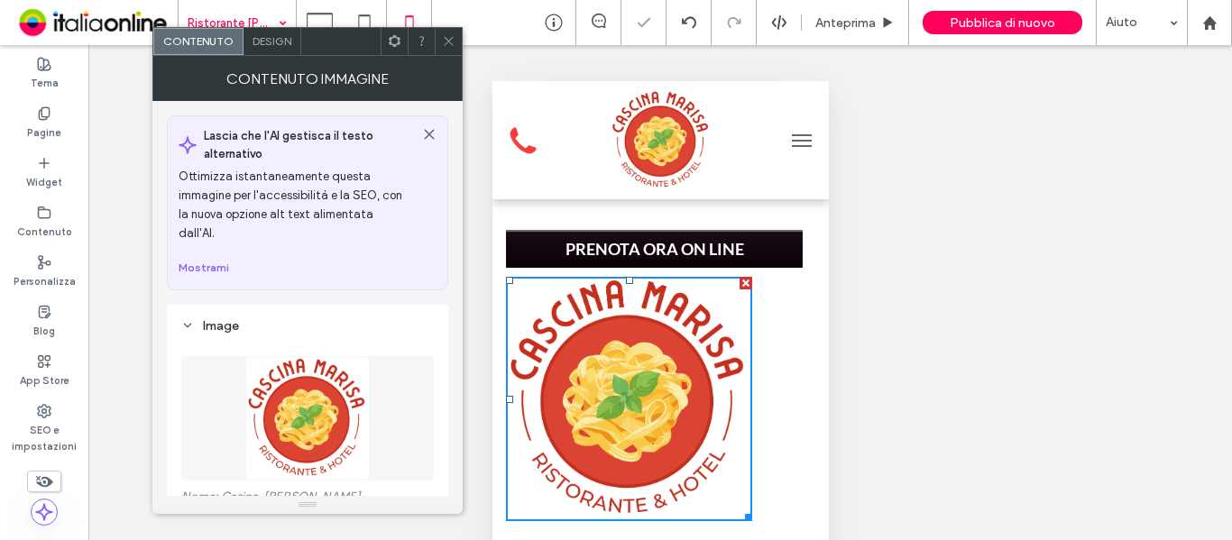
click at [455, 47] on icon at bounding box center [449, 41] width 14 height 14
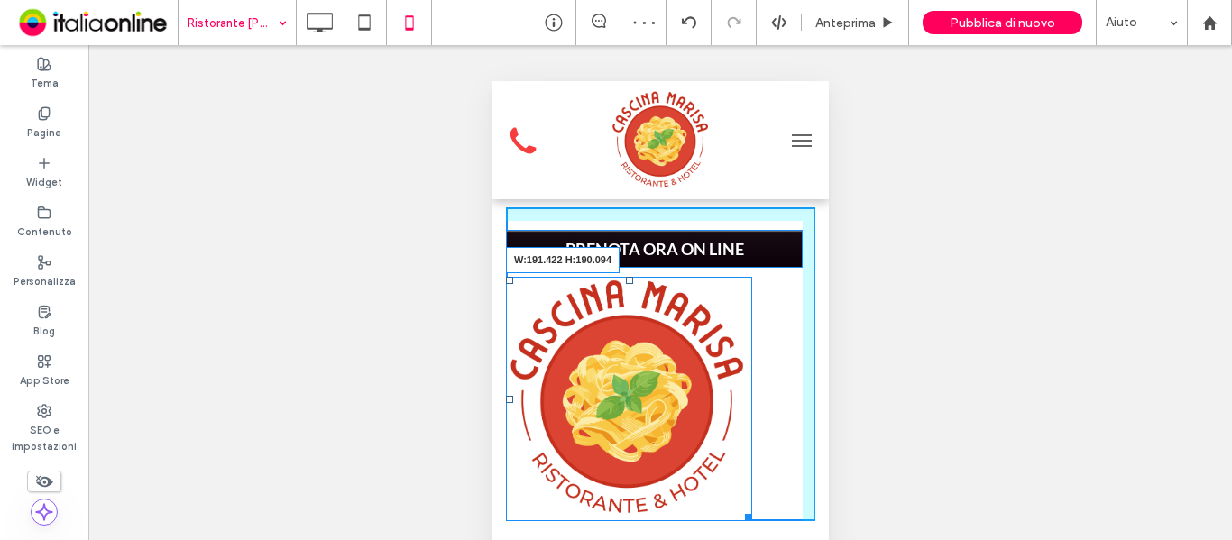
drag, startPoint x: 747, startPoint y: 407, endPoint x: 1153, endPoint y: 415, distance: 405.9
click at [661, 334] on div "W:191.422 H:190.094" at bounding box center [628, 399] width 246 height 244
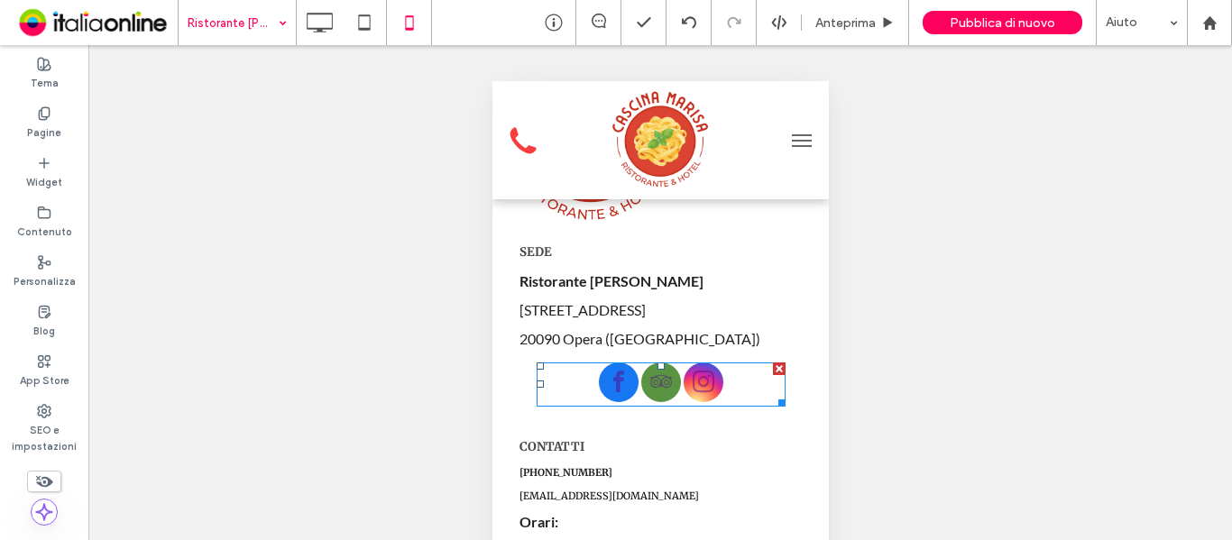
scroll to position [90, 0]
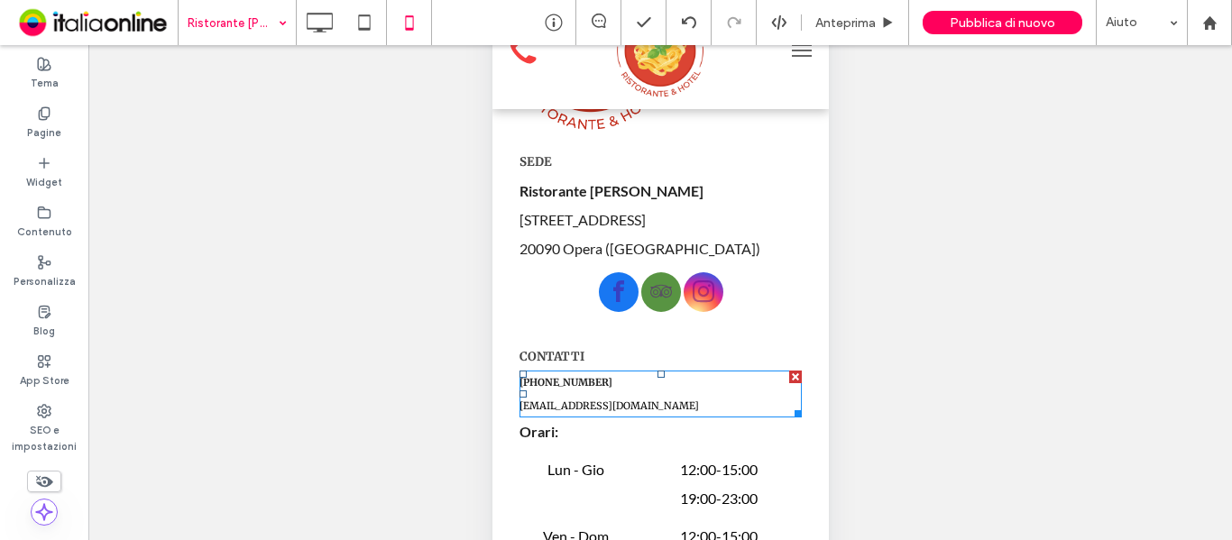
click at [620, 400] on link "[EMAIL_ADDRESS][DOMAIN_NAME]" at bounding box center [608, 406] width 179 height 13
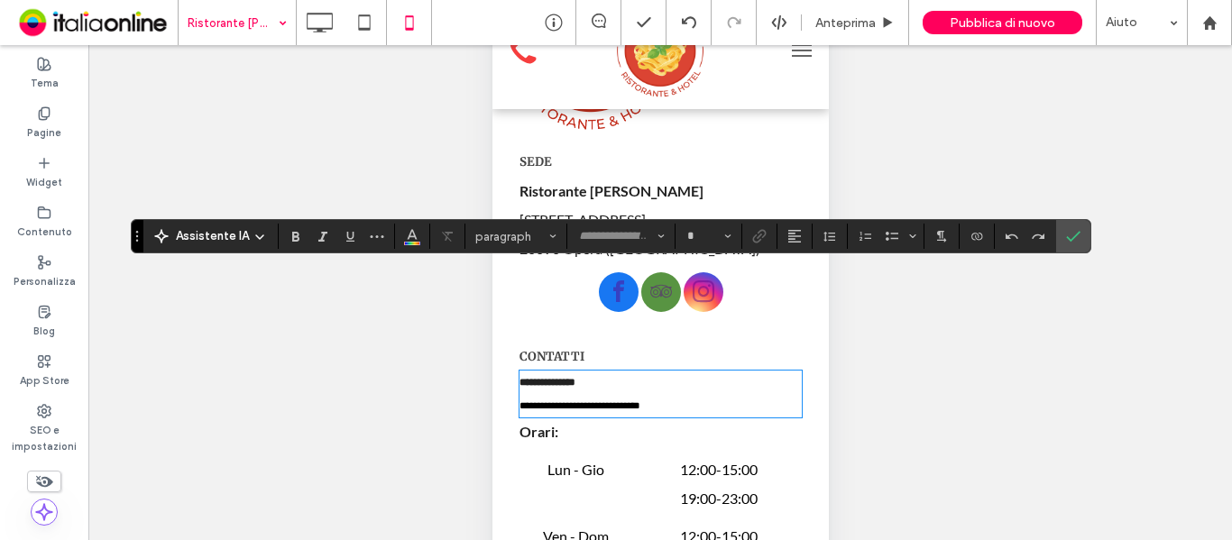
type input "**********"
type input "**"
click at [717, 236] on input "**" at bounding box center [702, 236] width 35 height 14
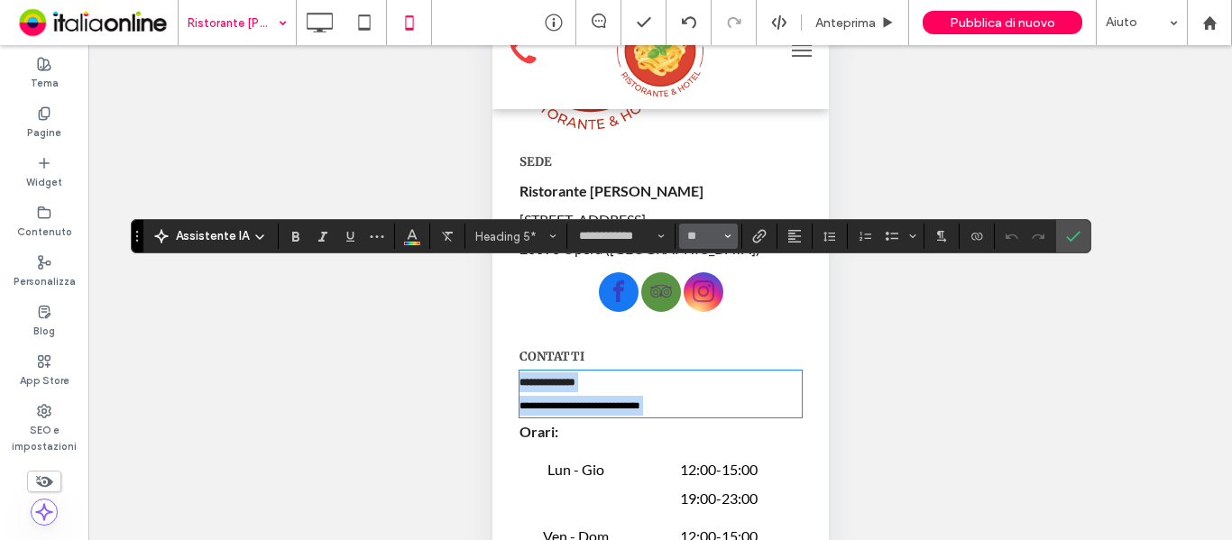
type input "**"
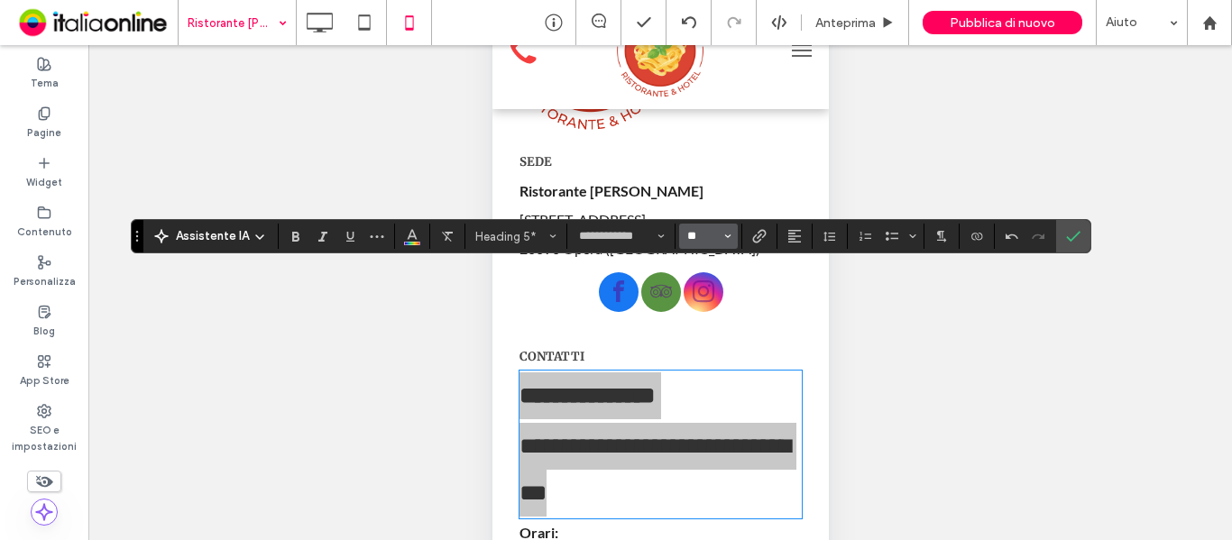
click at [717, 236] on input "**" at bounding box center [702, 236] width 35 height 14
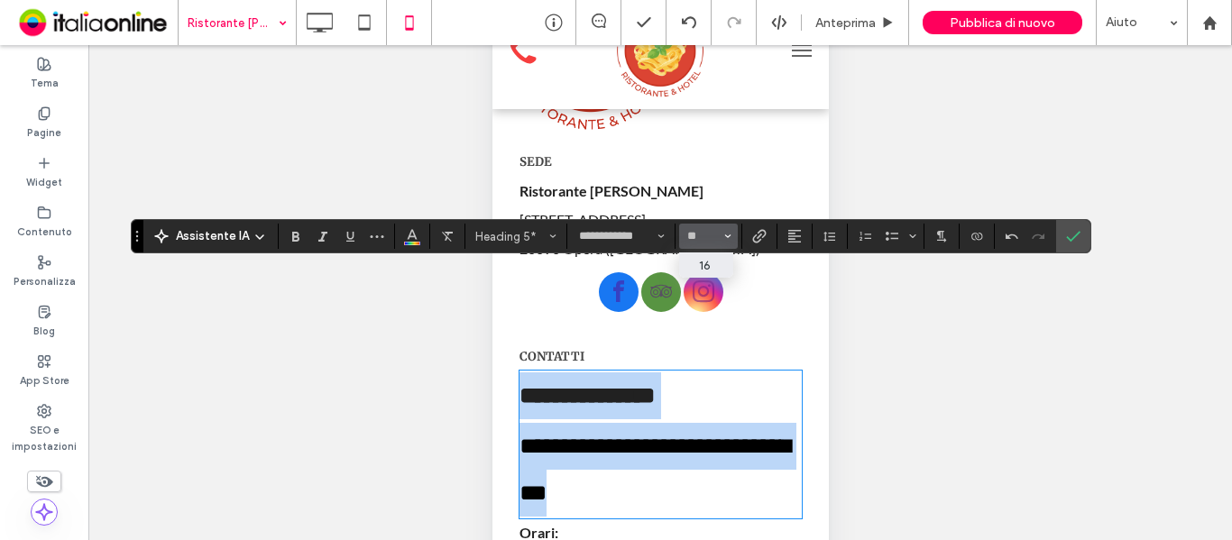
type input "**"
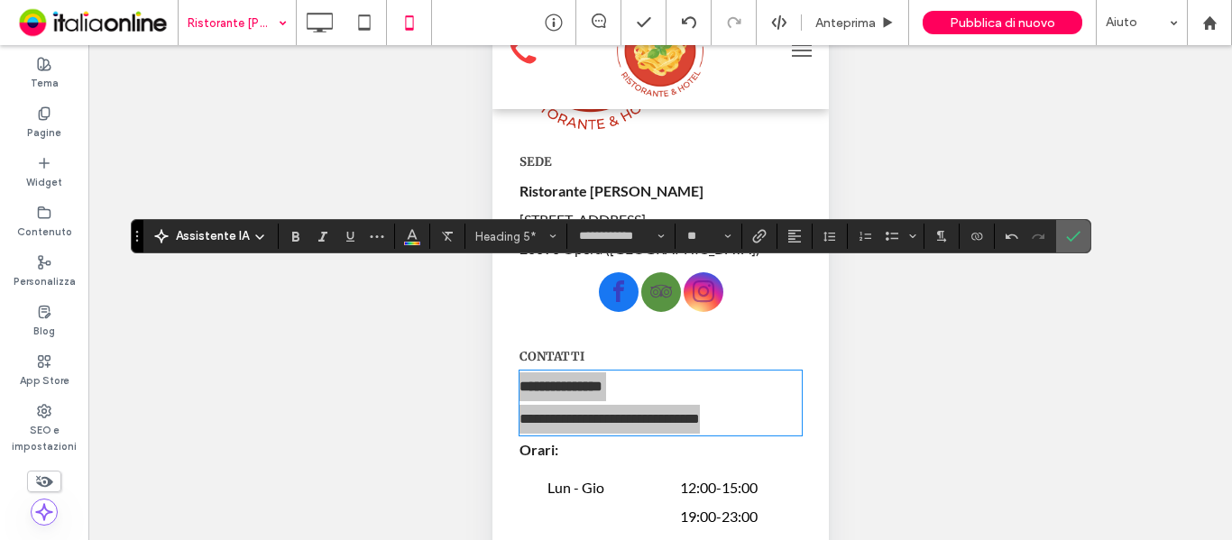
click at [1069, 231] on icon "Conferma" at bounding box center [1073, 236] width 14 height 14
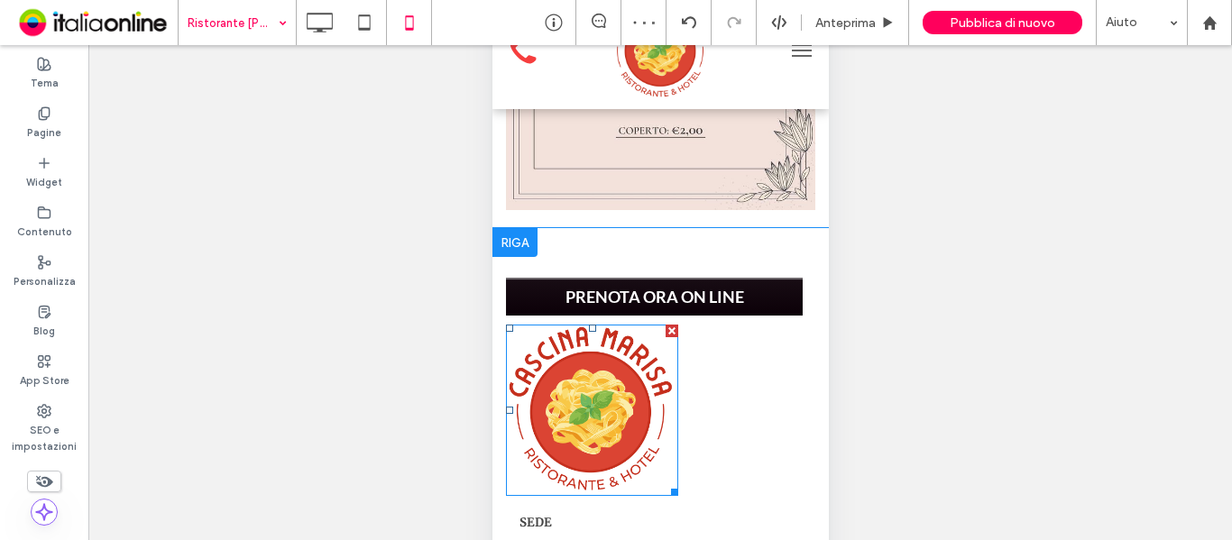
scroll to position [4461, 0]
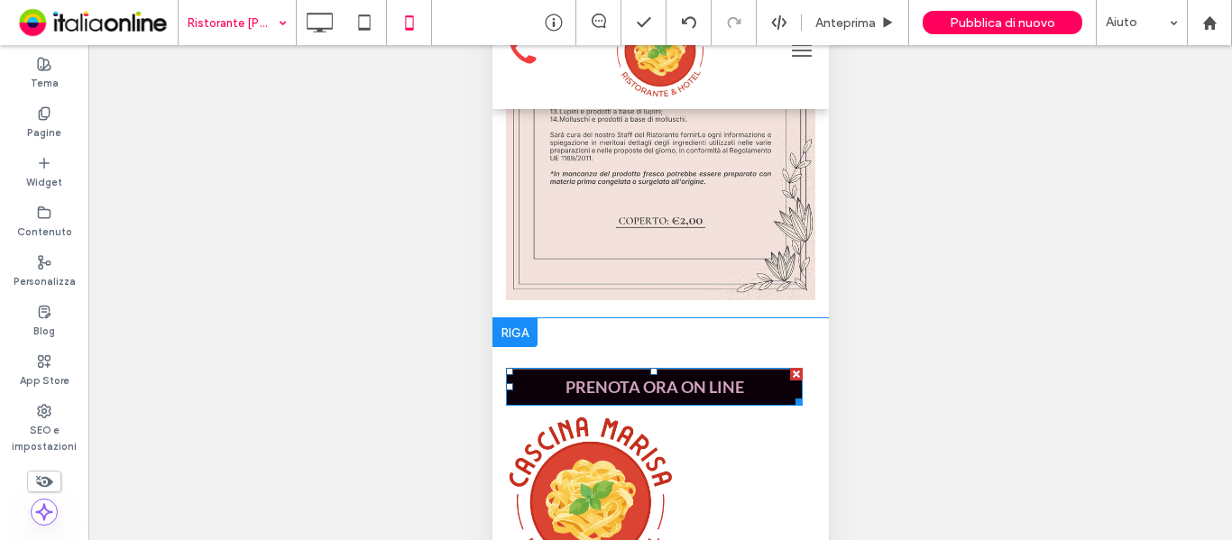
click at [678, 368] on span "PRENOTA ORA ON LINE" at bounding box center [653, 387] width 191 height 38
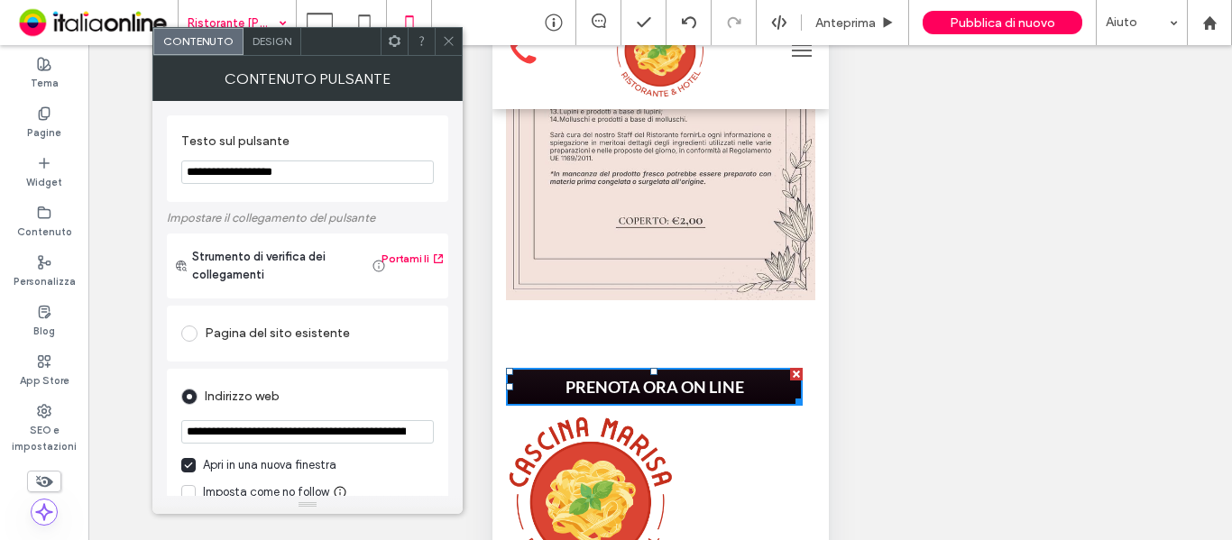
click at [448, 53] on span at bounding box center [449, 41] width 14 height 27
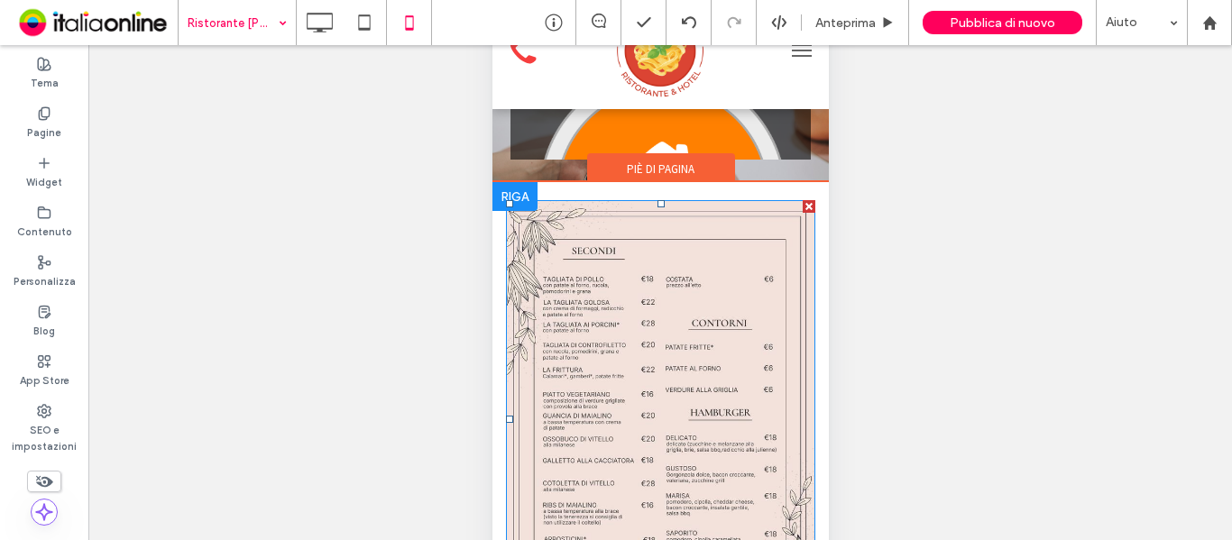
scroll to position [2207, 0]
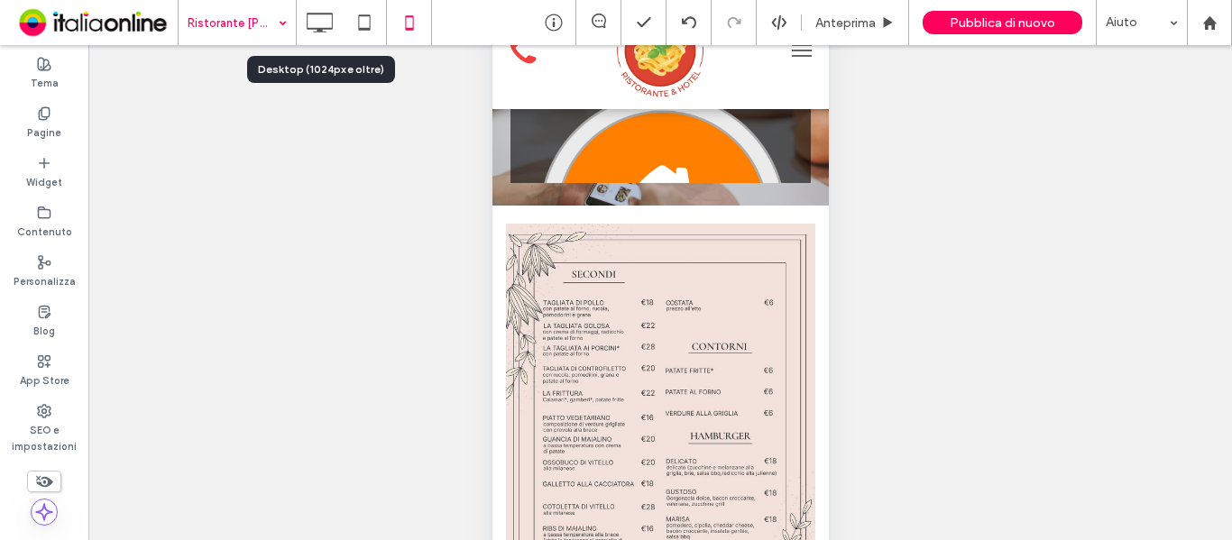
click at [310, 29] on use at bounding box center [320, 23] width 26 height 20
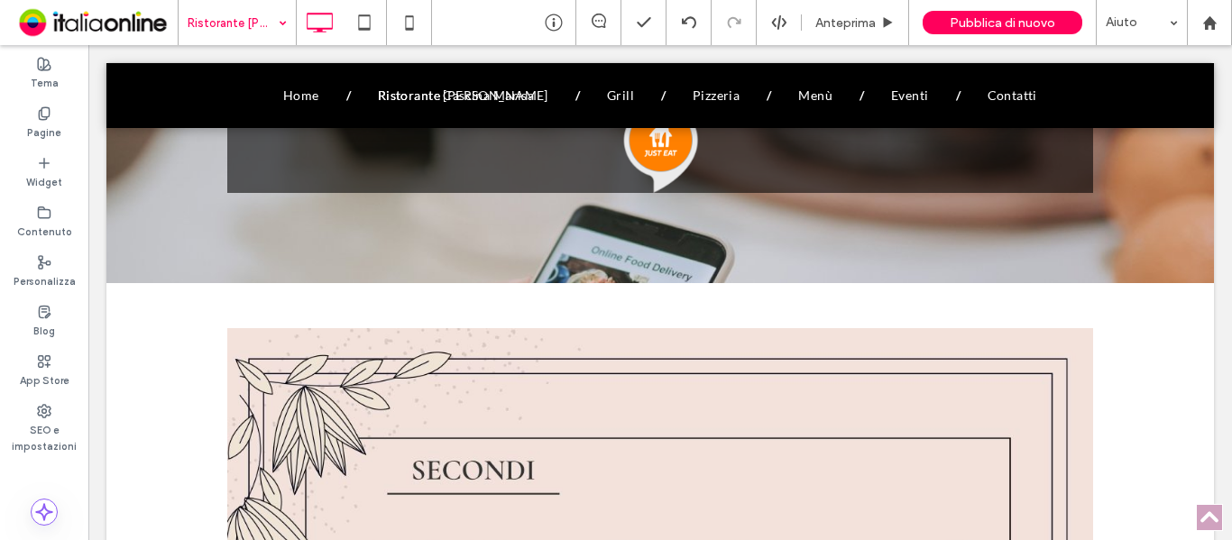
scroll to position [1892, 0]
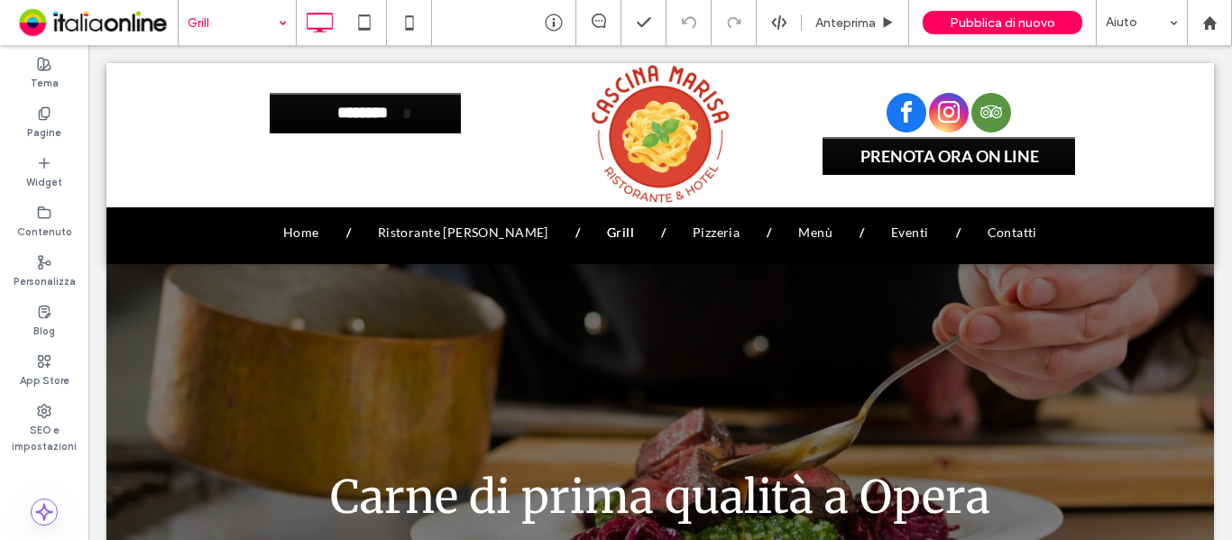
click at [252, 34] on input at bounding box center [233, 22] width 90 height 45
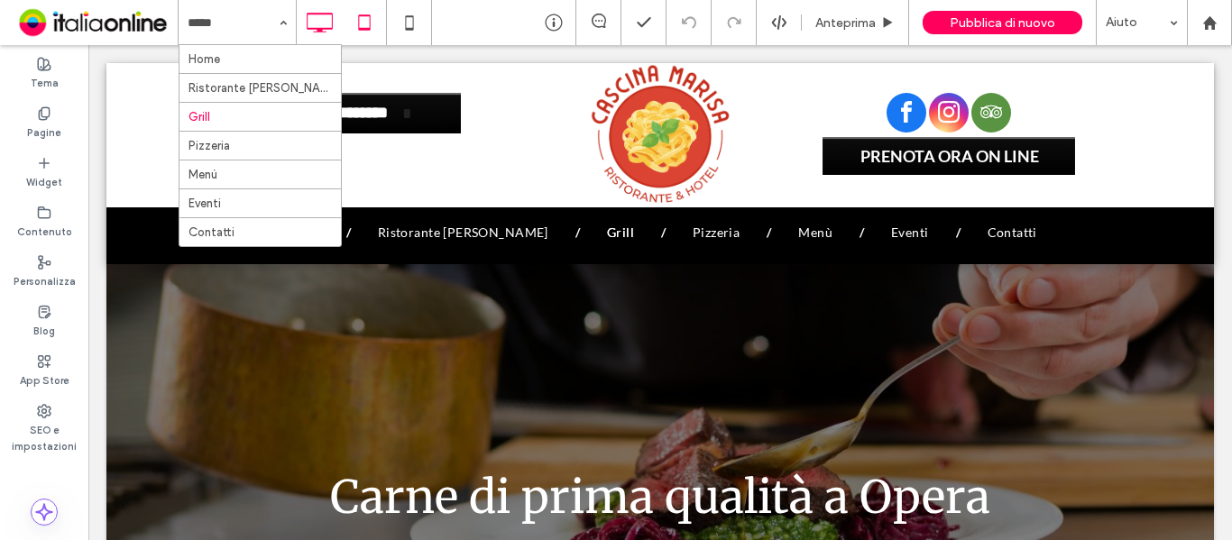
click at [381, 18] on icon at bounding box center [364, 23] width 36 height 36
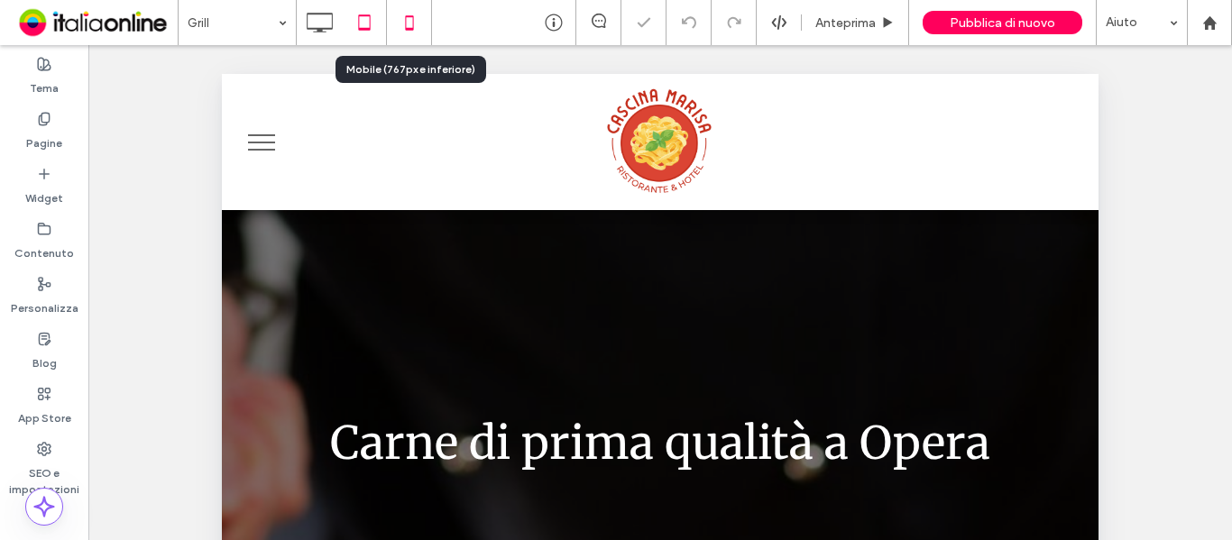
click at [400, 17] on icon at bounding box center [409, 23] width 36 height 36
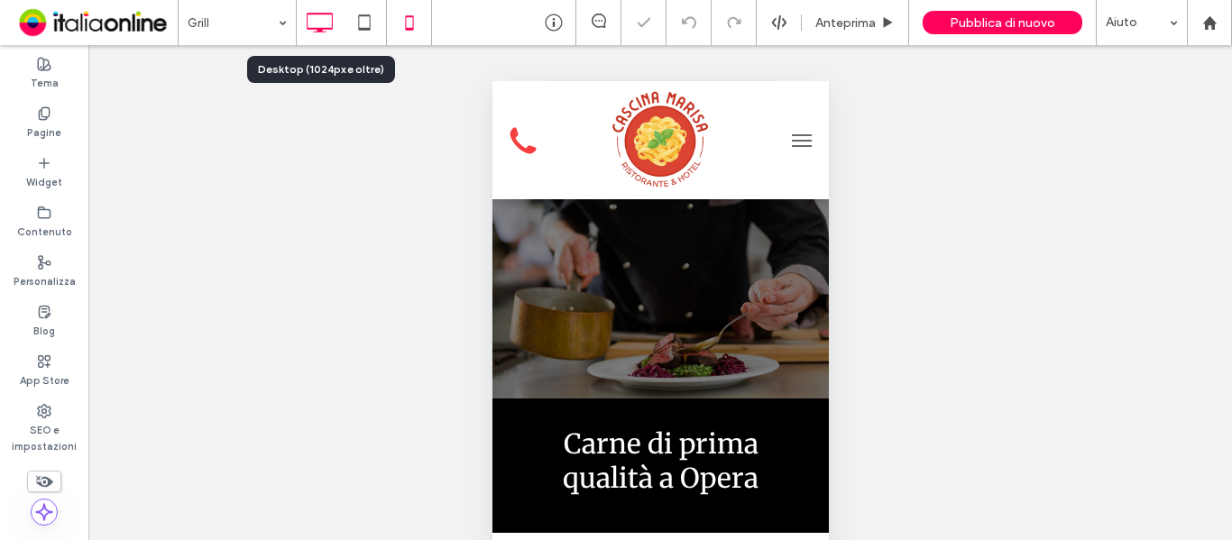
click at [320, 20] on icon at bounding box center [319, 23] width 36 height 36
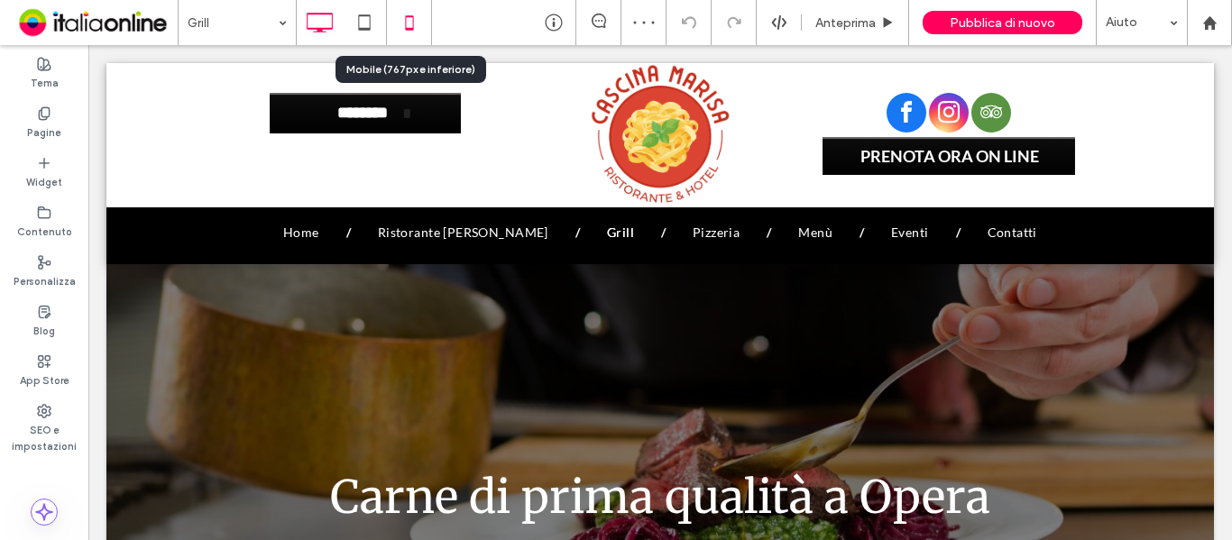
click at [407, 20] on icon at bounding box center [409, 23] width 36 height 36
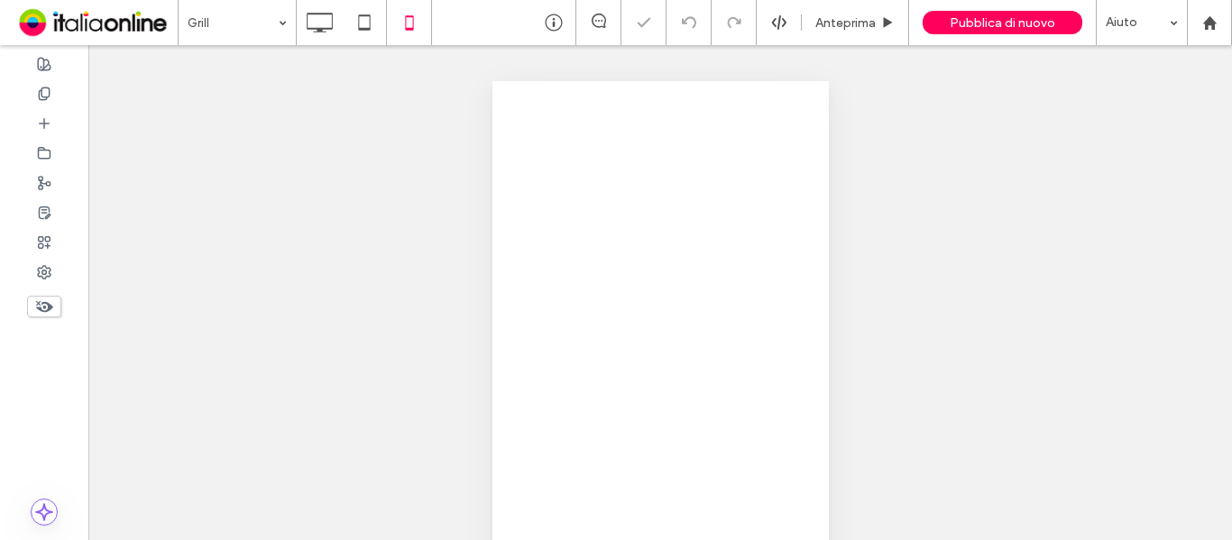
click at [46, 299] on icon at bounding box center [44, 307] width 20 height 20
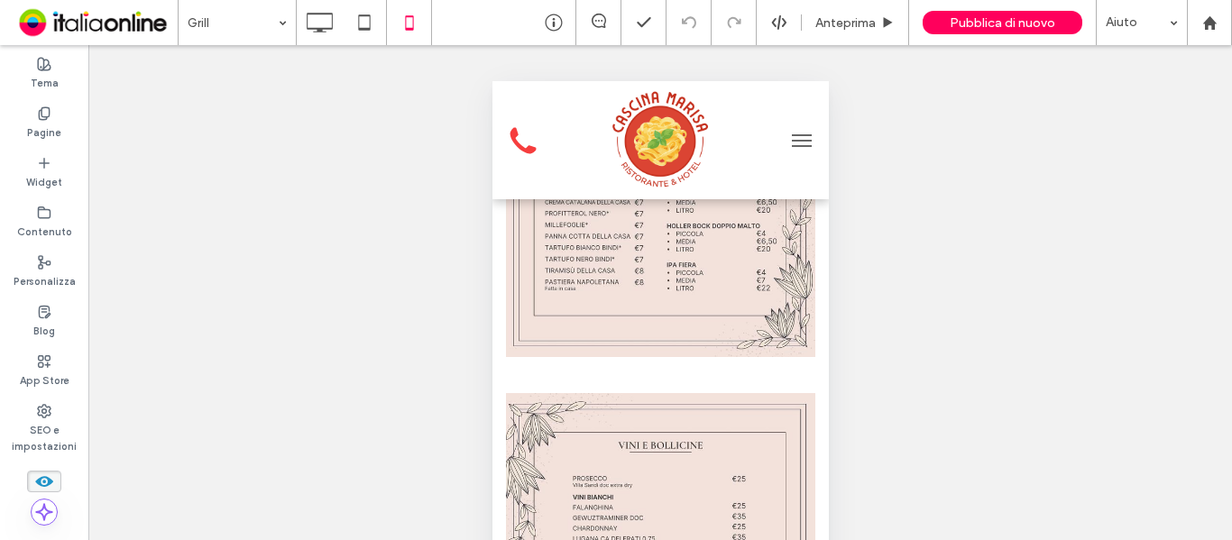
scroll to position [3878, 0]
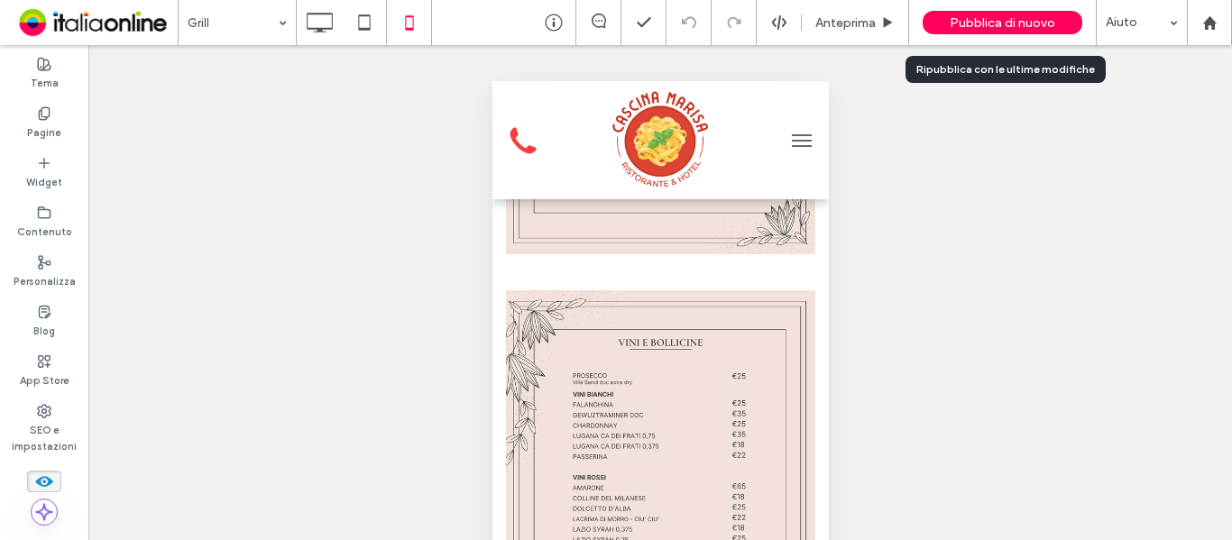
click at [985, 20] on span "Pubblica di nuovo" at bounding box center [1003, 22] width 106 height 15
